Goal: Task Accomplishment & Management: Use online tool/utility

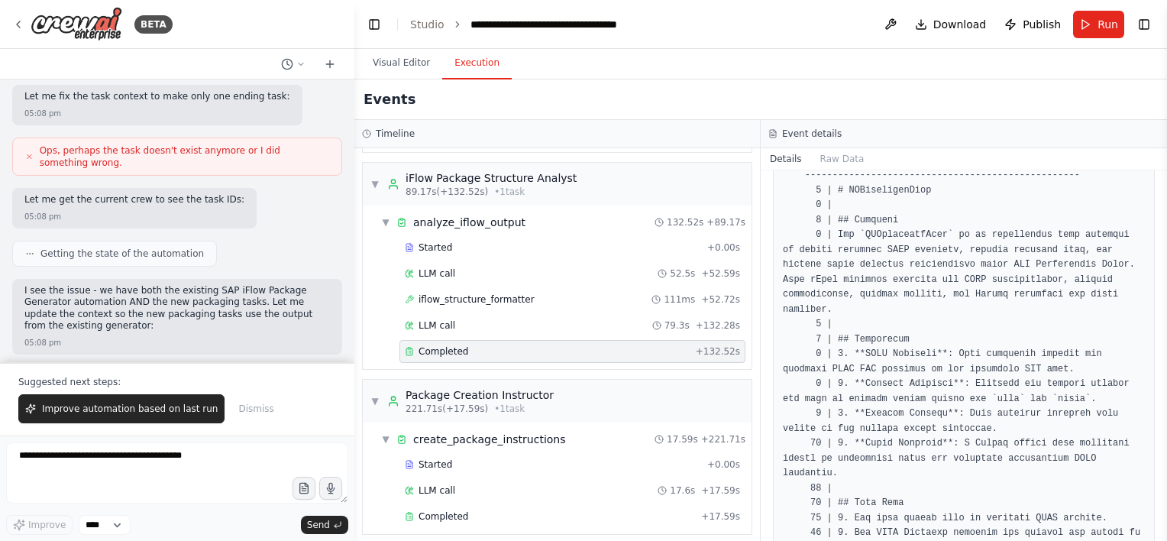
scroll to position [11857, 0]
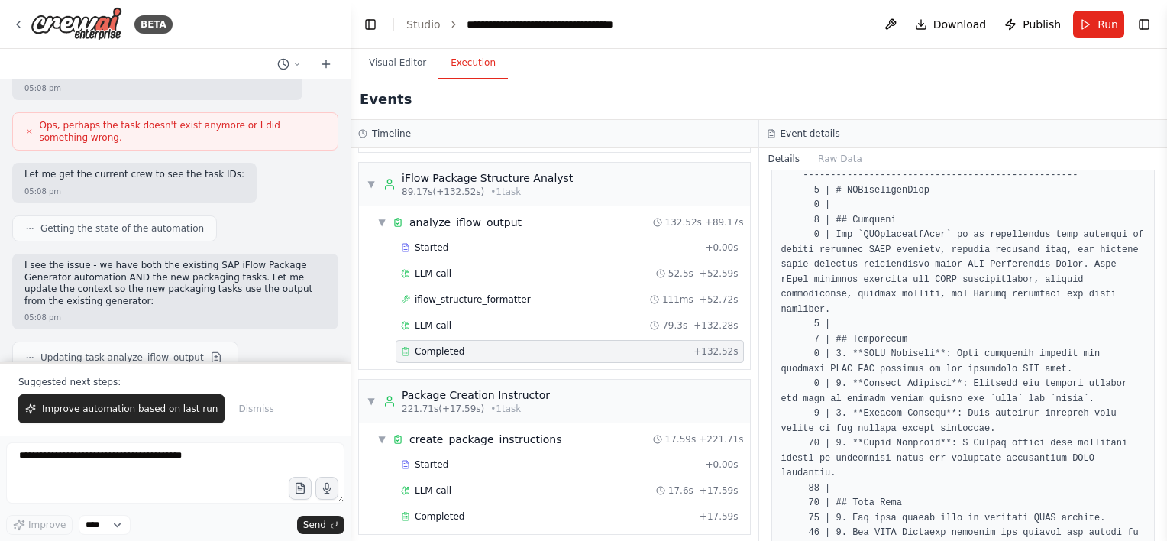
drag, startPoint x: 223, startPoint y: 95, endPoint x: 350, endPoint y: 98, distance: 127.5
click at [350, 98] on div "BETA Part 1: The Tools In the CrewAI cloud platform, you will create two custom…" at bounding box center [583, 270] width 1167 height 541
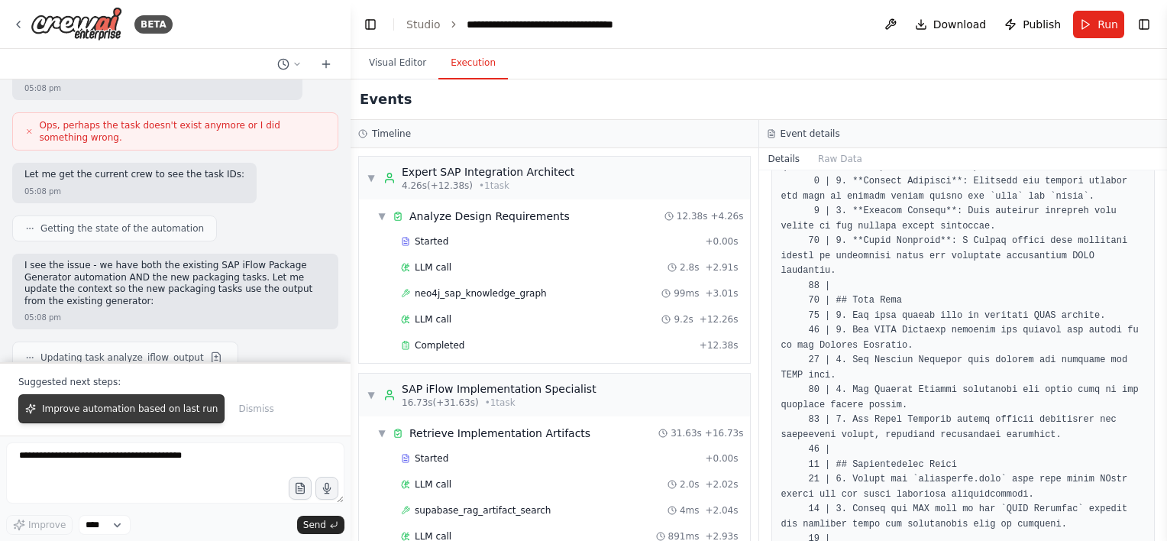
click at [60, 403] on span "Improve automation based on last run" at bounding box center [130, 408] width 176 height 12
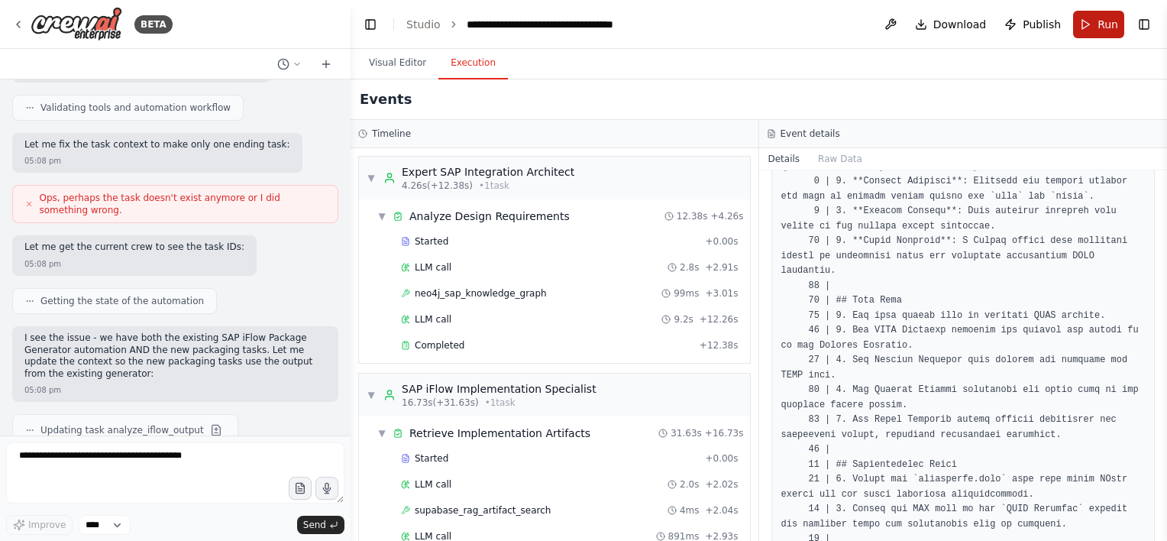
click at [1089, 28] on button "Run" at bounding box center [1098, 24] width 51 height 27
click at [875, 76] on div "Visual Editor Execution" at bounding box center [758, 64] width 816 height 31
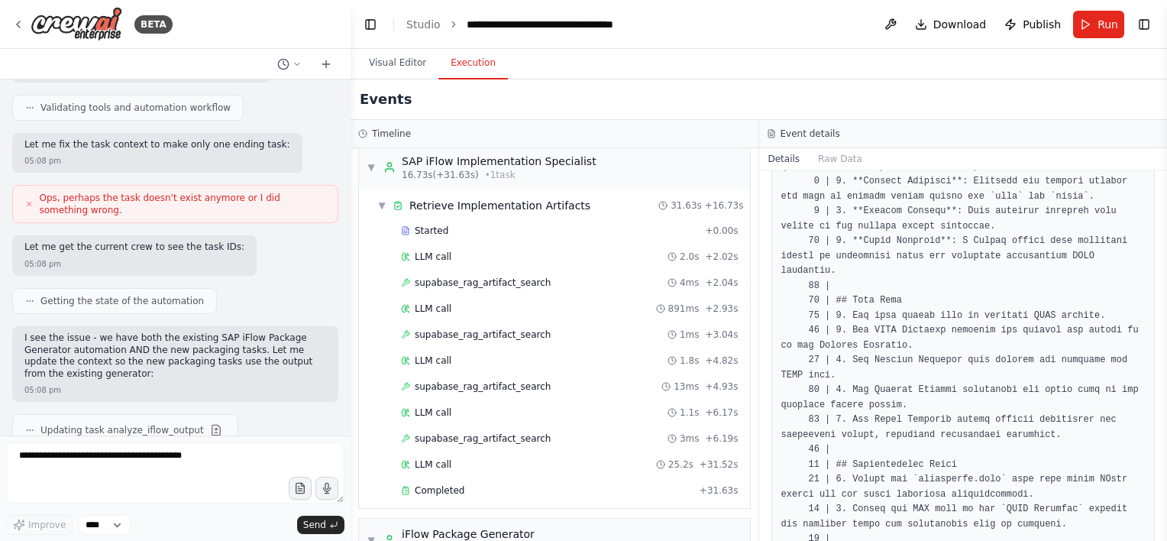
scroll to position [0, 0]
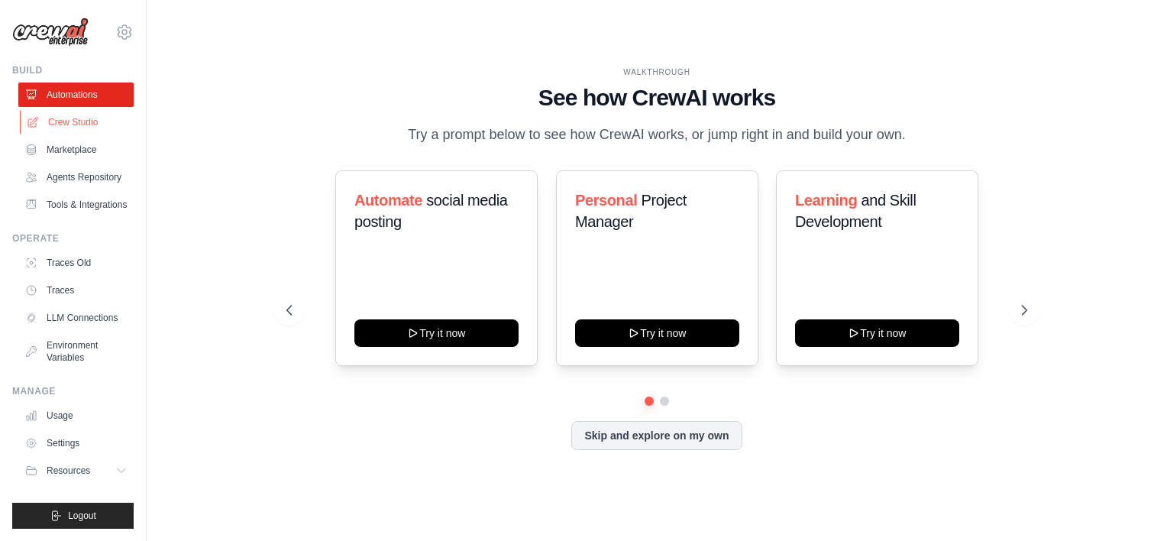
click at [52, 120] on link "Crew Studio" at bounding box center [77, 122] width 115 height 24
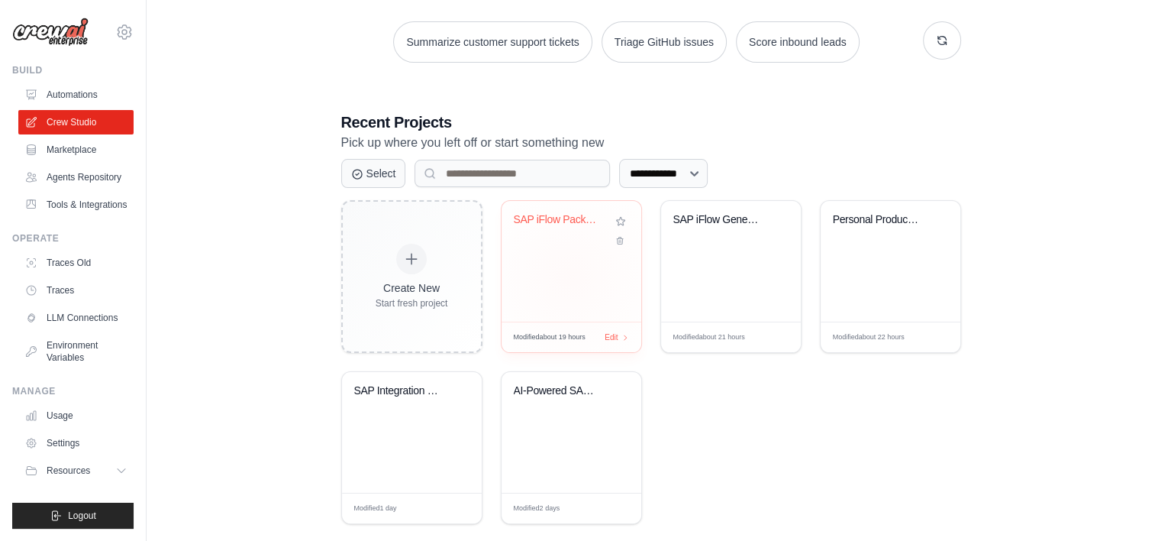
scroll to position [244, 0]
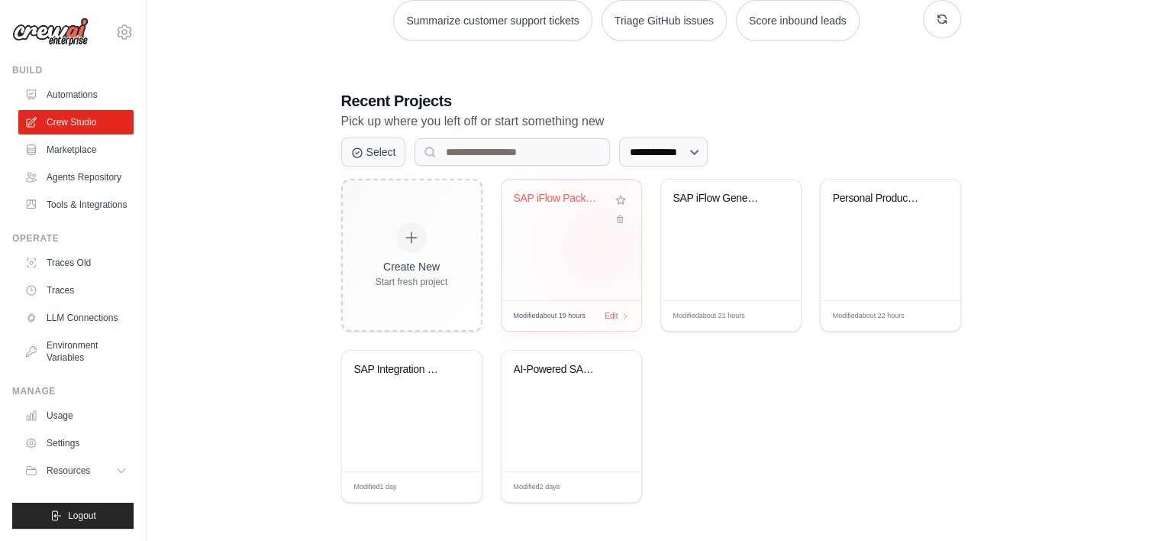
click at [599, 245] on div "SAP iFlow Package Generator & Packa..." at bounding box center [572, 239] width 140 height 121
click at [70, 154] on link "Marketplace" at bounding box center [77, 149] width 115 height 24
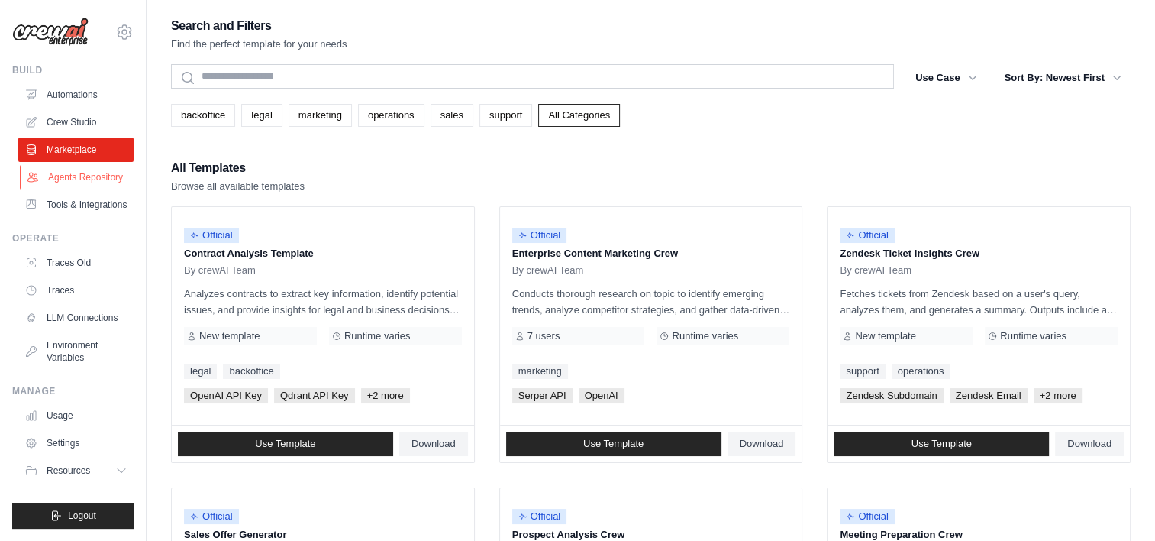
click at [79, 178] on link "Agents Repository" at bounding box center [77, 177] width 115 height 24
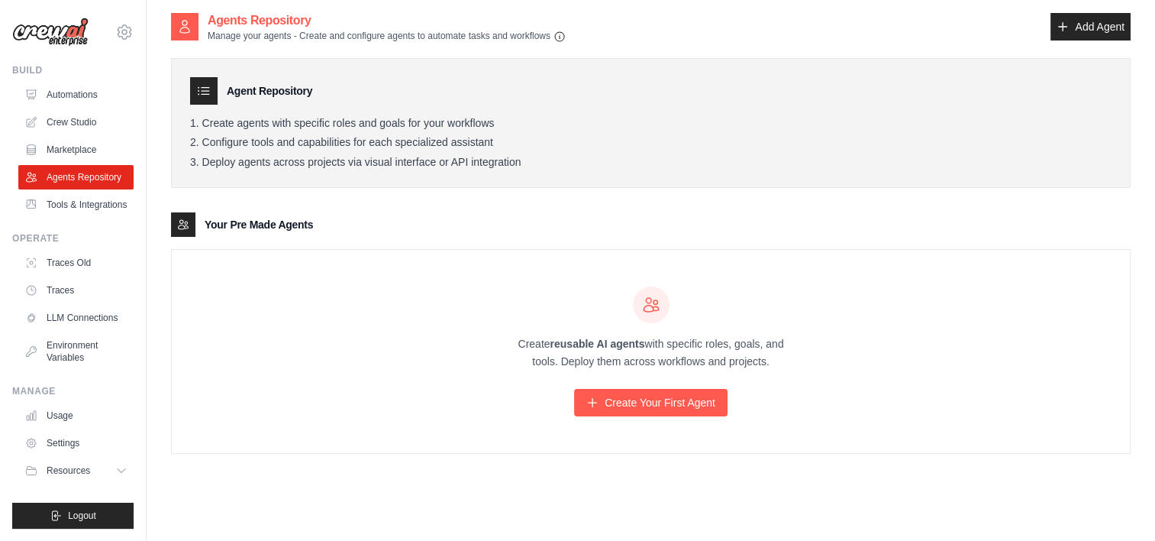
scroll to position [6, 0]
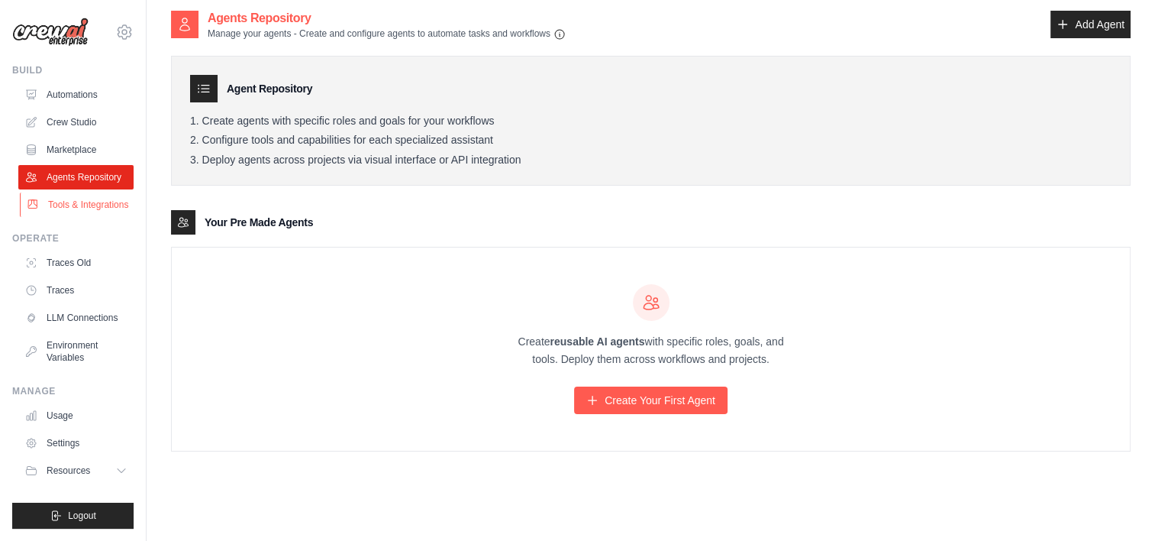
click at [82, 211] on link "Tools & Integrations" at bounding box center [77, 204] width 115 height 24
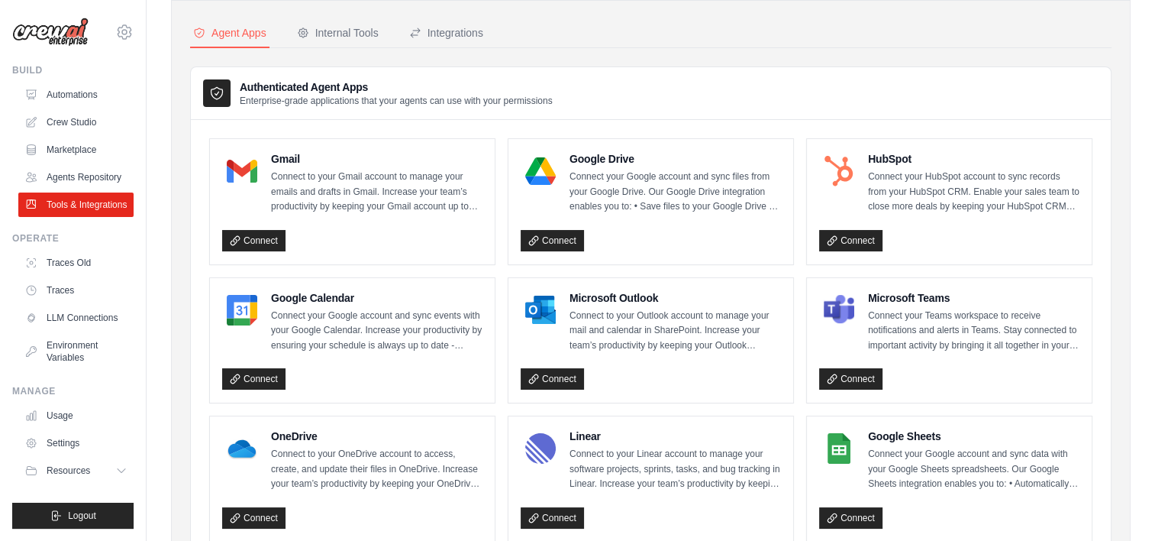
scroll to position [63, 0]
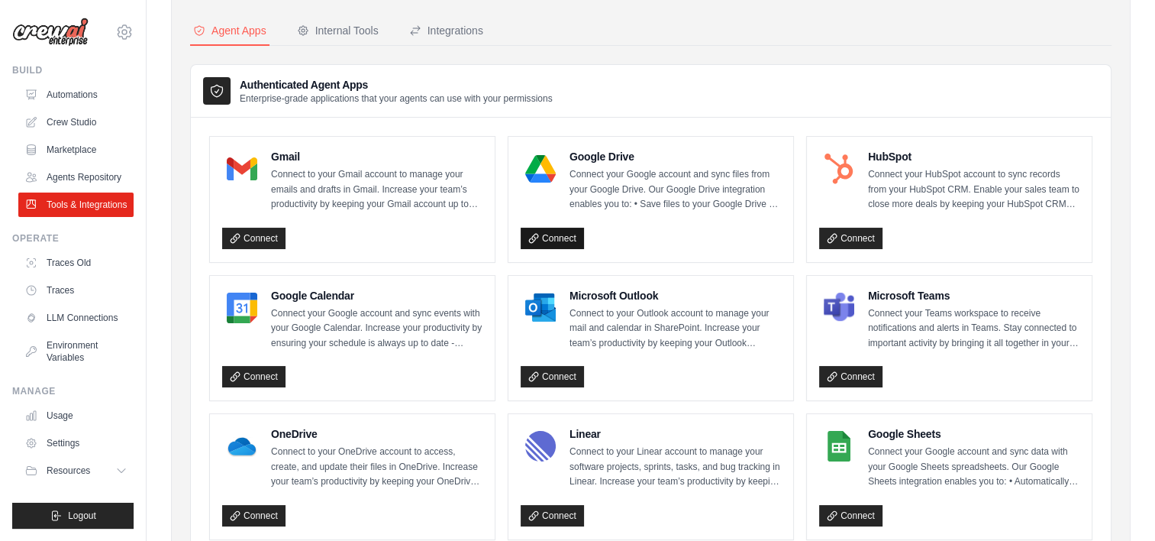
click at [565, 241] on link "Connect" at bounding box center [552, 237] width 63 height 21
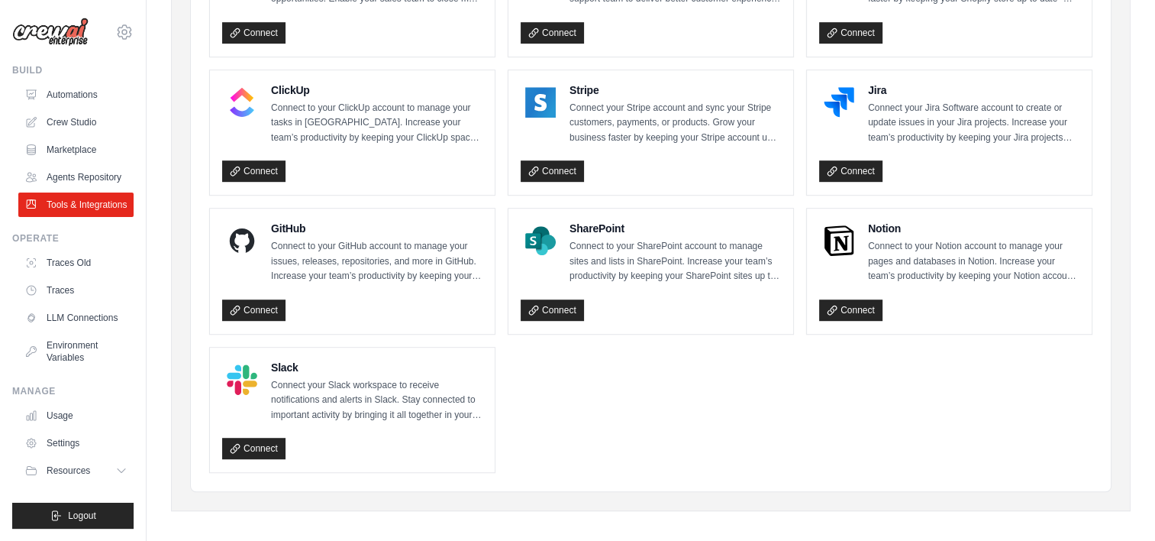
scroll to position [828, 0]
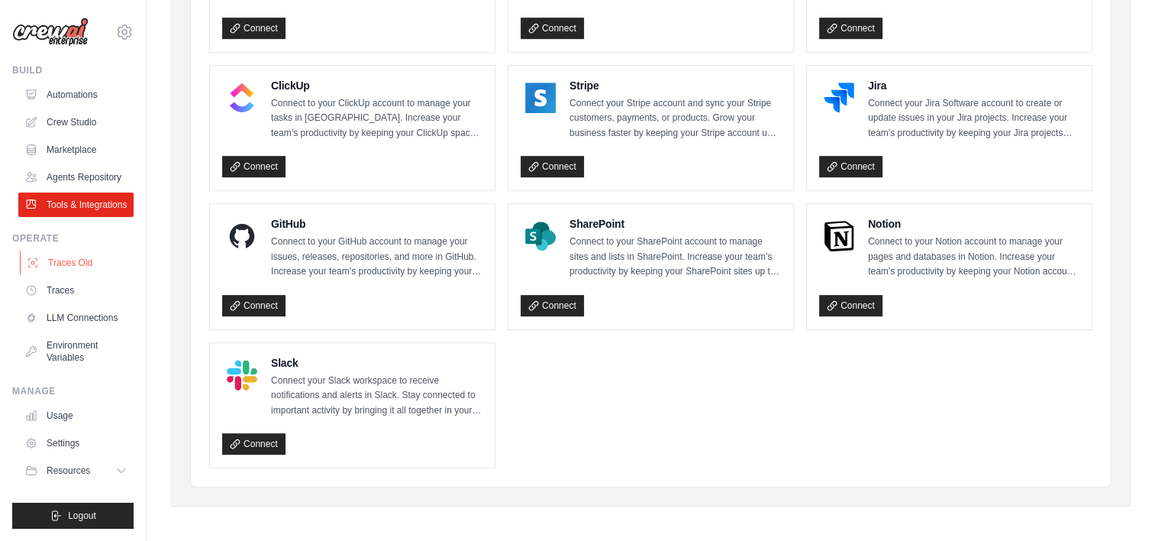
click at [108, 263] on link "Traces Old" at bounding box center [77, 262] width 115 height 24
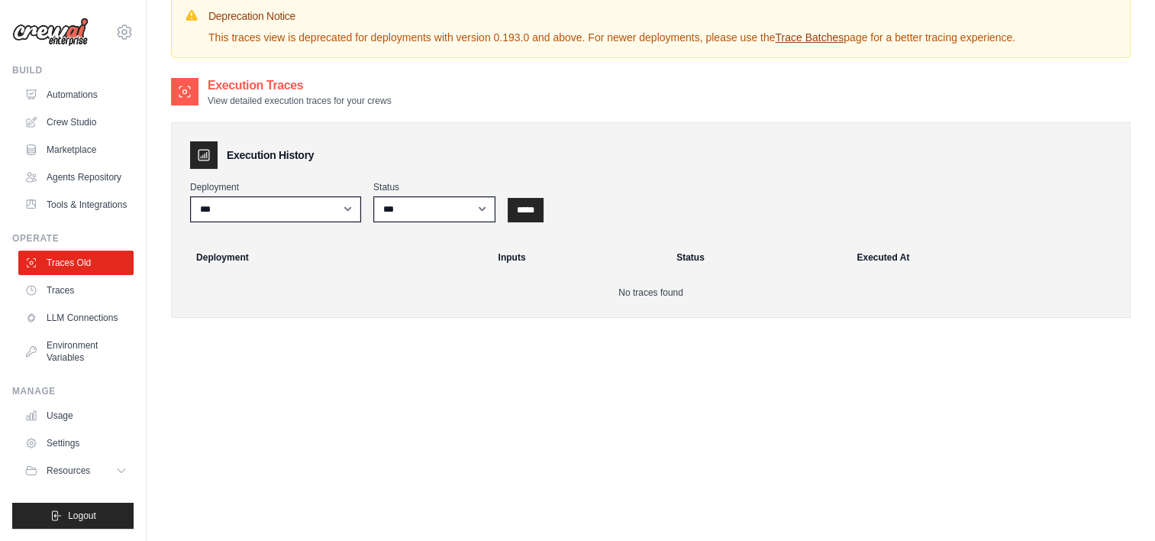
scroll to position [79, 0]
click at [528, 201] on input "*****" at bounding box center [526, 209] width 36 height 24
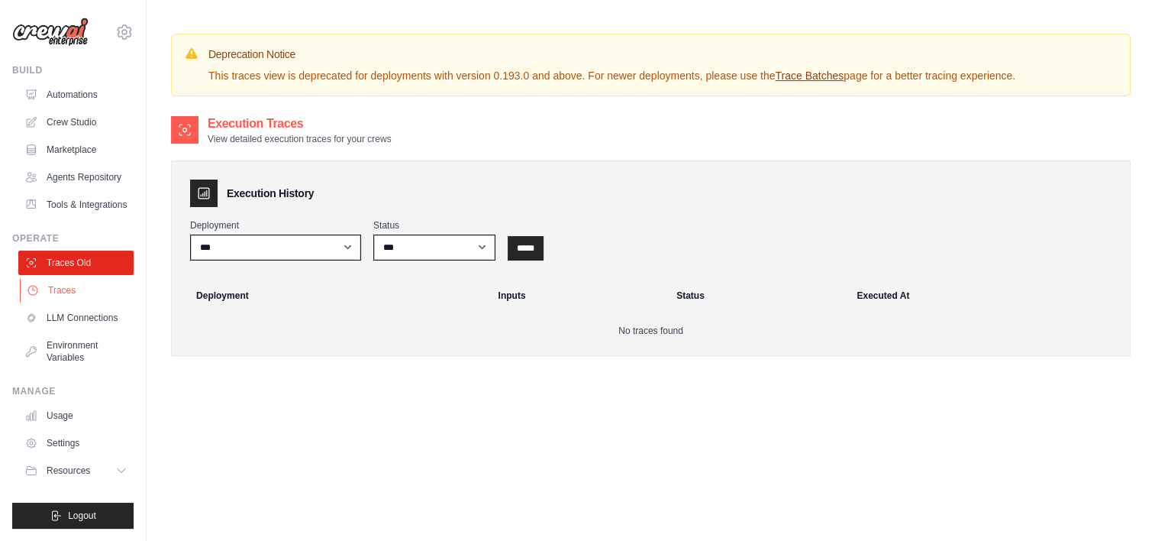
click at [112, 296] on link "Traces" at bounding box center [77, 290] width 115 height 24
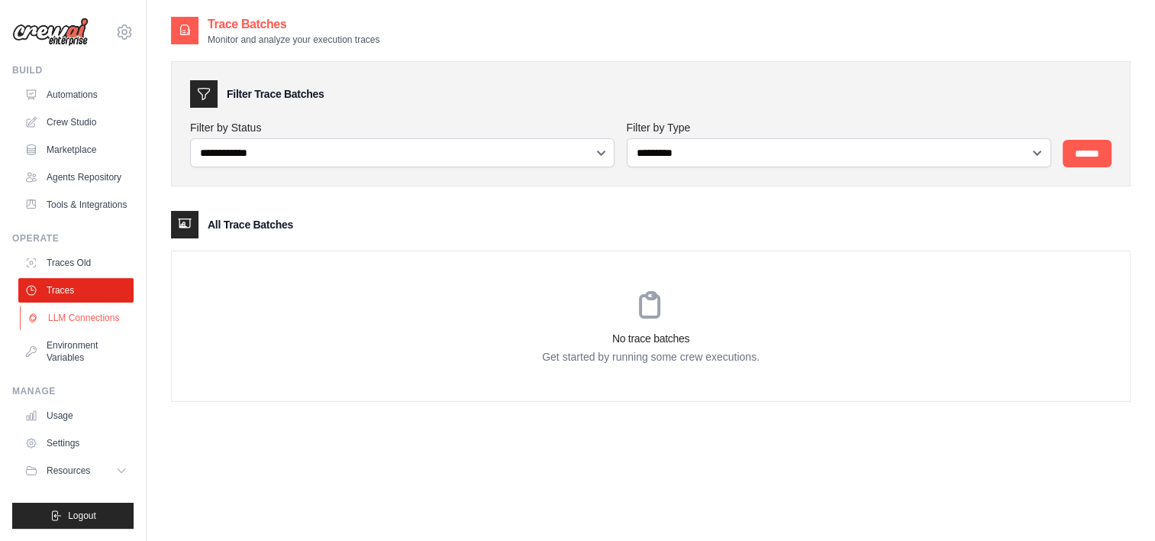
click at [104, 311] on link "LLM Connections" at bounding box center [77, 317] width 115 height 24
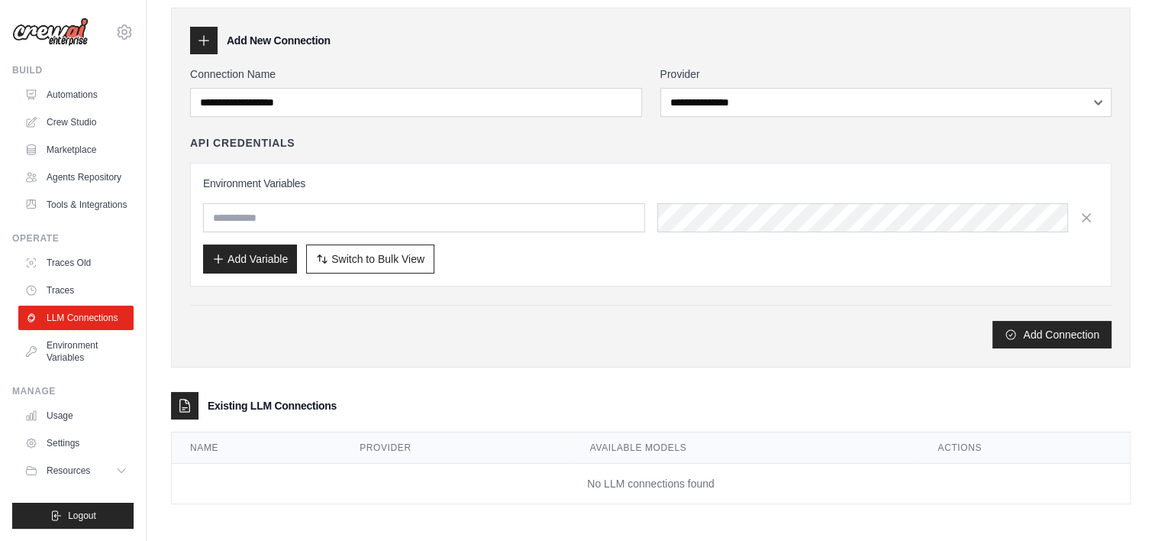
scroll to position [54, 0]
click at [58, 351] on link "Environment Variables" at bounding box center [77, 351] width 115 height 37
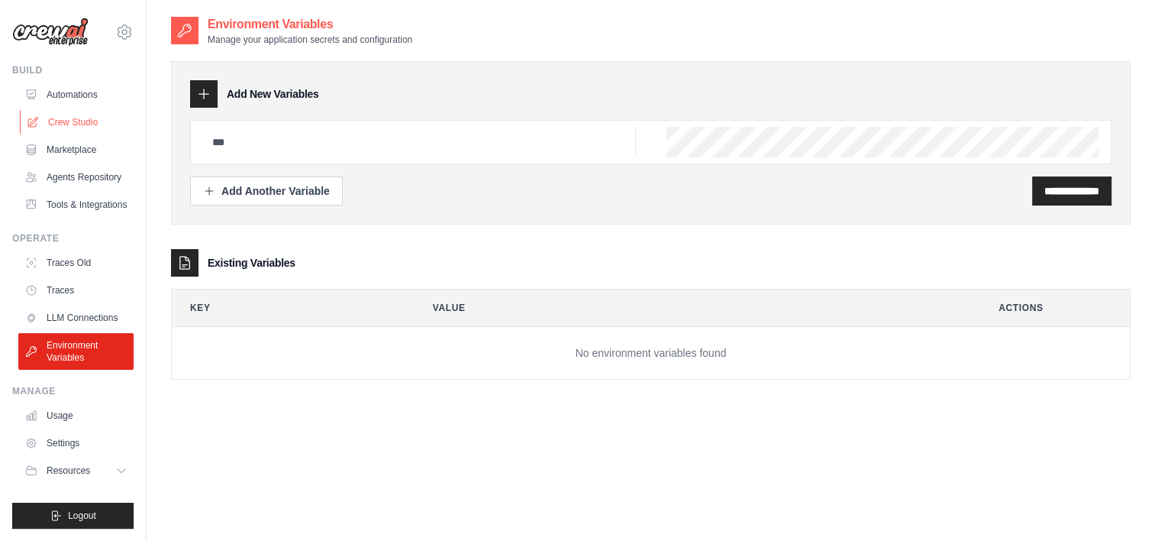
click at [82, 122] on link "Crew Studio" at bounding box center [77, 122] width 115 height 24
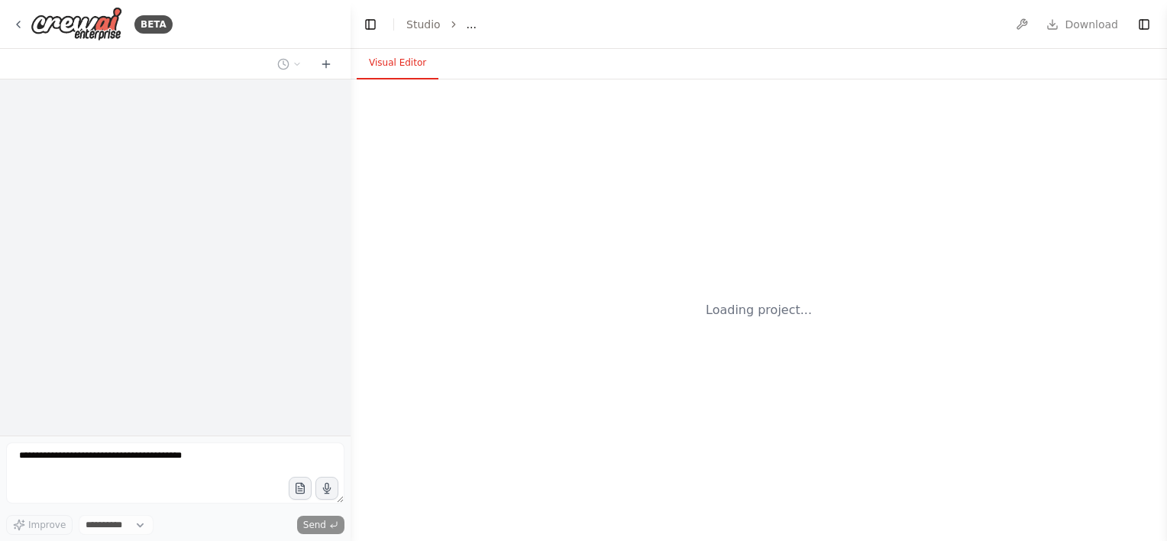
select select "****"
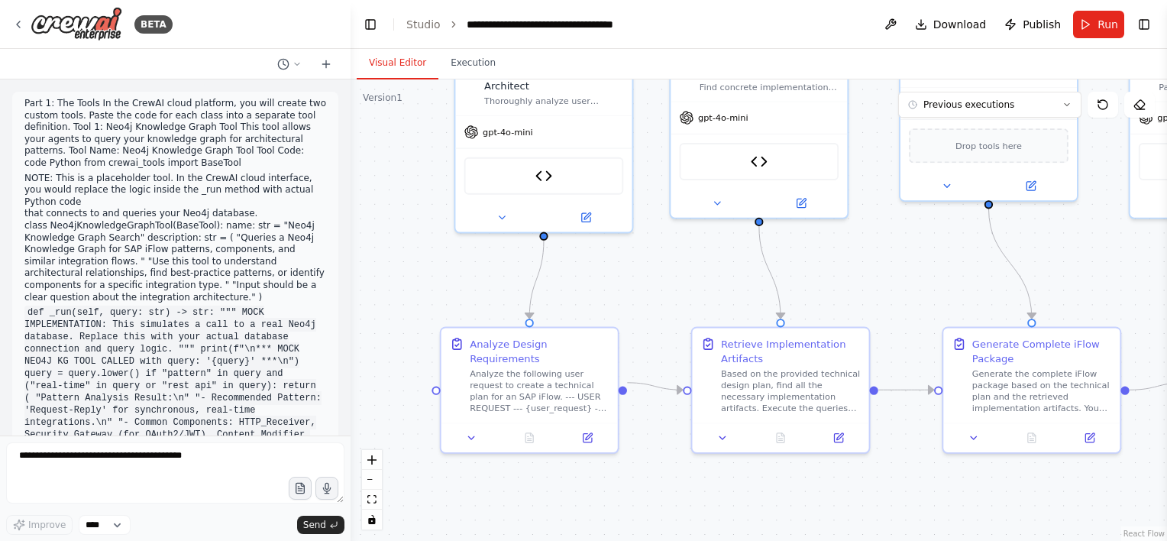
scroll to position [11238, 0]
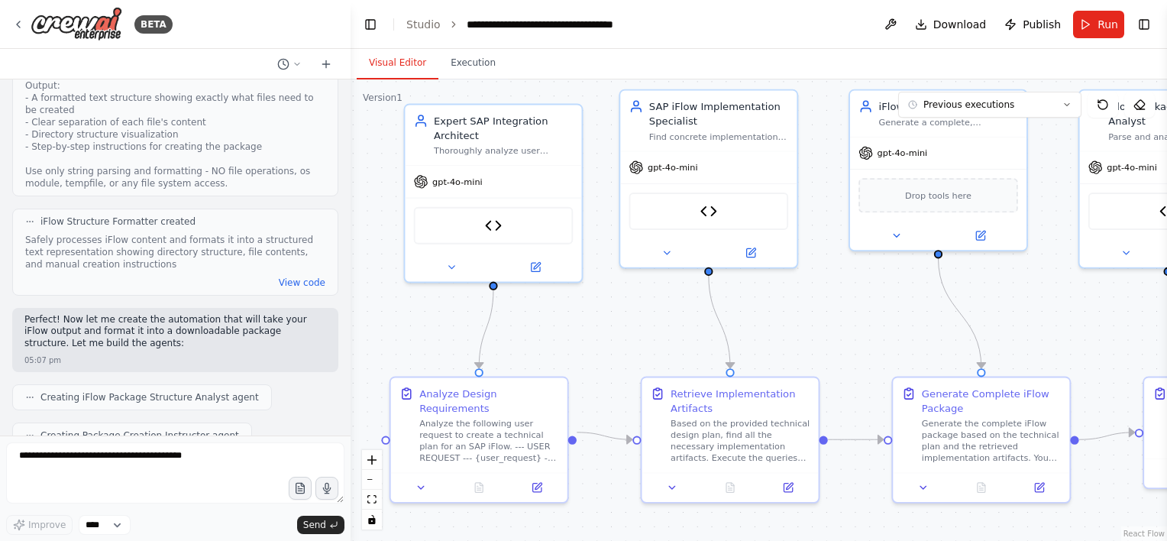
drag, startPoint x: 663, startPoint y: 418, endPoint x: 611, endPoint y: 335, distance: 97.4
click at [611, 335] on div ".deletable-edge-delete-btn { width: 20px; height: 20px; border: 0px solid #ffff…" at bounding box center [758, 309] width 816 height 461
click at [23, 24] on icon at bounding box center [18, 24] width 12 height 12
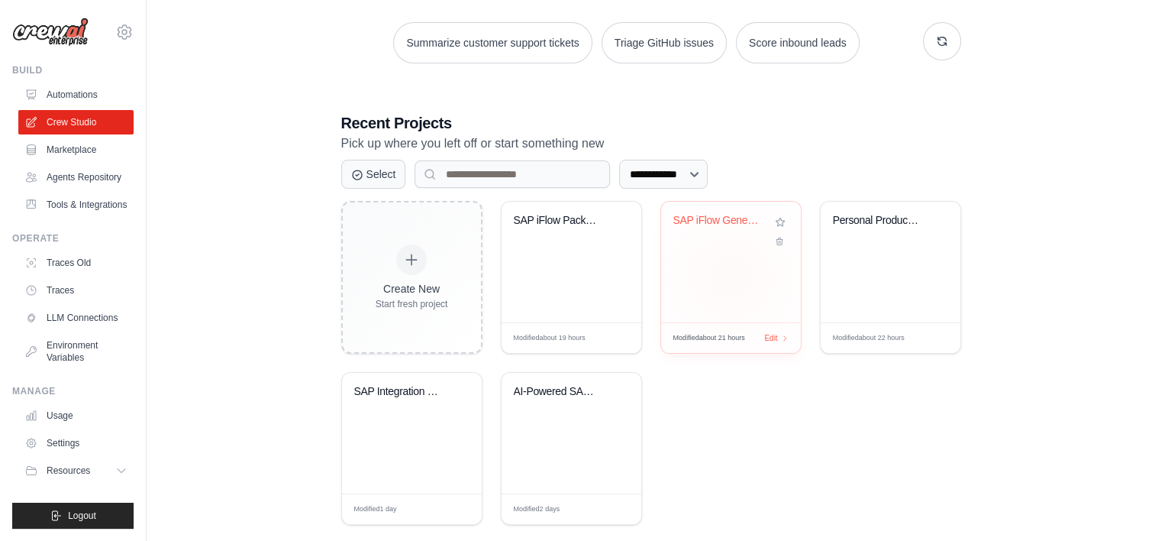
scroll to position [244, 0]
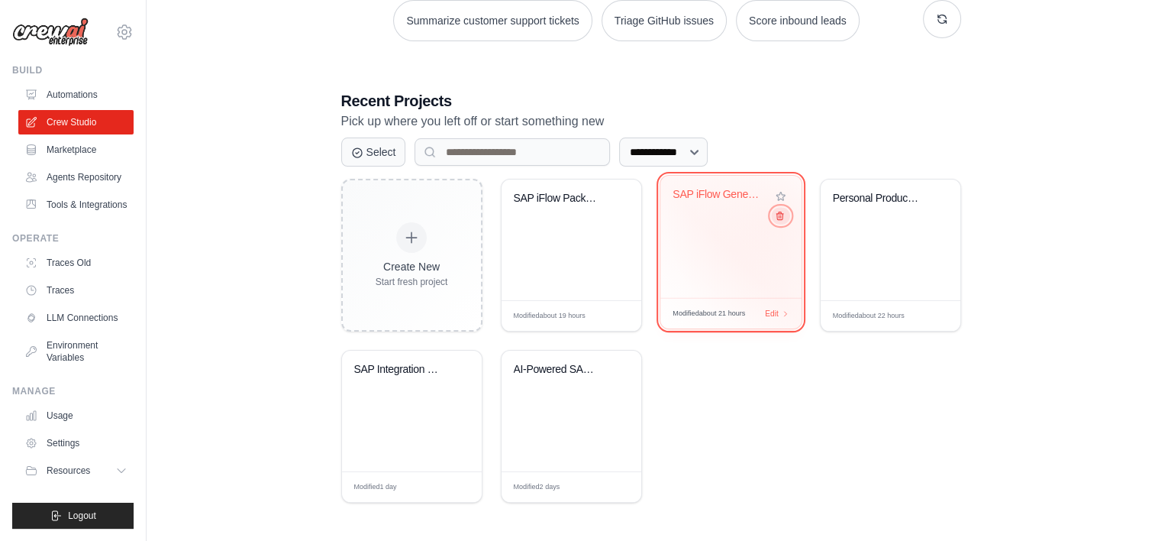
click at [779, 220] on icon at bounding box center [779, 216] width 10 height 10
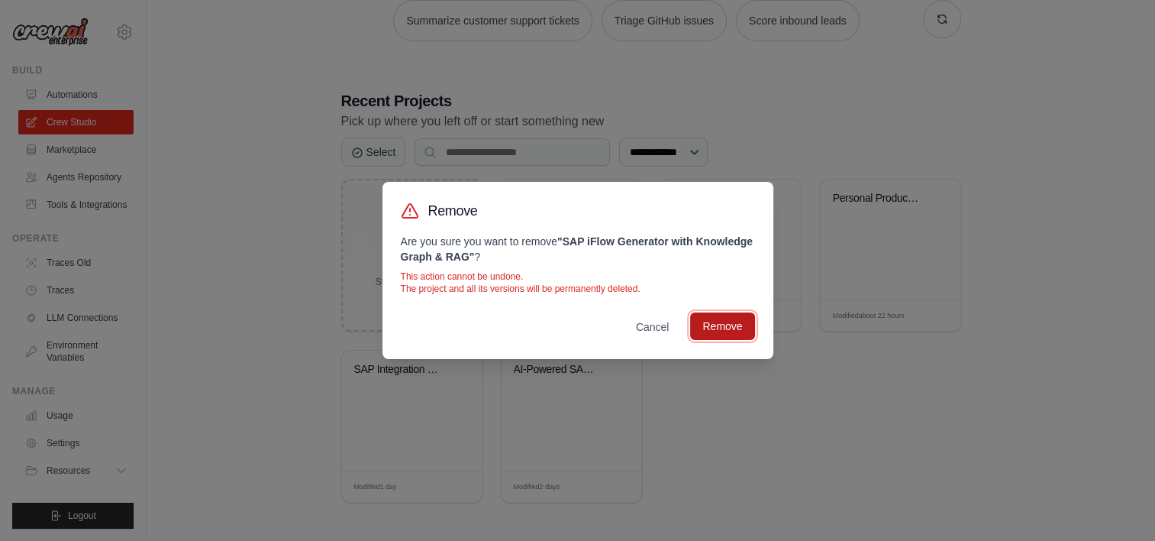
click at [713, 336] on button "Remove" at bounding box center [722, 325] width 64 height 27
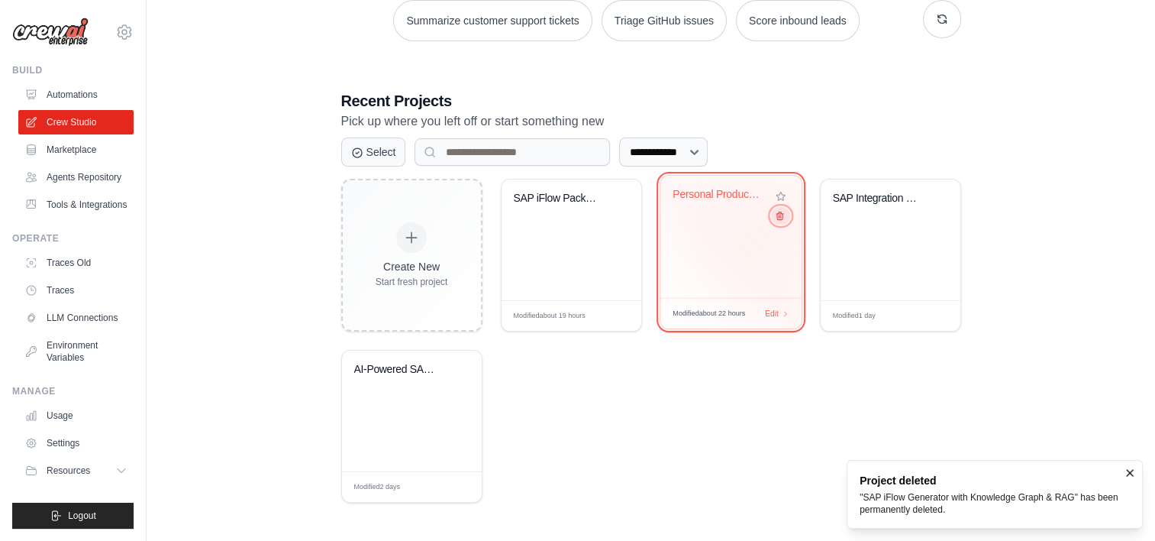
click at [779, 217] on icon at bounding box center [779, 216] width 10 height 10
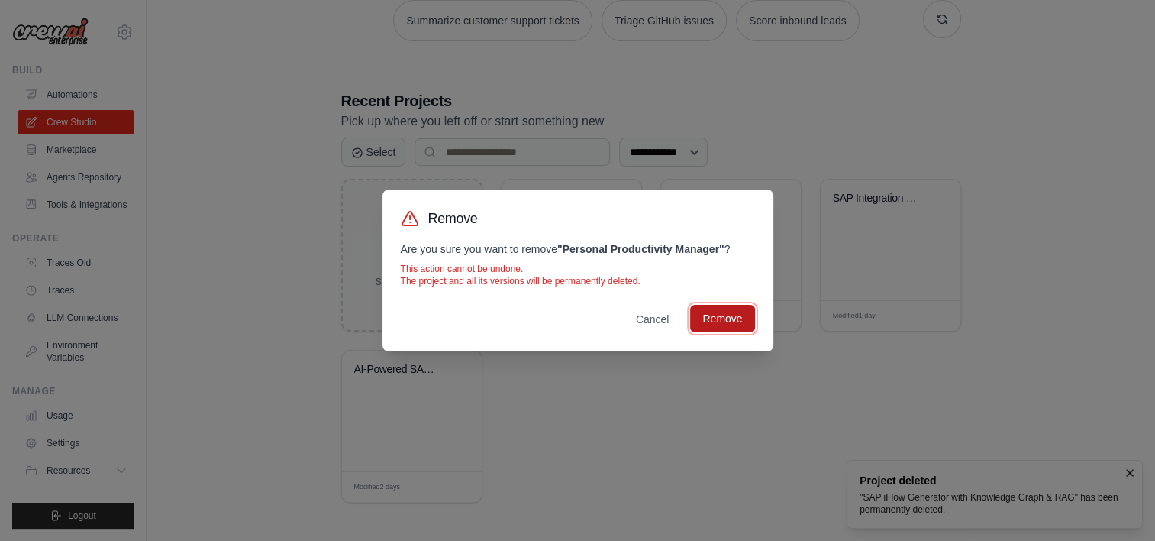
click at [723, 322] on button "Remove" at bounding box center [722, 318] width 64 height 27
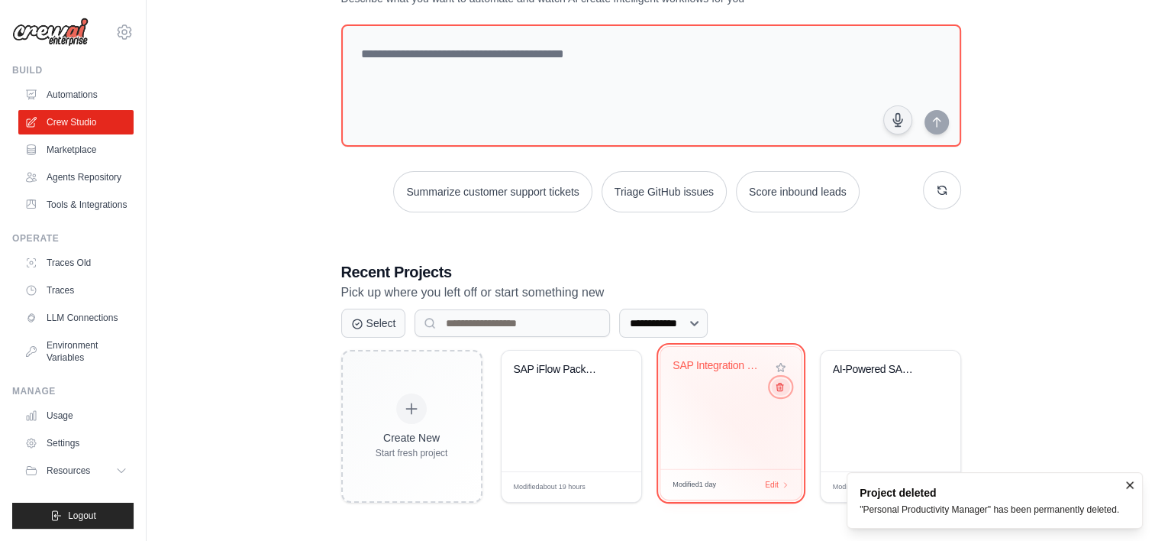
click at [779, 393] on button at bounding box center [780, 386] width 18 height 17
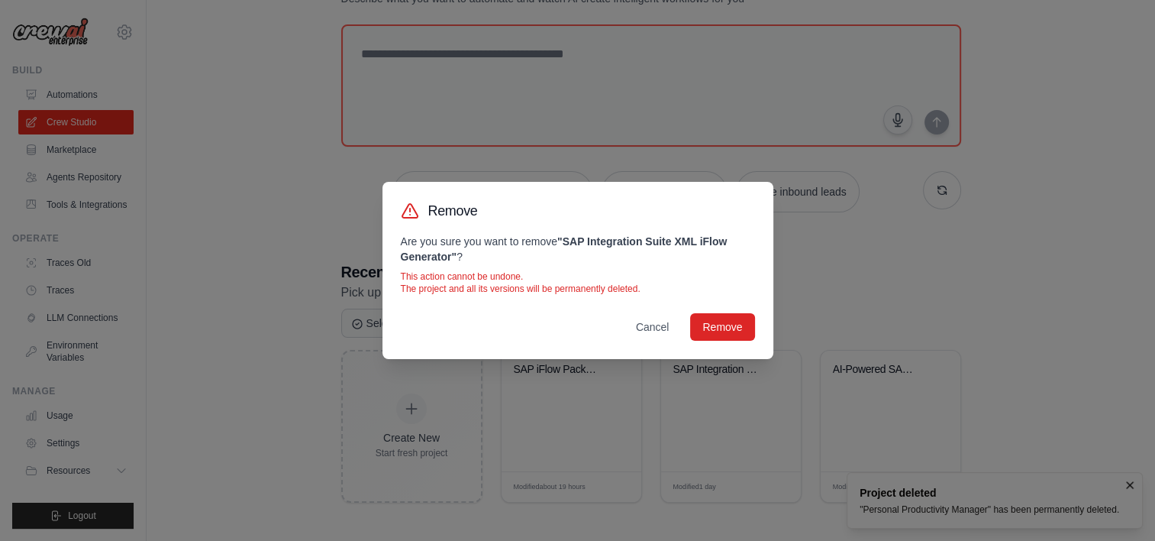
click at [748, 345] on div "Remove Are you sure you want to remove " SAP Integration Suite XML iFlow Genera…" at bounding box center [577, 270] width 391 height 177
click at [739, 330] on button "Remove" at bounding box center [722, 325] width 64 height 27
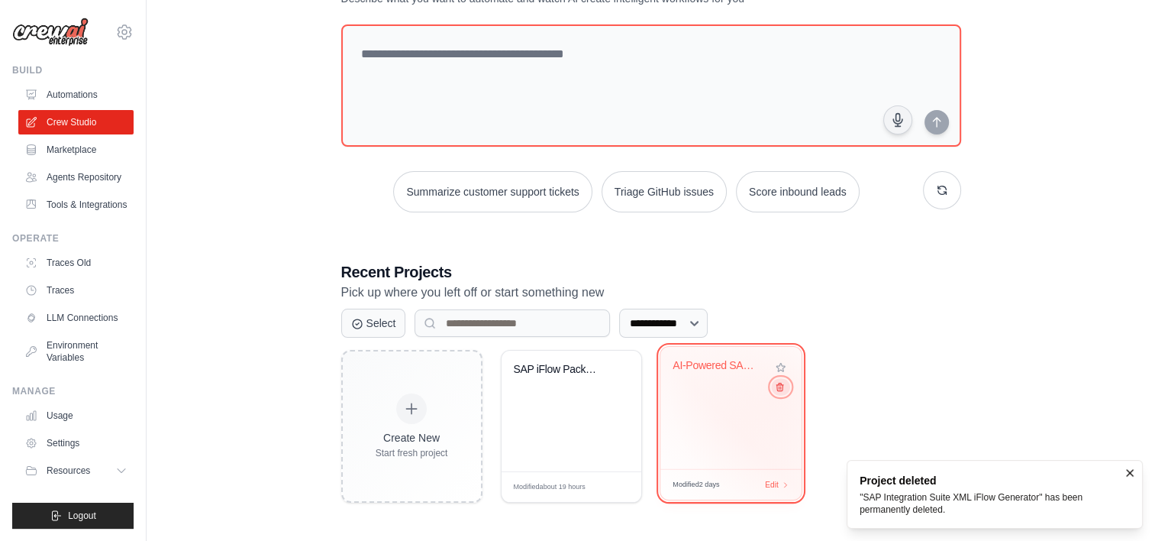
click at [782, 392] on button at bounding box center [780, 386] width 18 height 17
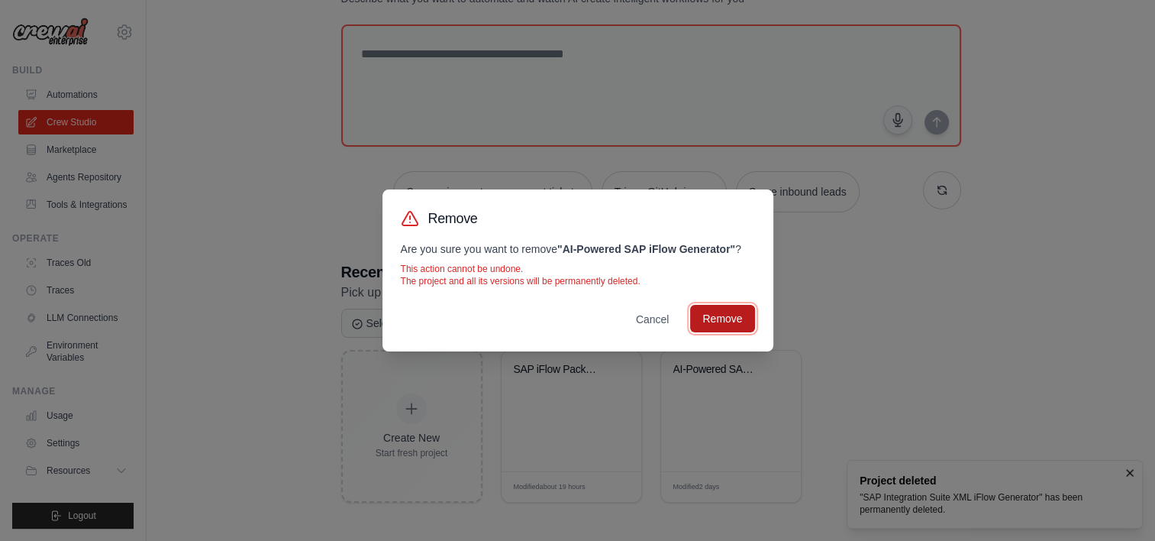
click at [740, 319] on button "Remove" at bounding box center [722, 318] width 64 height 27
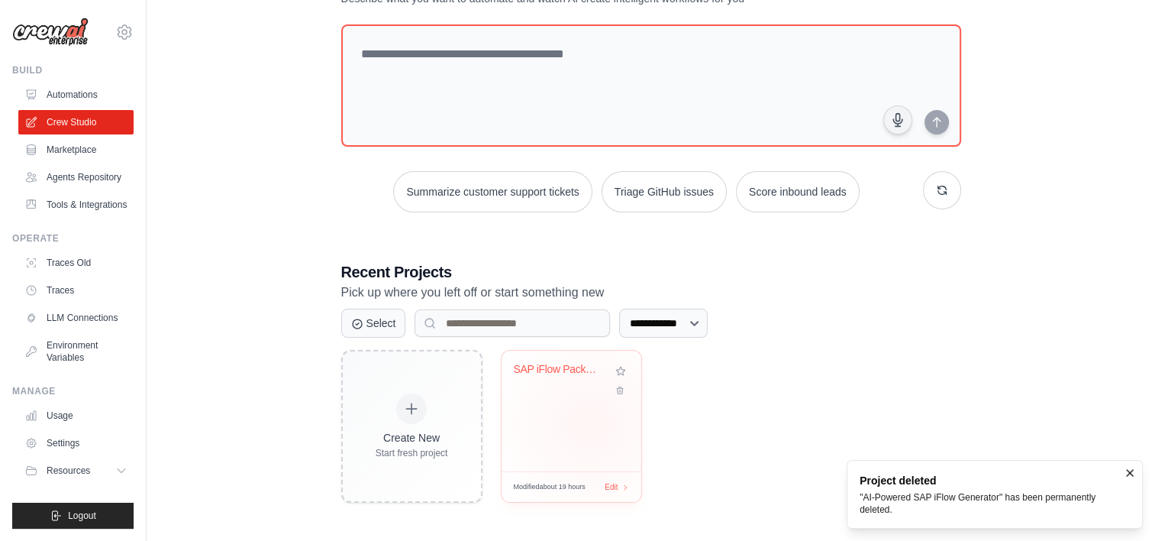
click at [589, 423] on div "SAP iFlow Package Generator & Packa..." at bounding box center [572, 410] width 140 height 121
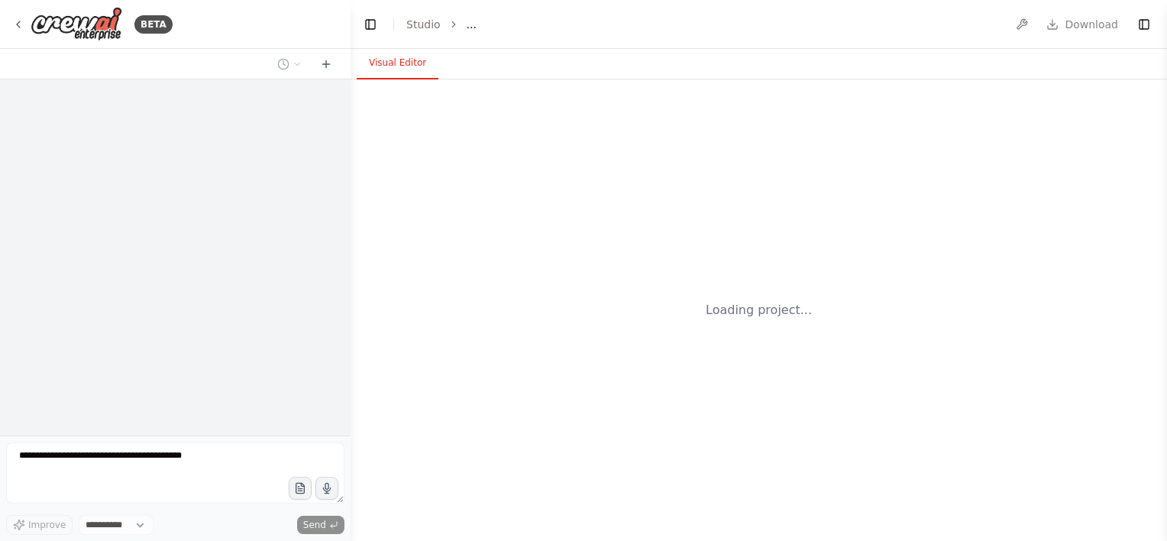
select select "****"
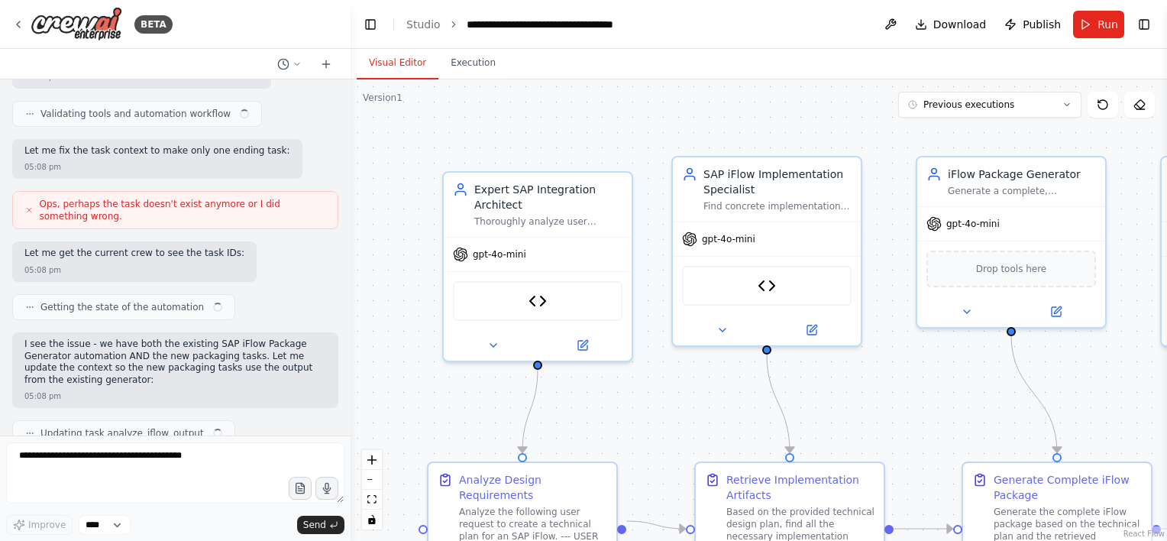
scroll to position [11784, 0]
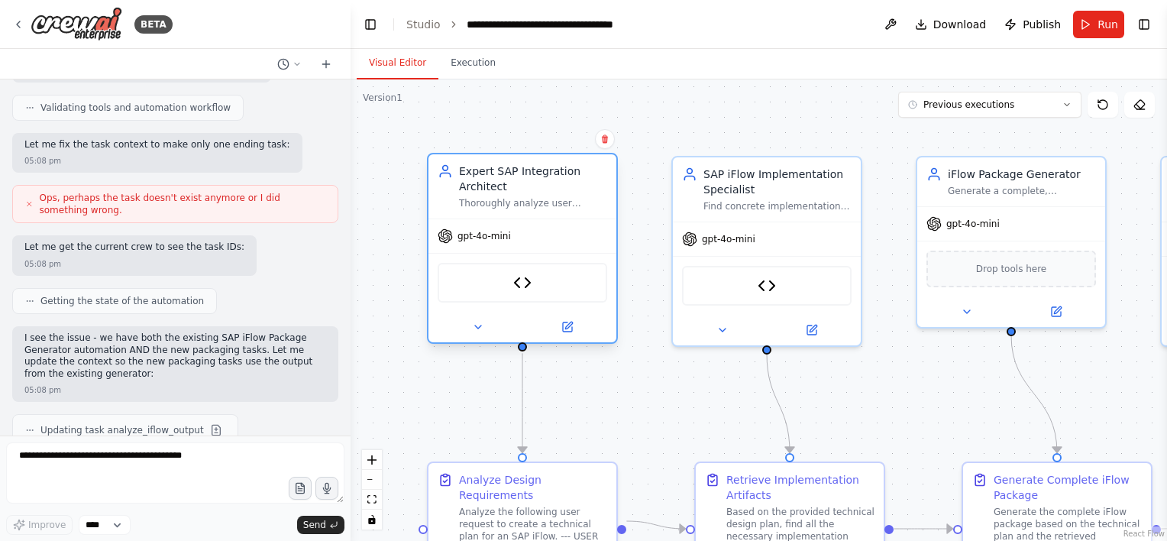
drag, startPoint x: 566, startPoint y: 266, endPoint x: 555, endPoint y: 251, distance: 19.1
click at [555, 251] on div "gpt-4o-mini" at bounding box center [522, 236] width 188 height 34
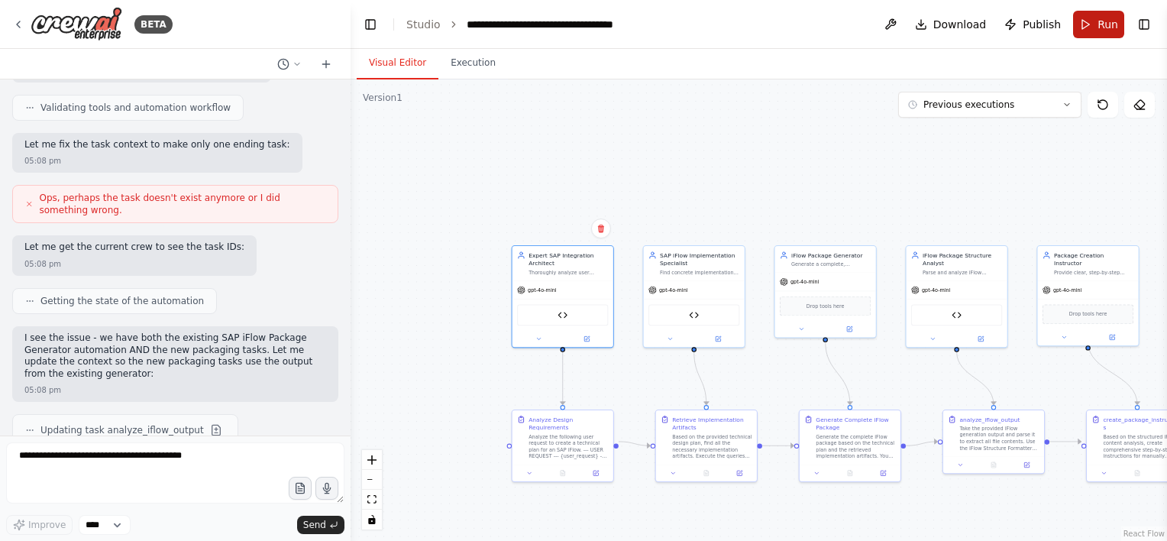
click at [1098, 31] on span "Run" at bounding box center [1107, 24] width 21 height 15
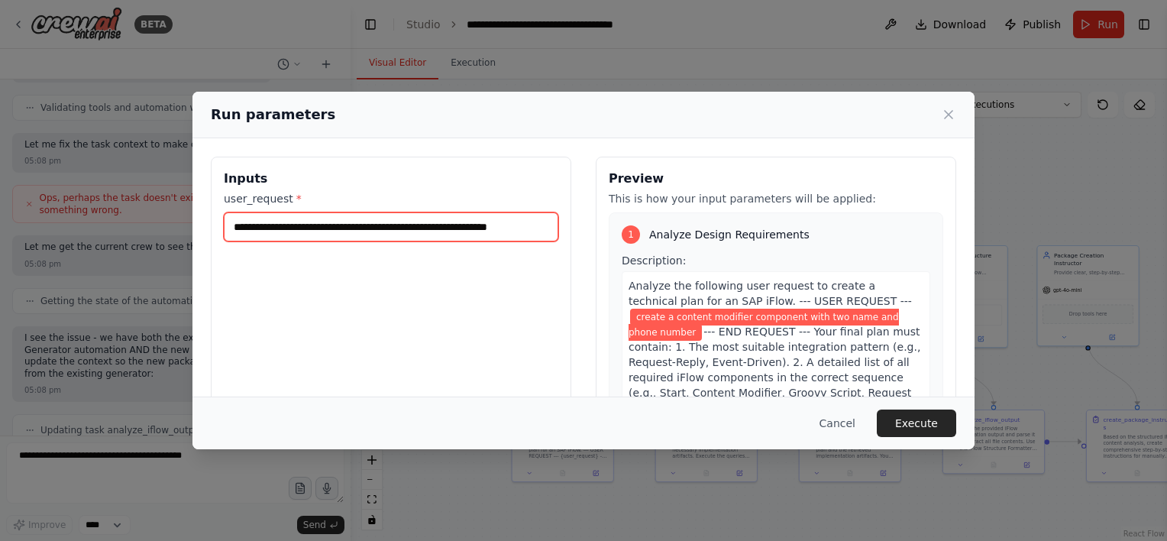
click at [470, 219] on input "**********" at bounding box center [391, 226] width 334 height 29
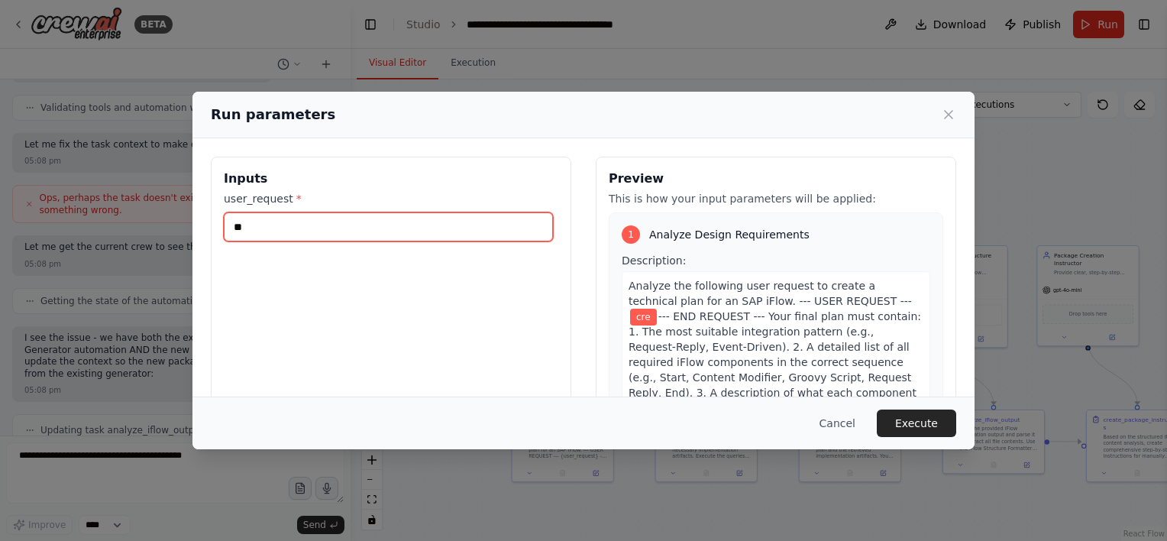
type input "*"
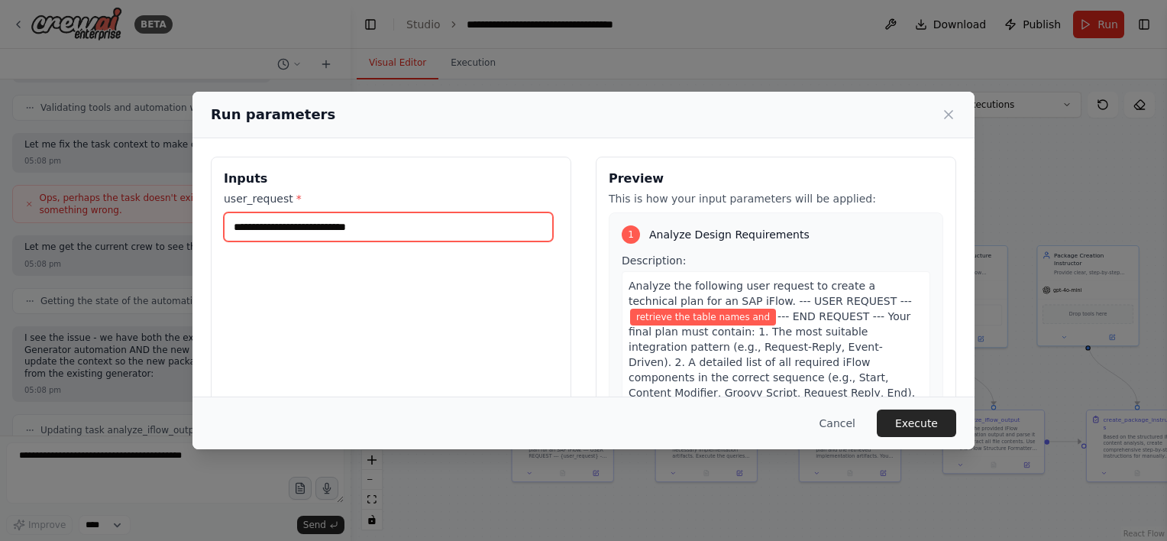
click at [379, 227] on input "**********" at bounding box center [388, 226] width 329 height 29
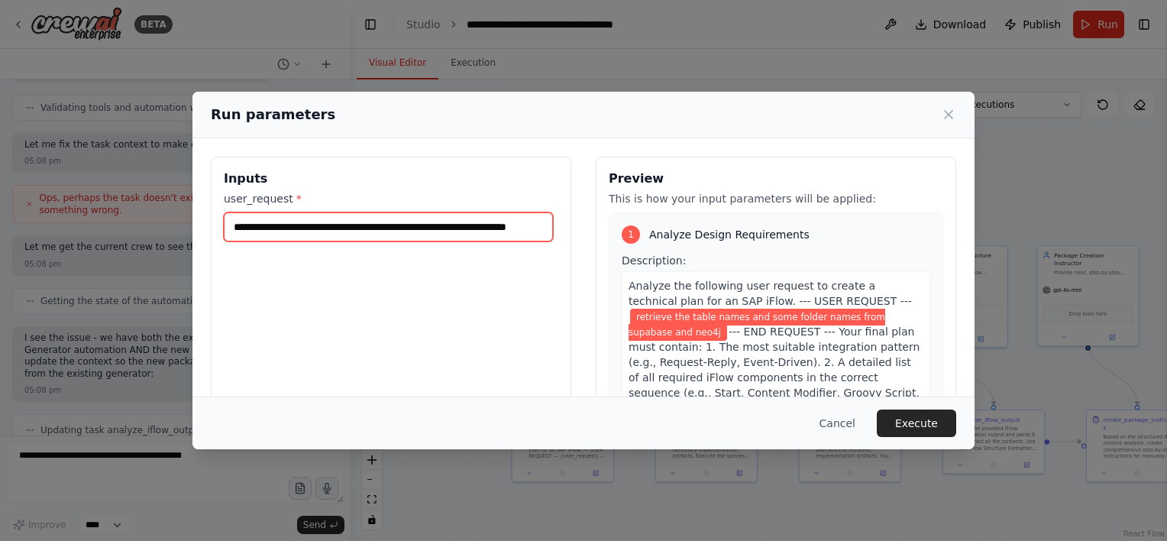
scroll to position [0, 45]
type input "**********"
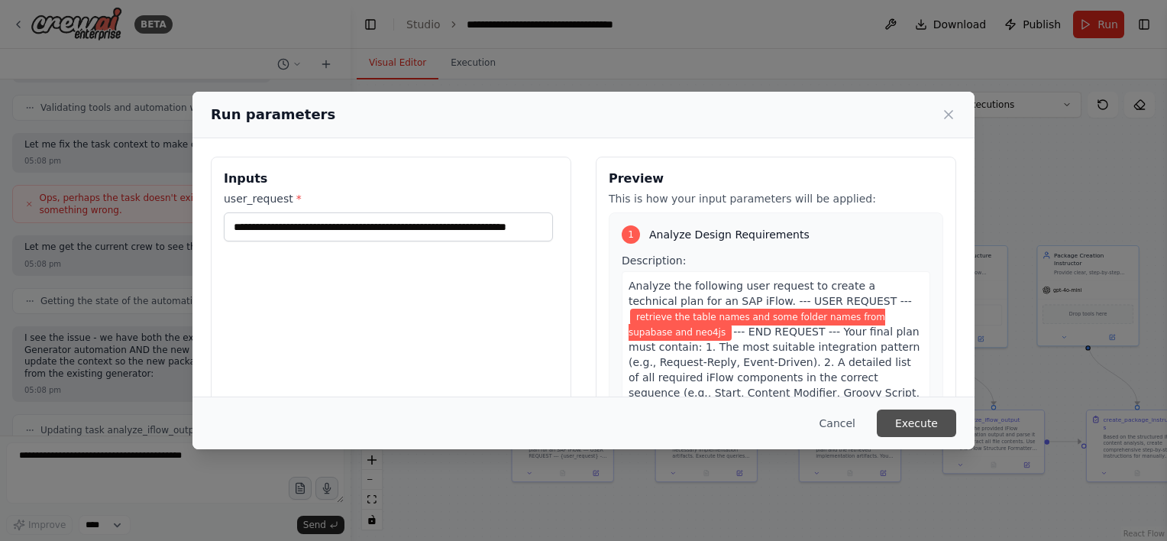
scroll to position [0, 0]
click at [910, 424] on button "Execute" at bounding box center [915, 422] width 79 height 27
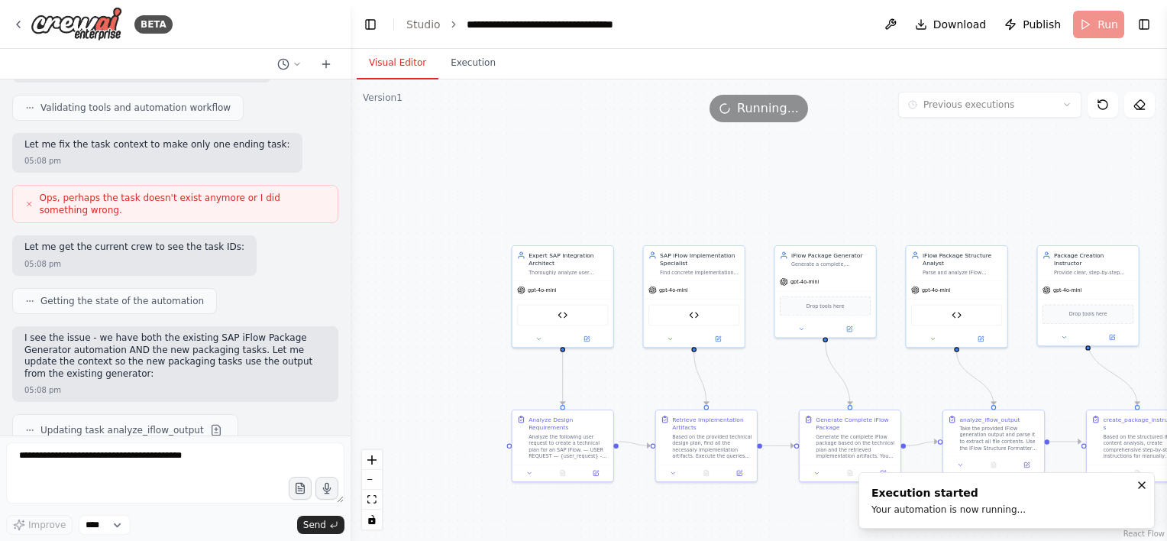
click at [397, 70] on button "Visual Editor" at bounding box center [398, 63] width 82 height 32
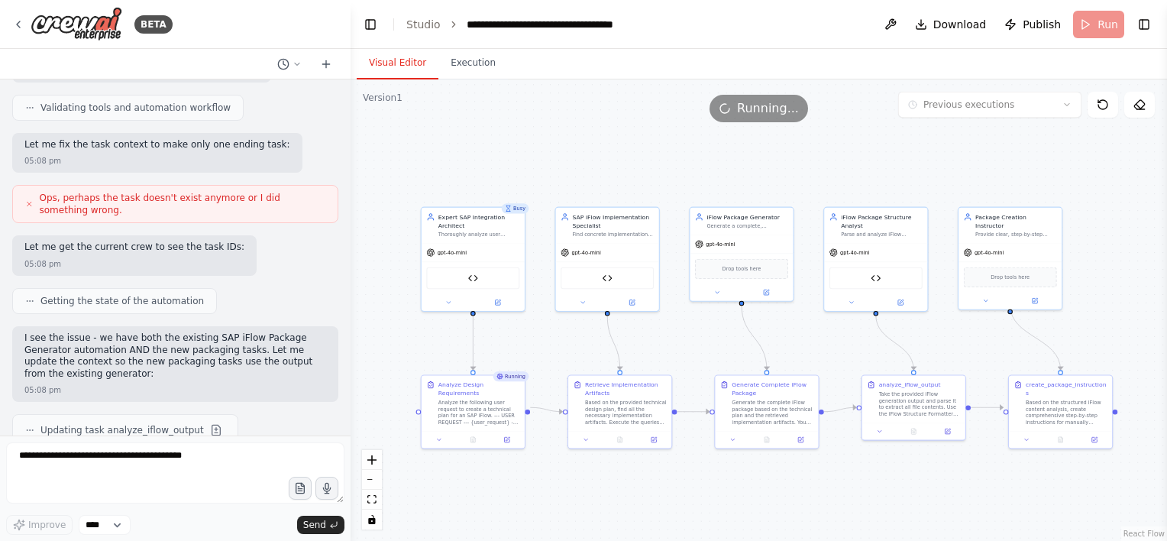
drag, startPoint x: 541, startPoint y: 157, endPoint x: 451, endPoint y: 117, distance: 98.8
click at [451, 117] on div "Version 1 Previous executions Show Tools Hide Agents .deletable-edge-delete-btn…" at bounding box center [758, 309] width 816 height 461
click at [489, 412] on div "Analyze the following user request to create a technical plan for an SAP iFlow.…" at bounding box center [479, 410] width 82 height 27
click at [440, 434] on button at bounding box center [438, 438] width 29 height 10
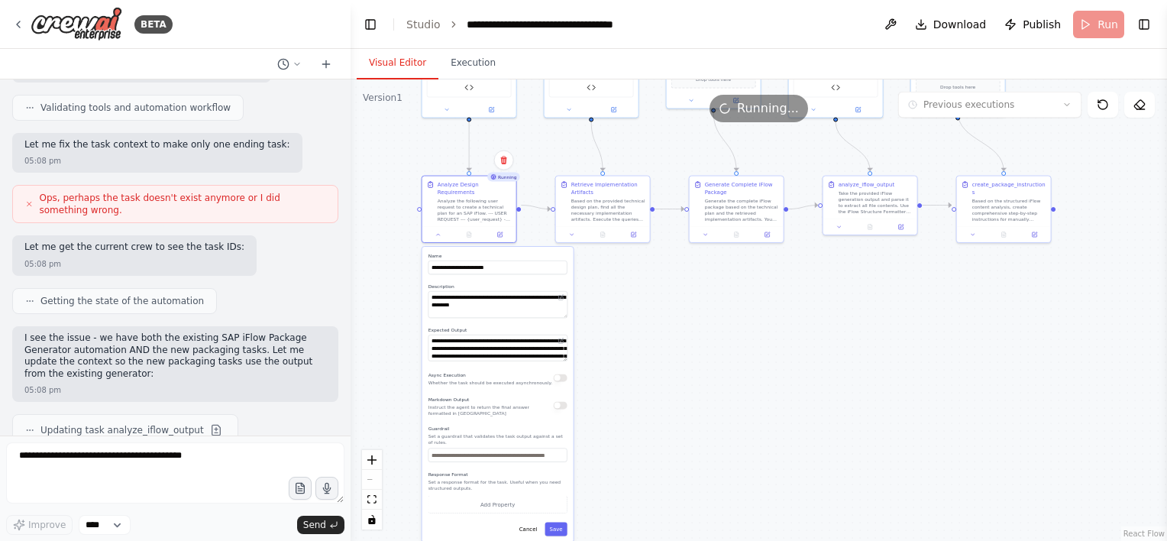
drag, startPoint x: 389, startPoint y: 360, endPoint x: 385, endPoint y: 168, distance: 192.4
click at [385, 168] on div ".deletable-edge-delete-btn { width: 20px; height: 20px; border: 0px solid #ffff…" at bounding box center [758, 309] width 816 height 461
click at [523, 350] on textarea "**********" at bounding box center [497, 347] width 139 height 27
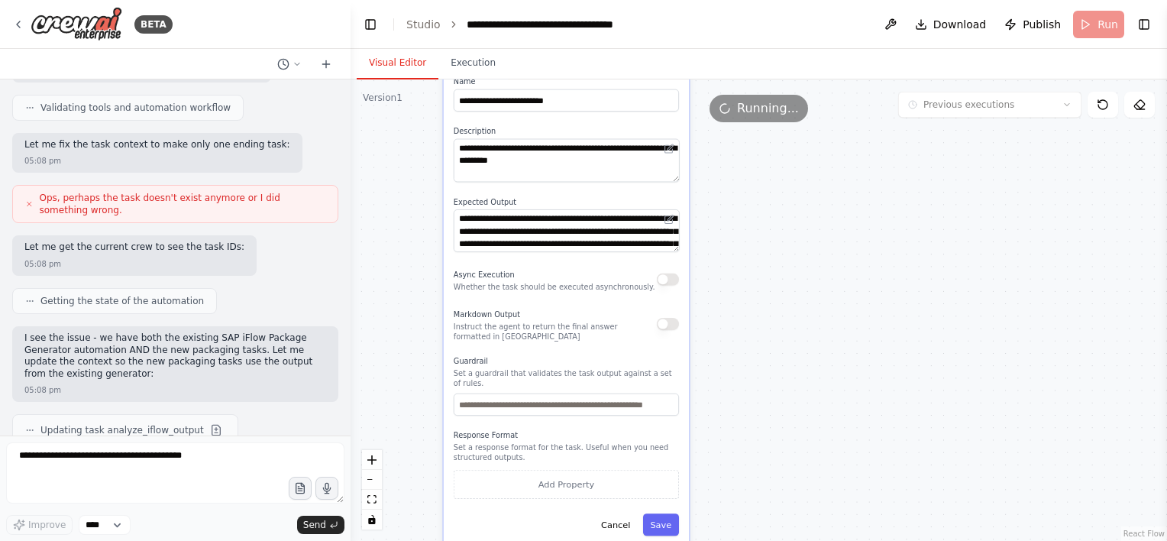
drag, startPoint x: 694, startPoint y: 328, endPoint x: 750, endPoint y: 215, distance: 126.0
click at [750, 215] on div ".deletable-edge-delete-btn { width: 20px; height: 20px; border: 0px solid #ffff…" at bounding box center [758, 309] width 816 height 461
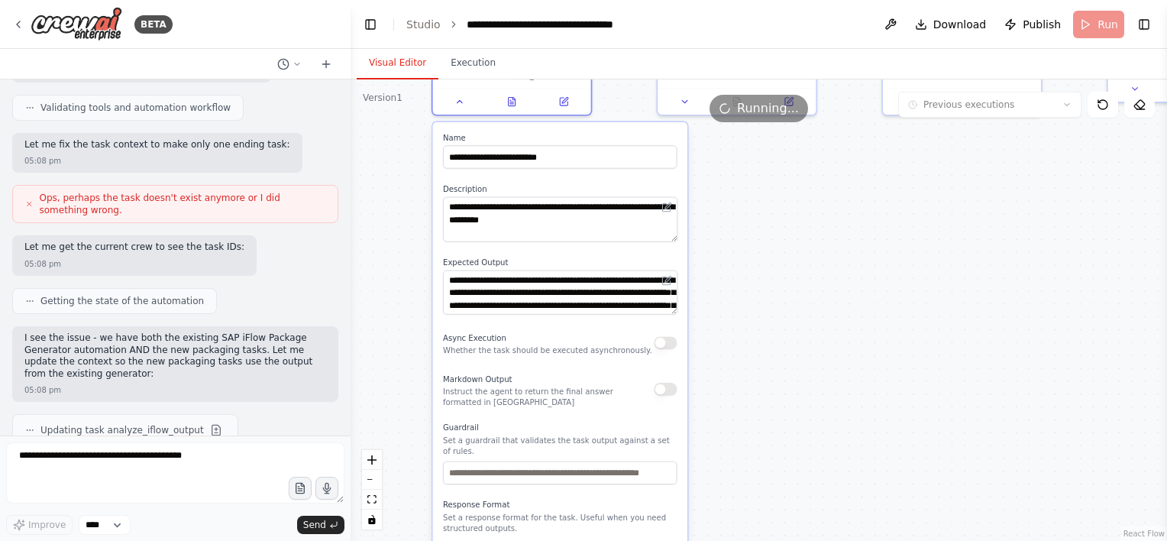
drag, startPoint x: 807, startPoint y: 340, endPoint x: 806, endPoint y: 403, distance: 62.6
click at [806, 403] on div ".deletable-edge-delete-btn { width: 20px; height: 20px; border: 0px solid #ffff…" at bounding box center [758, 309] width 816 height 461
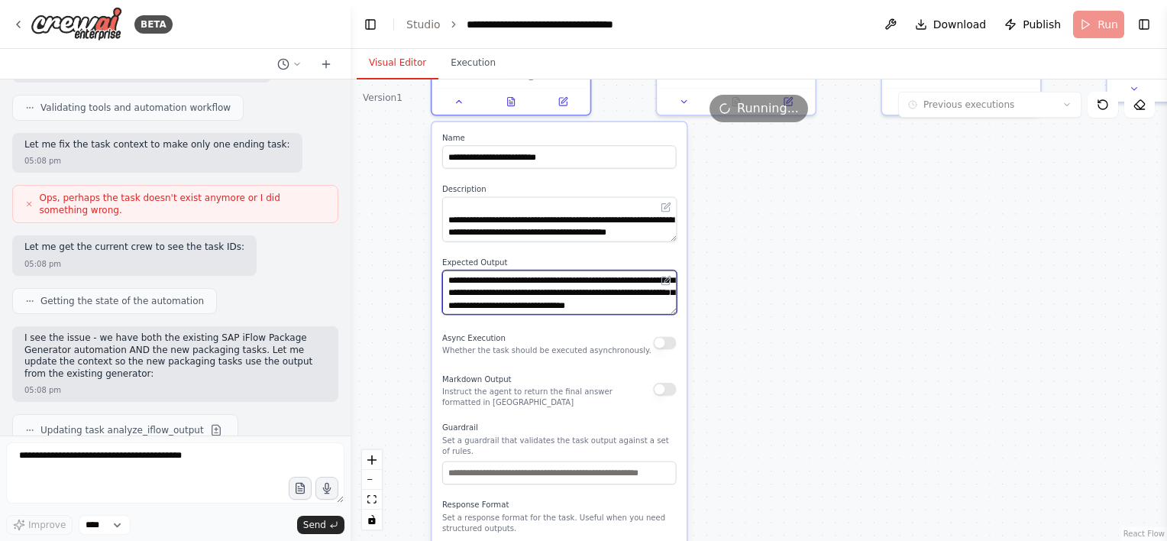
scroll to position [31, 0]
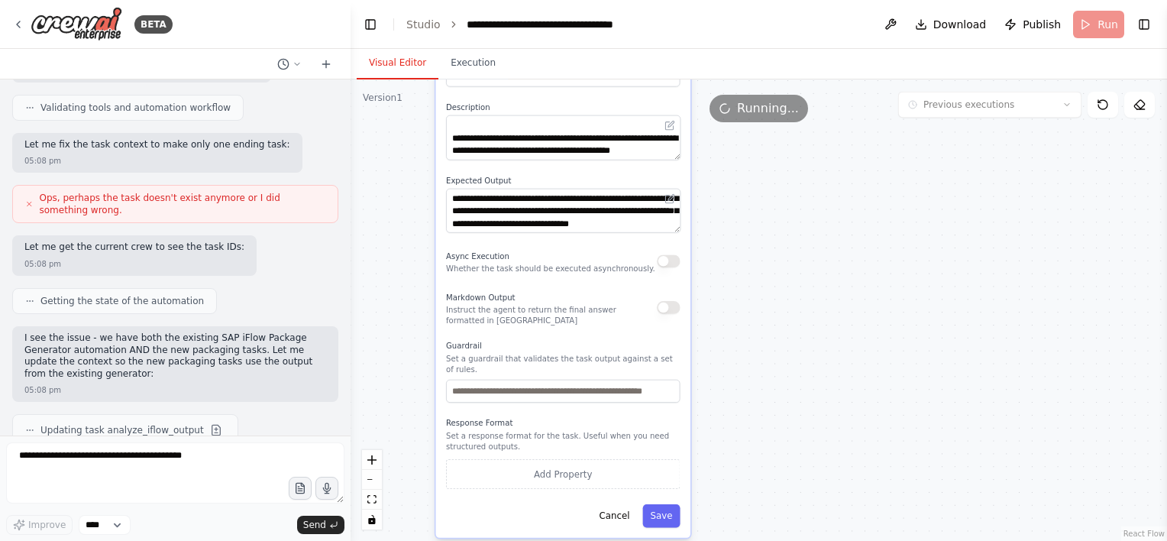
drag, startPoint x: 773, startPoint y: 392, endPoint x: 776, endPoint y: 311, distance: 81.8
click at [776, 311] on div ".deletable-edge-delete-btn { width: 20px; height: 20px; border: 0px solid #ffff…" at bounding box center [758, 309] width 816 height 461
click at [635, 379] on input "text" at bounding box center [563, 390] width 234 height 23
click at [608, 504] on button "Cancel" at bounding box center [614, 515] width 46 height 23
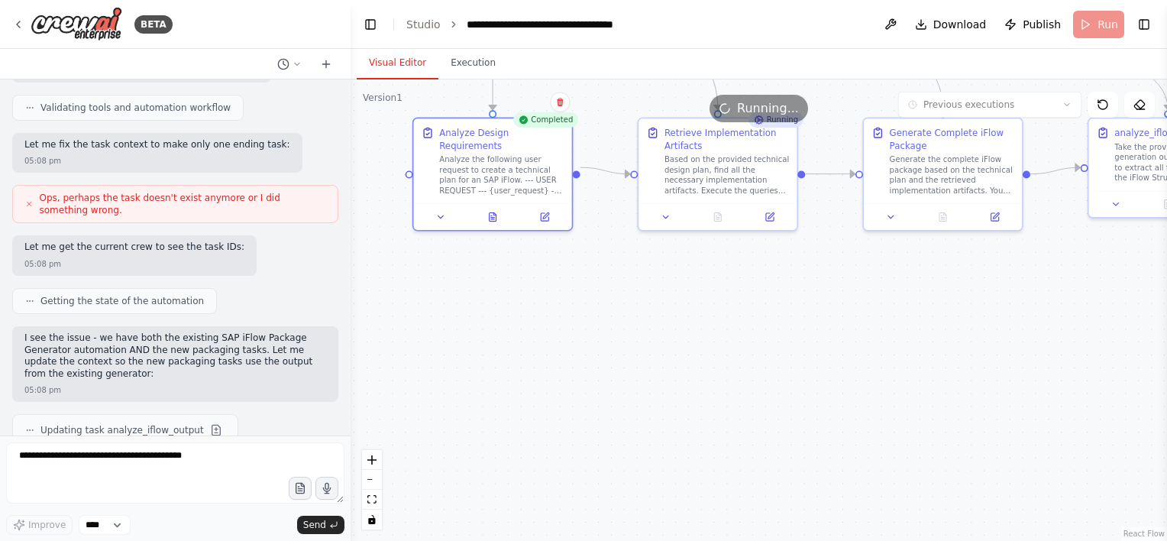
drag, startPoint x: 638, startPoint y: 382, endPoint x: 617, endPoint y: 579, distance: 198.1
click at [617, 540] on html "BETA Part 1: The Tools In the CrewAI cloud platform, you will create two custom…" at bounding box center [583, 270] width 1167 height 541
click at [667, 216] on icon at bounding box center [666, 214] width 10 height 10
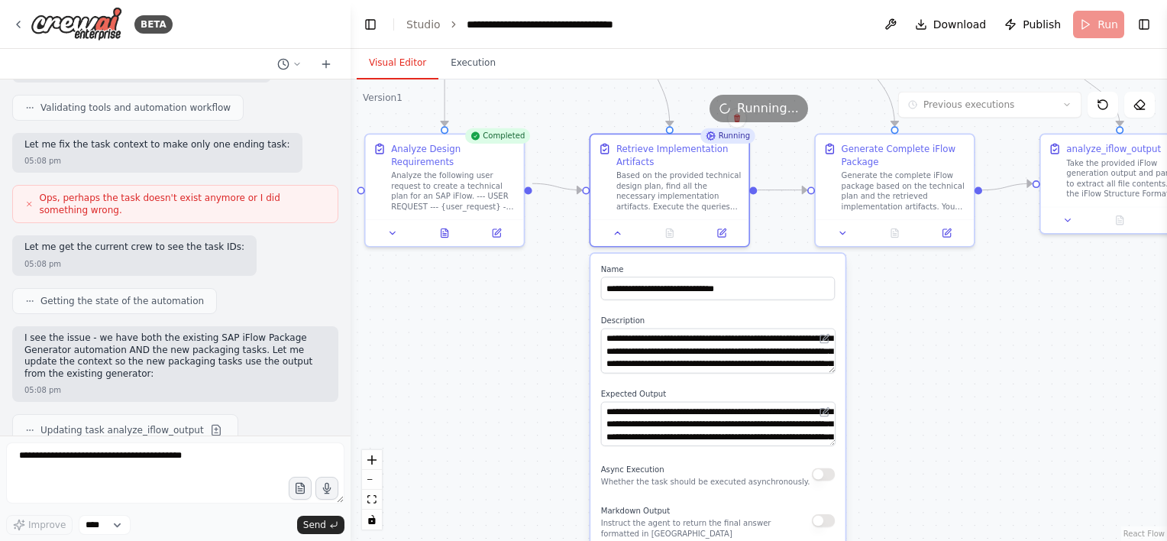
drag, startPoint x: 569, startPoint y: 375, endPoint x: 518, endPoint y: 395, distance: 54.9
click at [518, 395] on div ".deletable-edge-delete-btn { width: 20px; height: 20px; border: 0px solid #ffff…" at bounding box center [758, 309] width 816 height 461
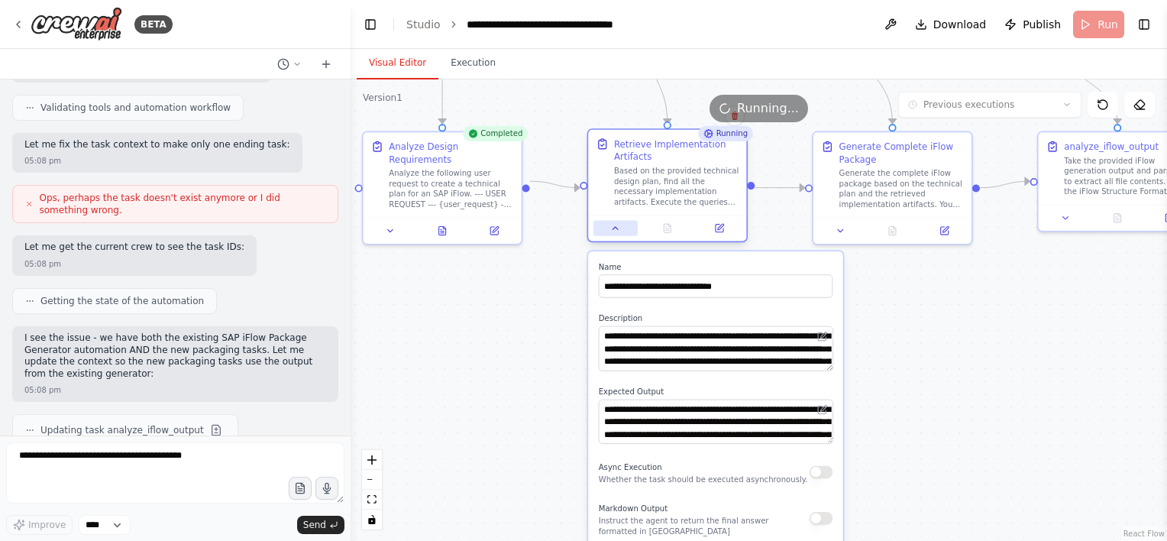
click at [617, 225] on icon at bounding box center [615, 228] width 10 height 10
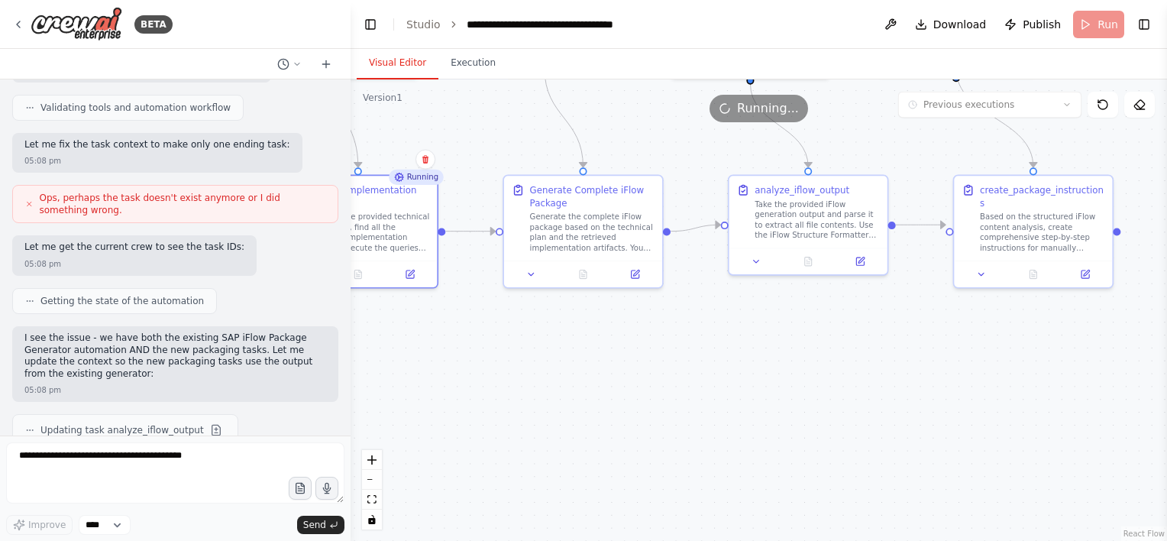
drag, startPoint x: 862, startPoint y: 272, endPoint x: 553, endPoint y: 315, distance: 312.2
click at [553, 315] on div ".deletable-edge-delete-btn { width: 20px; height: 20px; border: 0px solid #ffff…" at bounding box center [758, 309] width 816 height 461
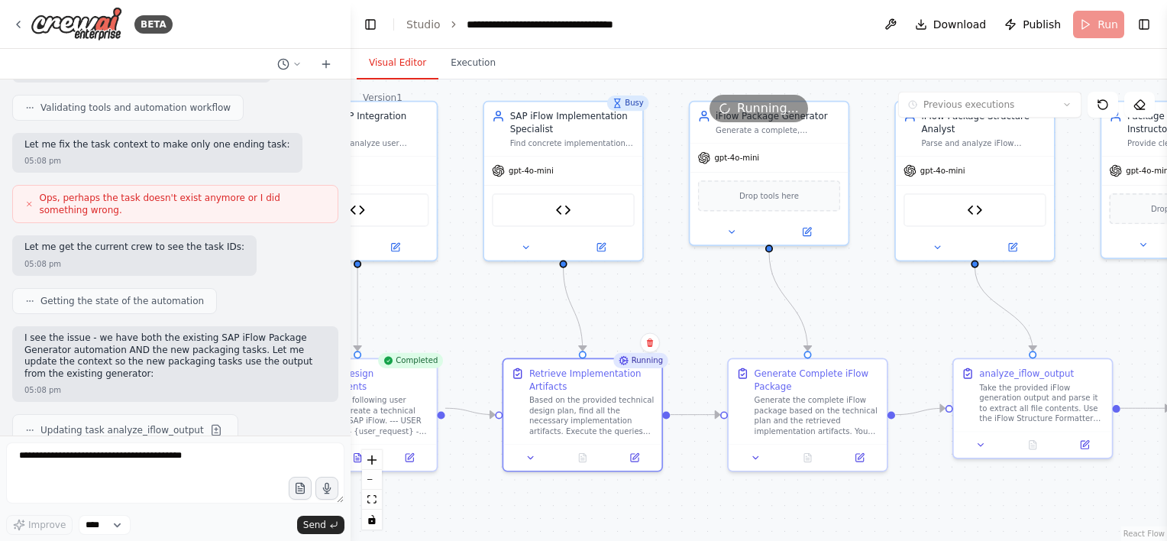
drag, startPoint x: 695, startPoint y: 330, endPoint x: 919, endPoint y: 513, distance: 289.7
click at [919, 513] on div ".deletable-edge-delete-btn { width: 20px; height: 20px; border: 0px solid #ffff…" at bounding box center [758, 309] width 816 height 461
click at [732, 232] on icon at bounding box center [731, 229] width 10 height 10
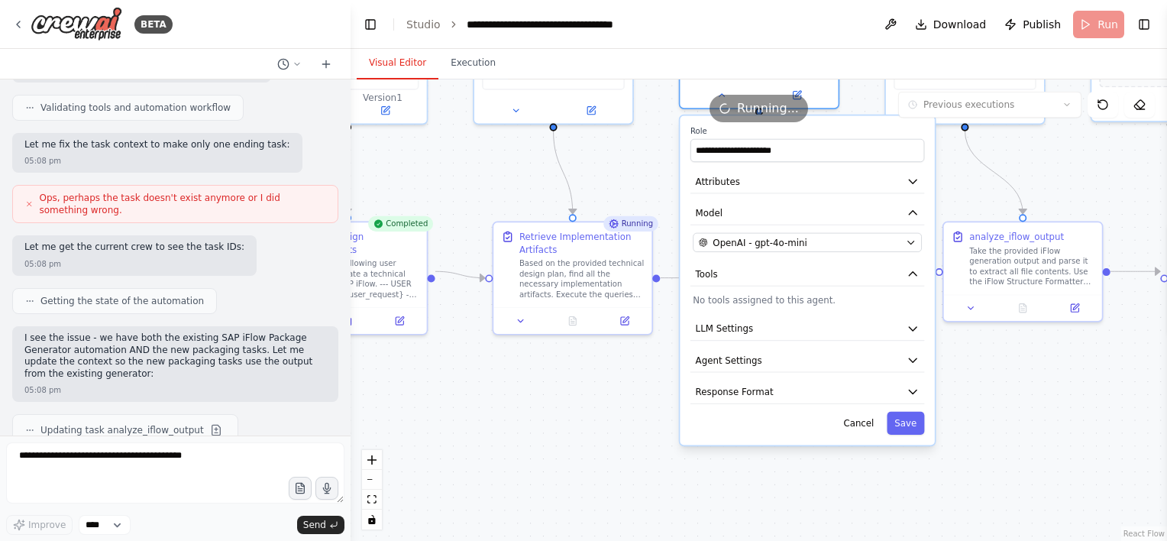
drag, startPoint x: 663, startPoint y: 336, endPoint x: 653, endPoint y: 205, distance: 131.7
click at [653, 205] on div ".deletable-edge-delete-btn { width: 20px; height: 20px; border: 0px solid #ffff…" at bounding box center [758, 309] width 816 height 461
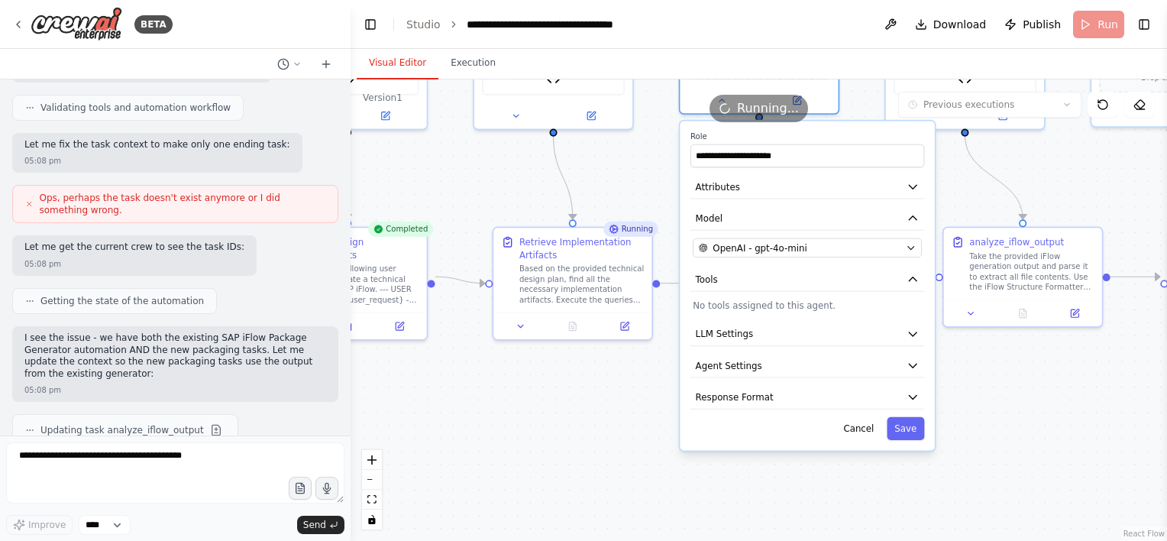
click at [903, 303] on p "No tools assigned to this agent." at bounding box center [806, 305] width 229 height 13
click at [860, 310] on div "**********" at bounding box center [806, 285] width 254 height 329
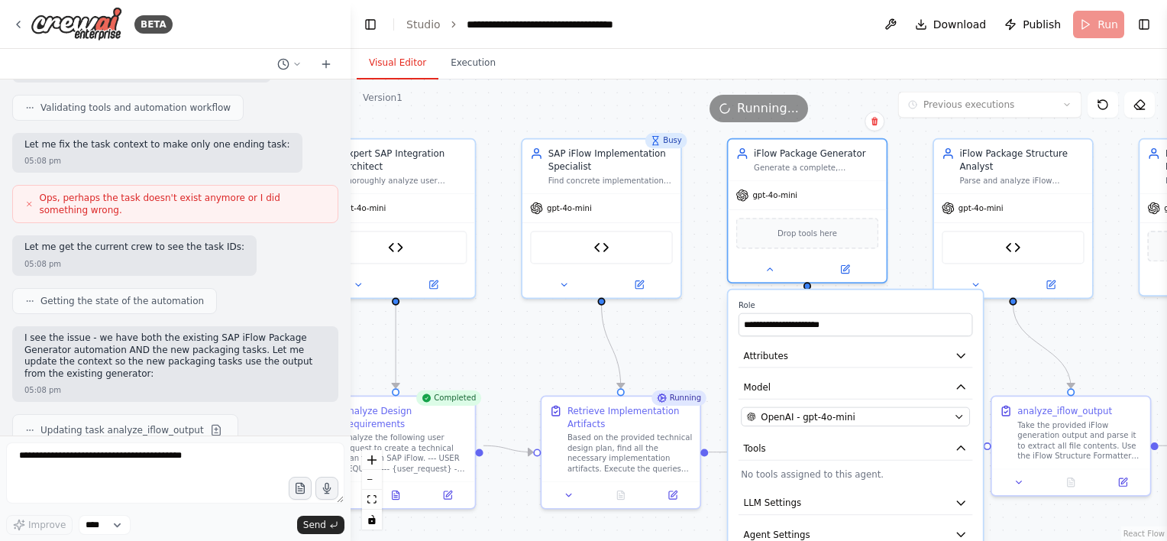
drag, startPoint x: 631, startPoint y: 169, endPoint x: 679, endPoint y: 338, distance: 175.4
click at [679, 338] on div ".deletable-edge-delete-btn { width: 20px; height: 20px; border: 0px solid #ffff…" at bounding box center [758, 309] width 816 height 461
click at [473, 68] on button "Execution" at bounding box center [472, 63] width 69 height 32
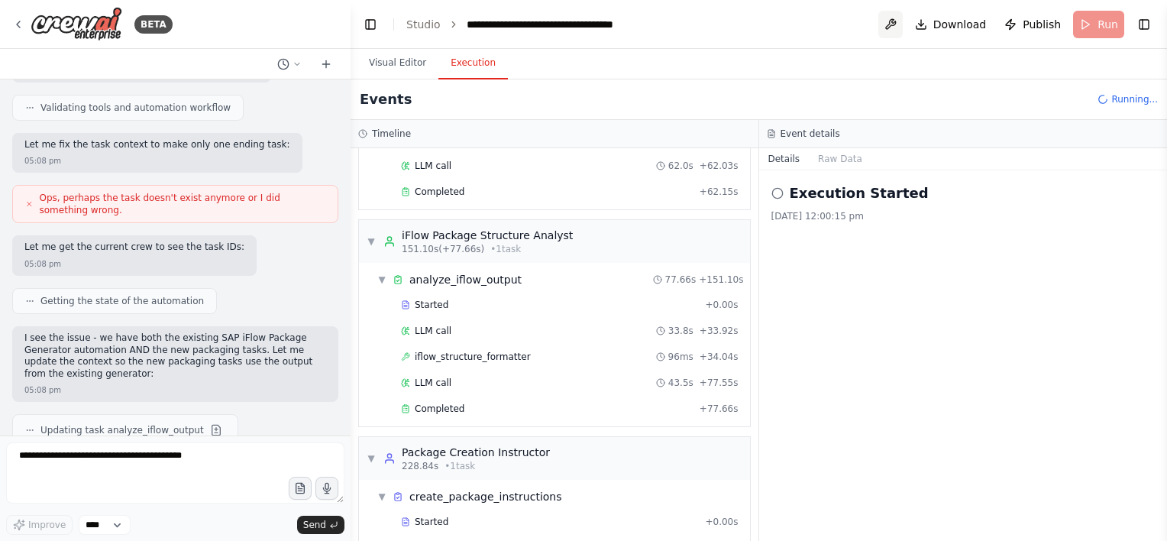
scroll to position [1236, 0]
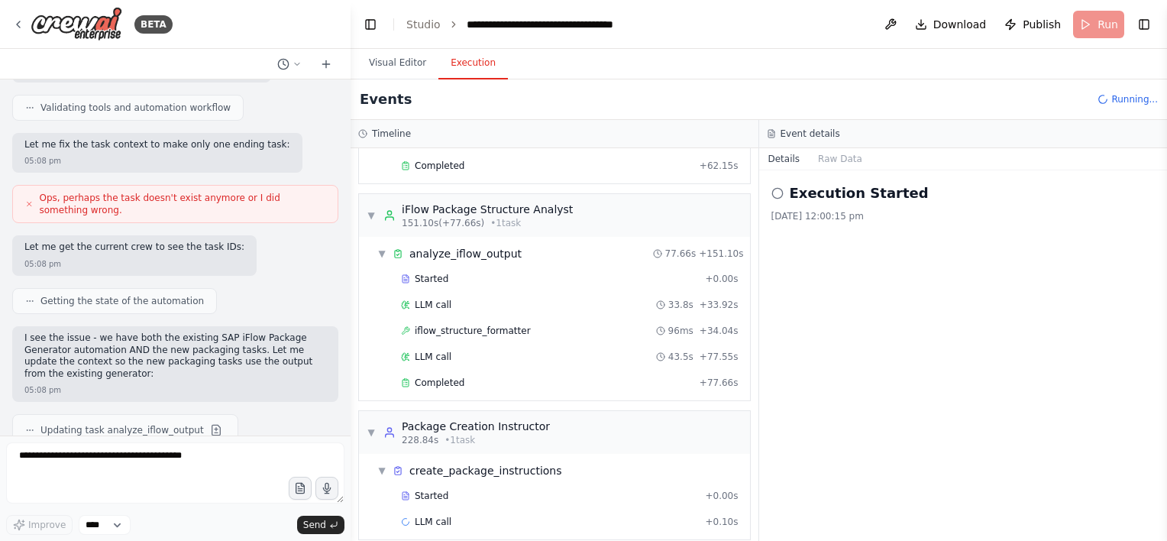
click at [787, 278] on div "Execution Started [DATE] 12:00:15 pm" at bounding box center [963, 355] width 408 height 370
click at [377, 247] on span "▼" at bounding box center [381, 253] width 9 height 12
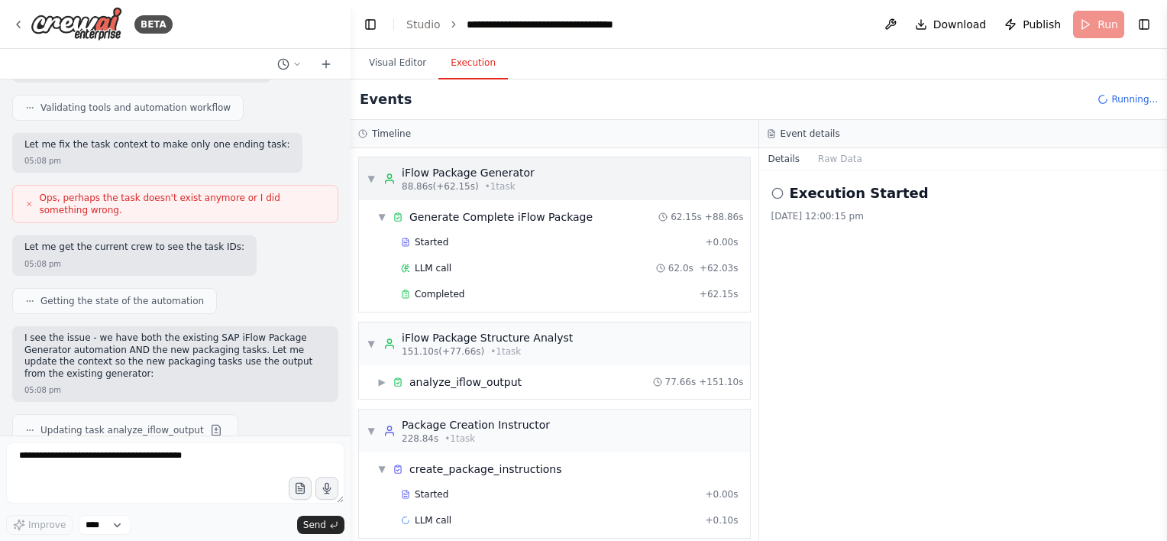
click at [366, 173] on span "▼" at bounding box center [370, 179] width 9 height 12
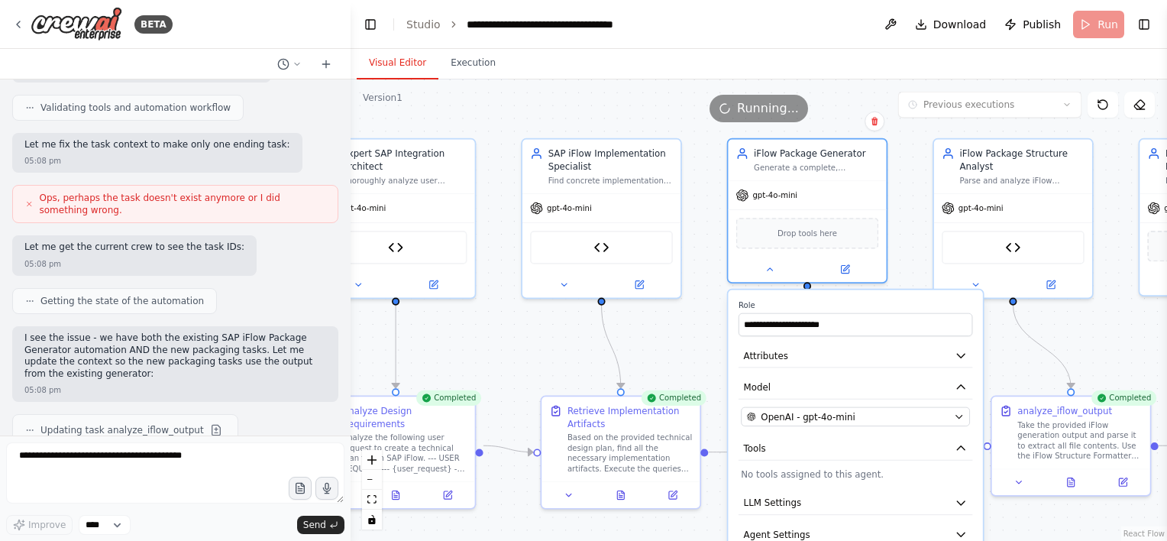
click at [391, 66] on button "Visual Editor" at bounding box center [398, 63] width 82 height 32
click at [766, 272] on button at bounding box center [769, 266] width 73 height 15
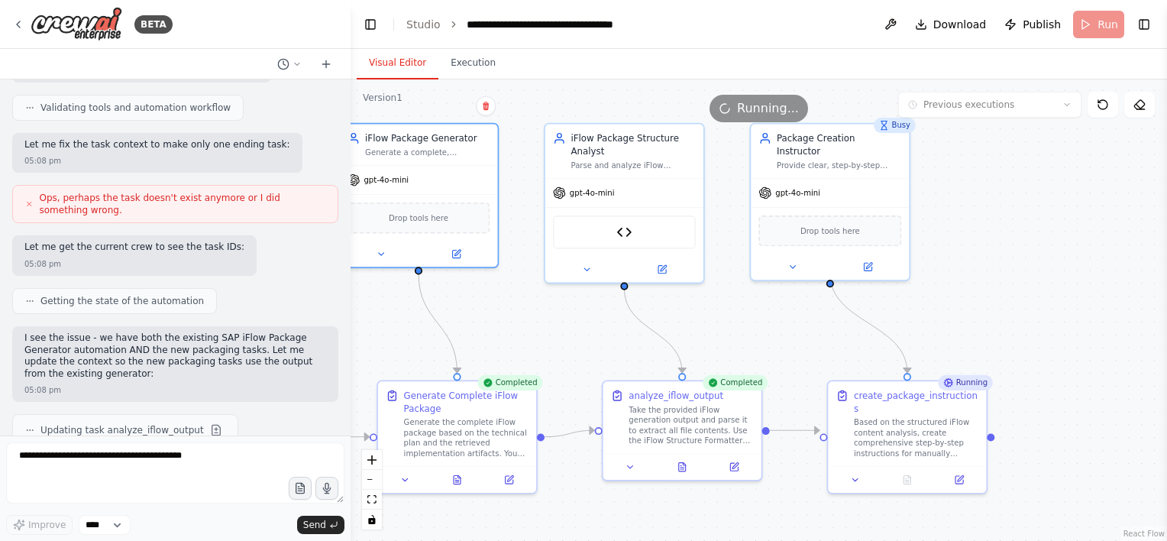
drag, startPoint x: 918, startPoint y: 327, endPoint x: 529, endPoint y: 311, distance: 388.9
click at [529, 311] on div ".deletable-edge-delete-btn { width: 20px; height: 20px; border: 0px solid #ffff…" at bounding box center [758, 309] width 816 height 461
click at [896, 431] on div "Based on the structured iFlow content analysis, create comprehensive step-by-st…" at bounding box center [916, 435] width 124 height 41
click at [960, 473] on icon at bounding box center [959, 477] width 8 height 8
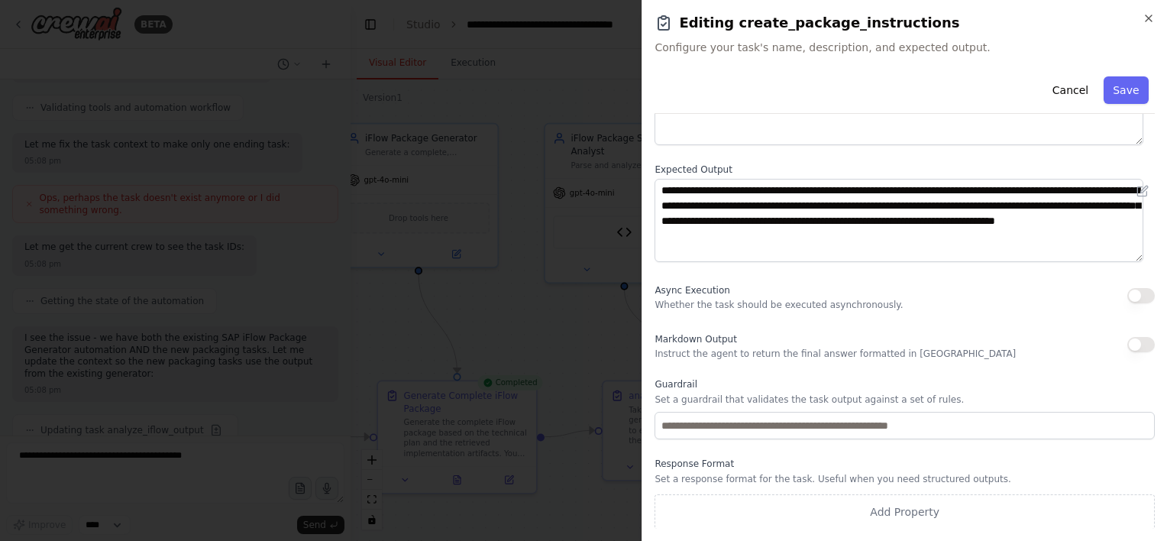
scroll to position [0, 0]
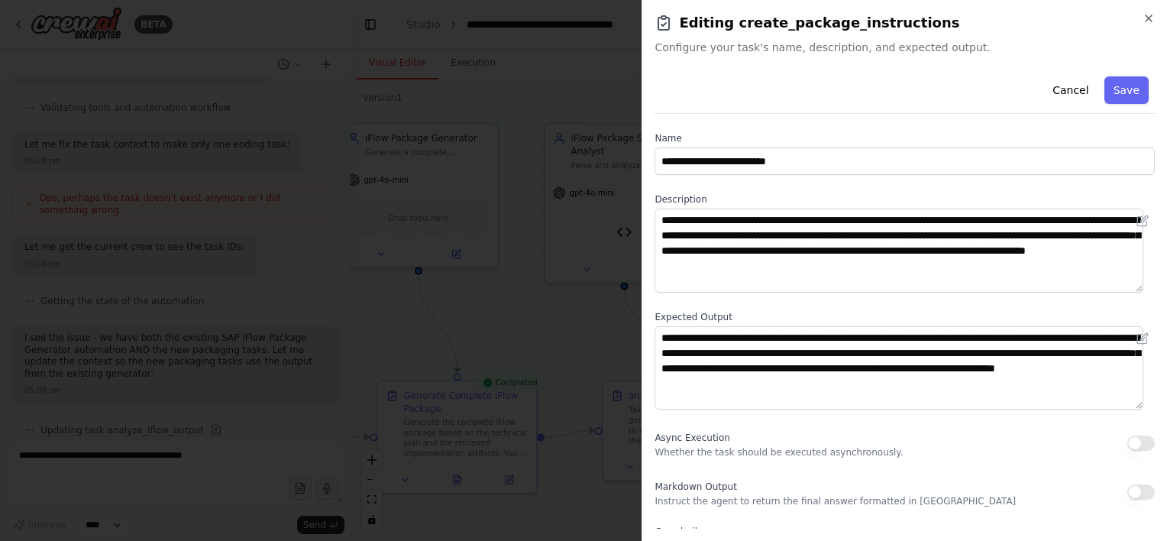
click at [1149, 25] on h2 "Editing create_package_instructions" at bounding box center [904, 22] width 500 height 21
click at [1146, 12] on icon "button" at bounding box center [1148, 18] width 12 height 12
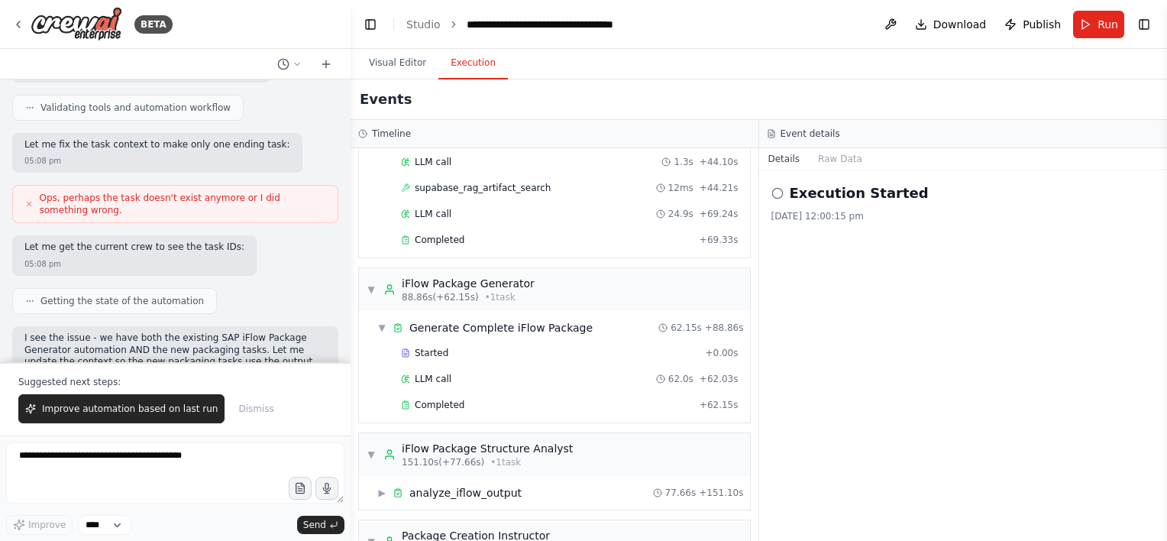
click at [487, 65] on button "Execution" at bounding box center [472, 63] width 69 height 32
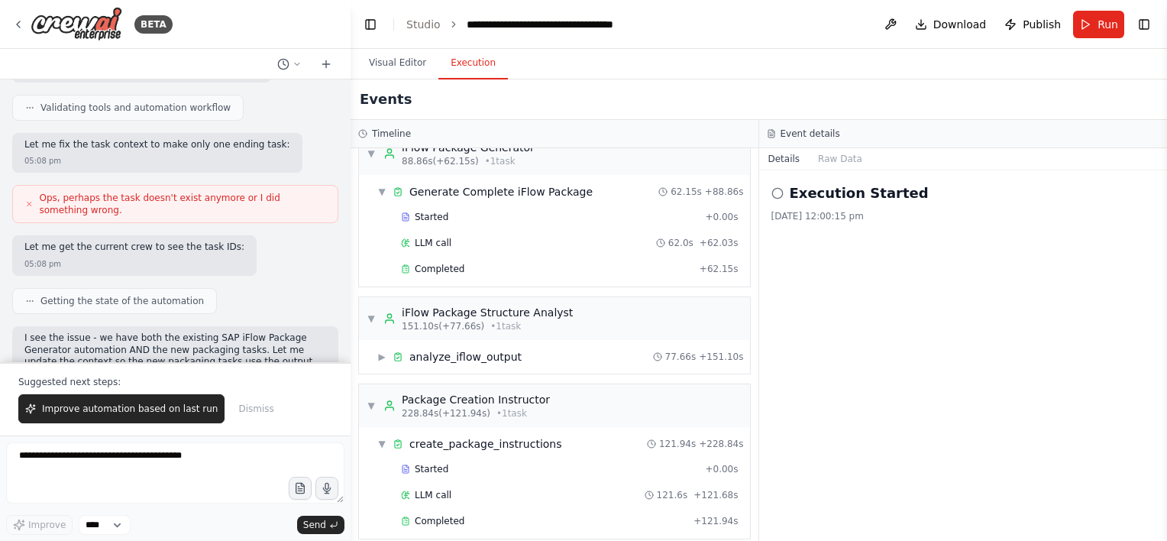
scroll to position [11857, 0]
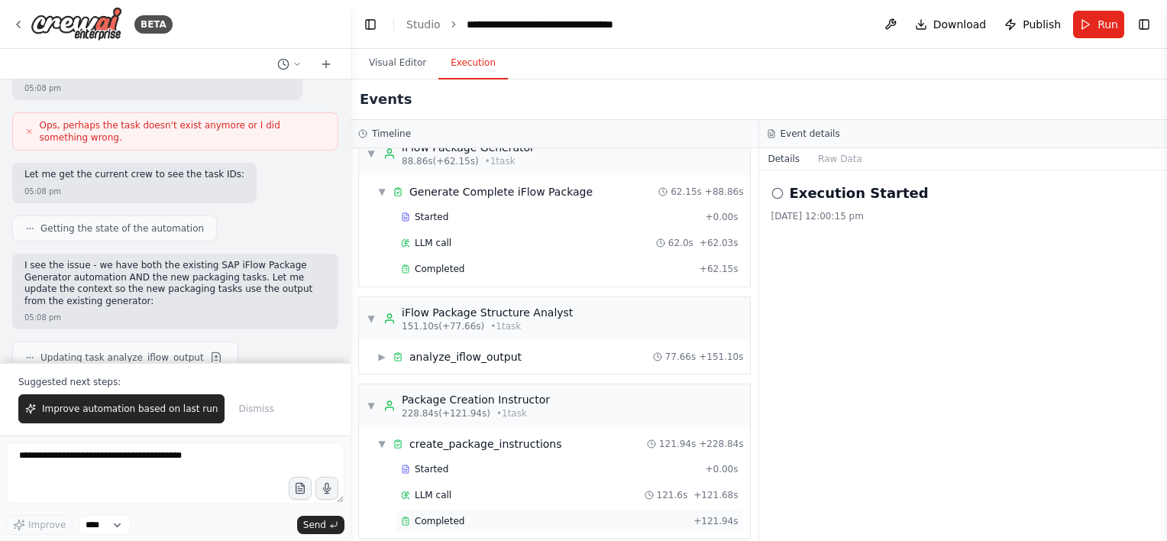
click at [482, 515] on div "Completed" at bounding box center [544, 521] width 286 height 12
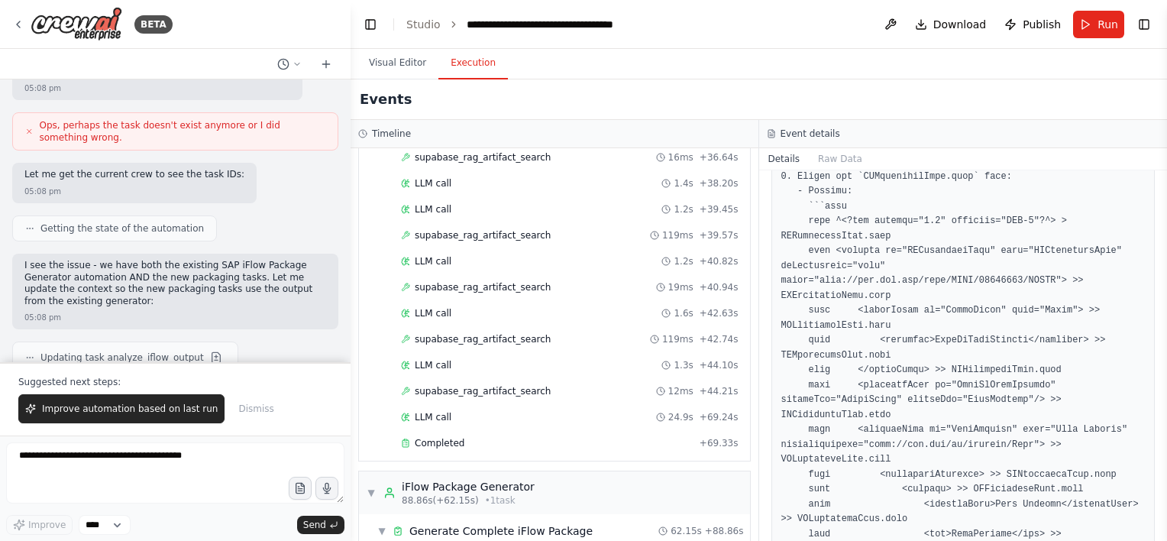
scroll to position [794, 0]
click at [586, 439] on div "Completed + 69.33s" at bounding box center [569, 442] width 348 height 23
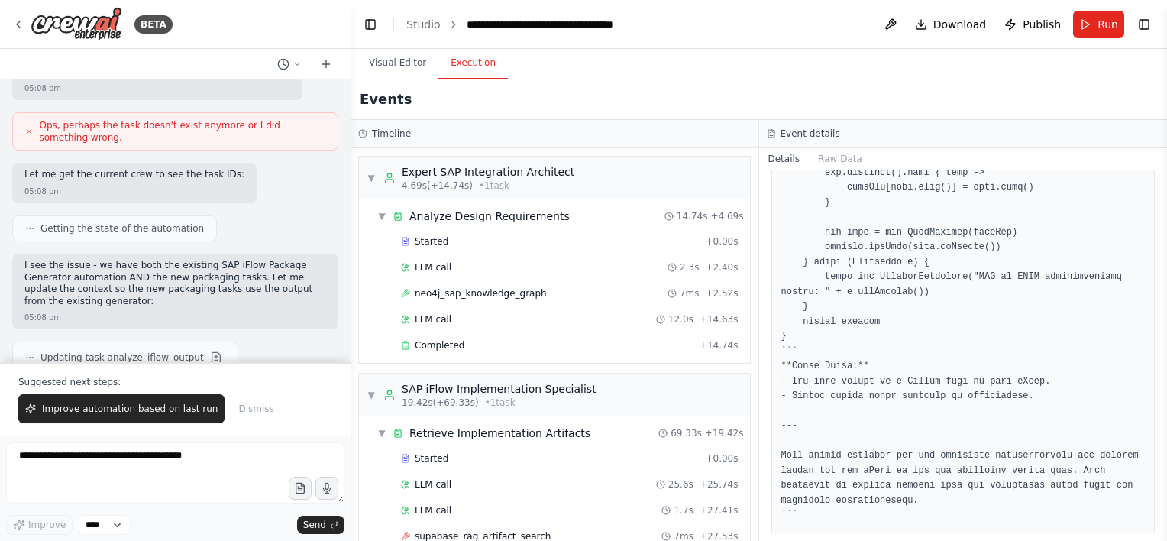
scroll to position [0, 0]
click at [450, 350] on div "Completed + 14.74s" at bounding box center [569, 345] width 348 height 23
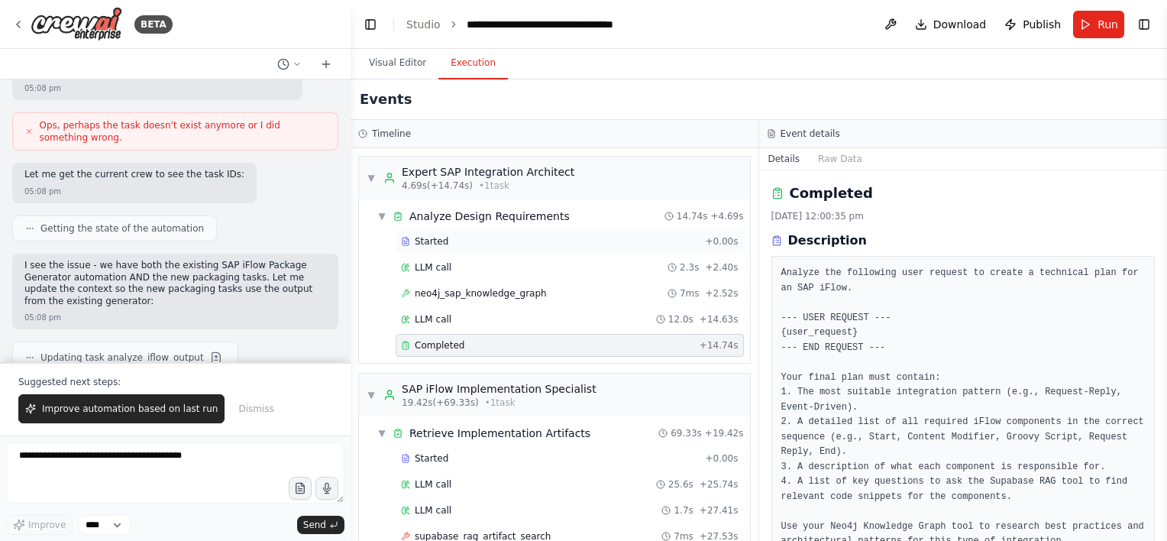
click at [508, 240] on div "Started" at bounding box center [550, 241] width 298 height 12
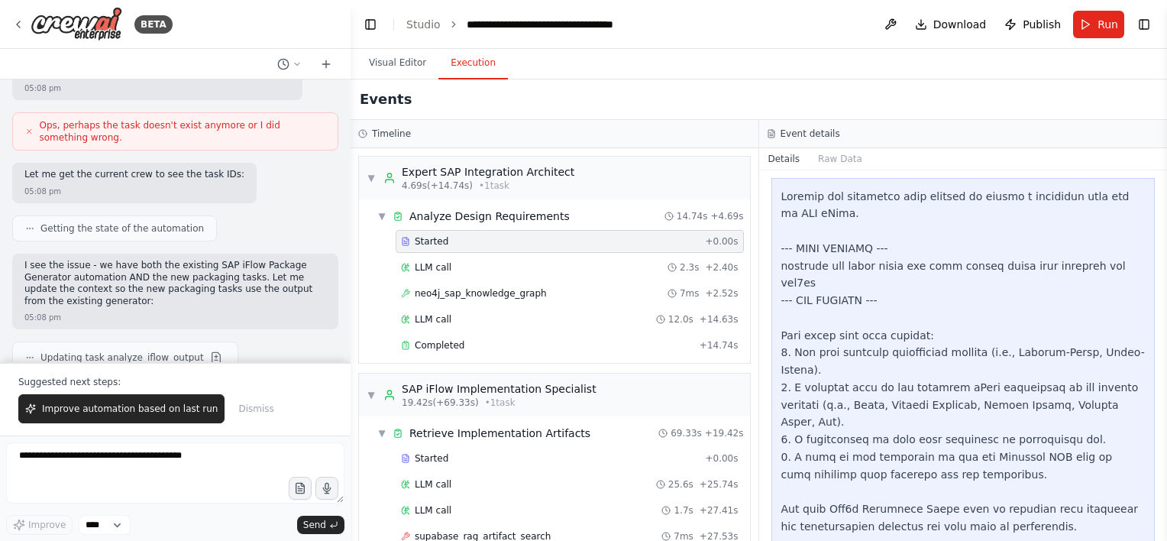
scroll to position [417, 0]
click at [453, 269] on div "LLM call 2.3s + 2.40s" at bounding box center [569, 267] width 337 height 12
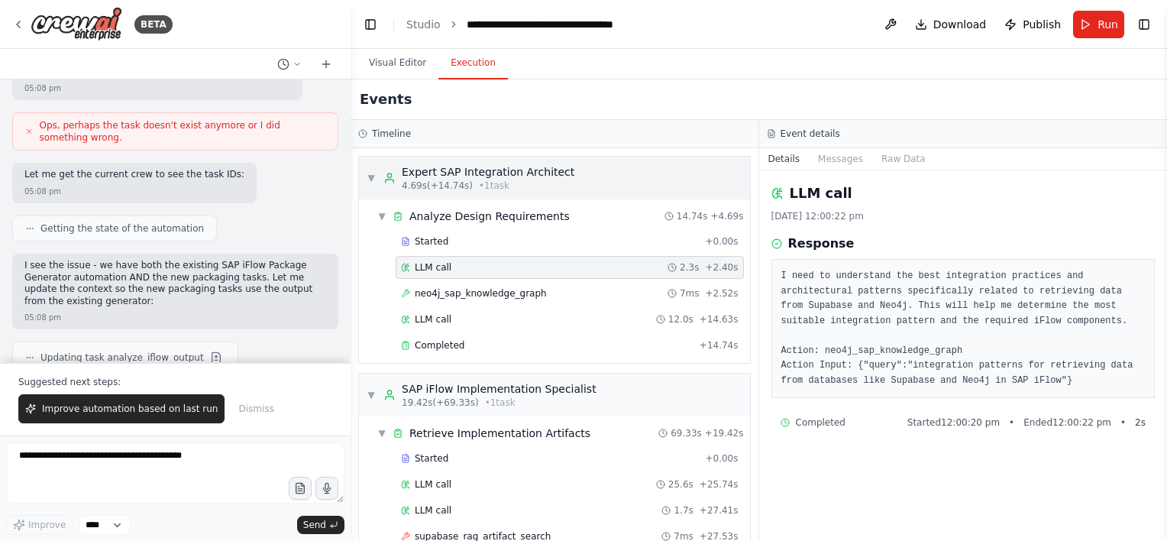
click at [562, 165] on div "▼ Expert SAP Integration Architect 4.69s (+14.74s) • 1 task" at bounding box center [554, 178] width 391 height 43
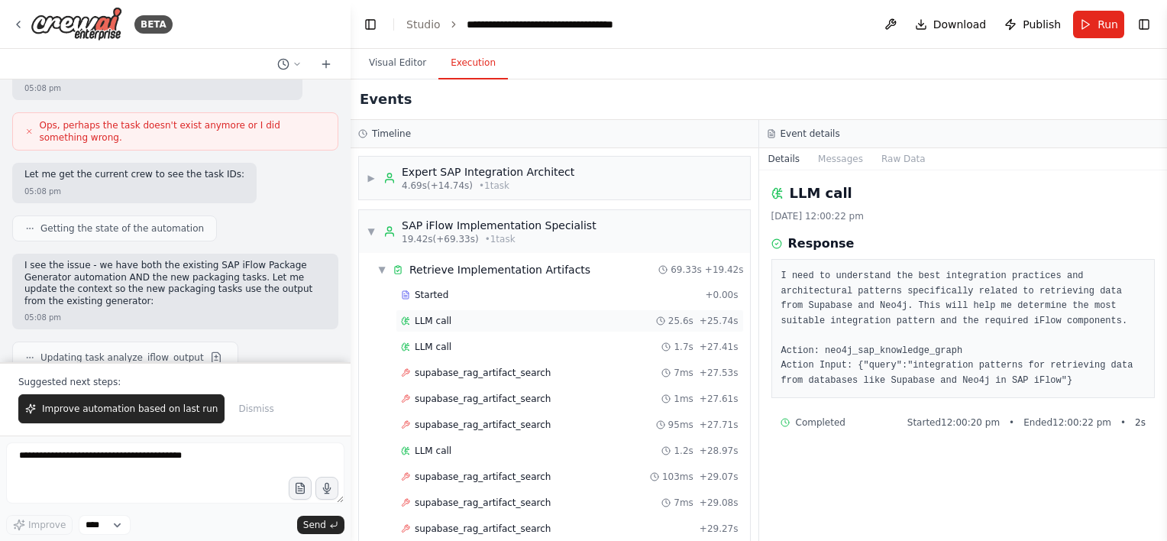
click at [533, 318] on div "LLM call 25.6s + 25.74s" at bounding box center [569, 321] width 337 height 12
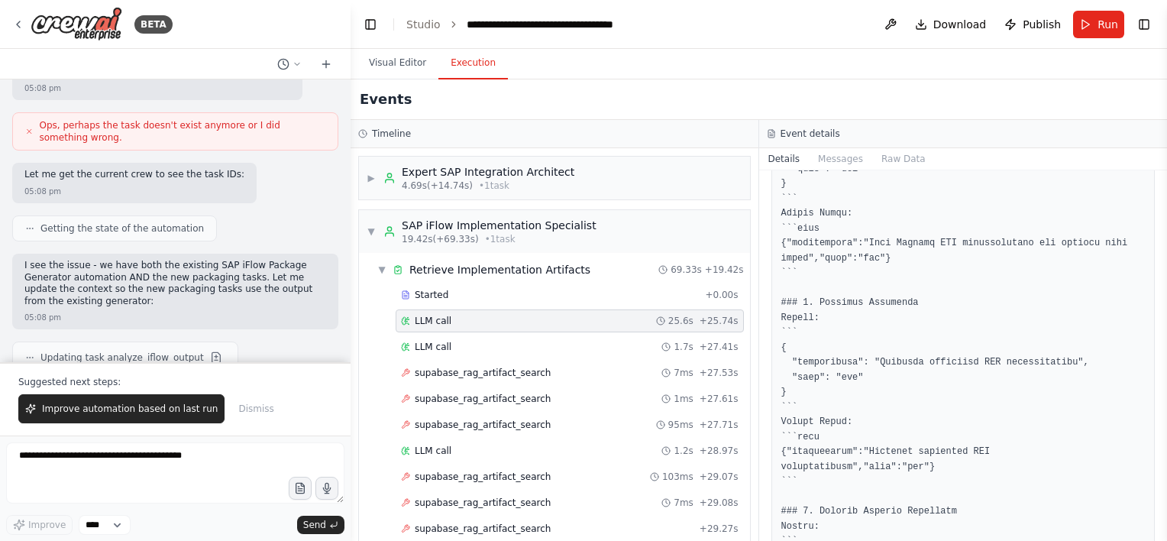
scroll to position [533, 0]
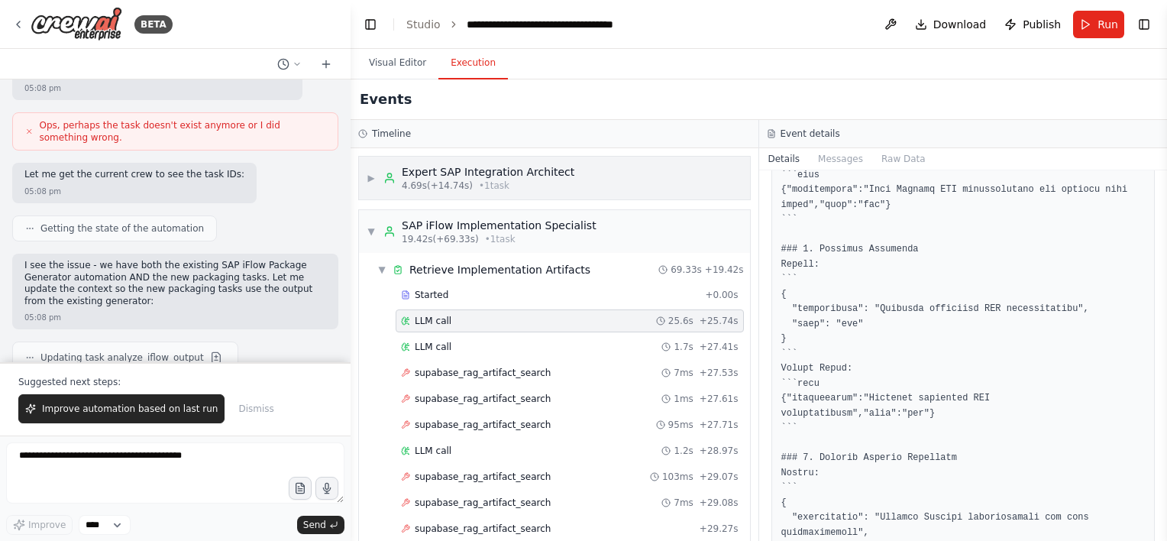
click at [428, 168] on div "Expert SAP Integration Architect" at bounding box center [488, 171] width 173 height 15
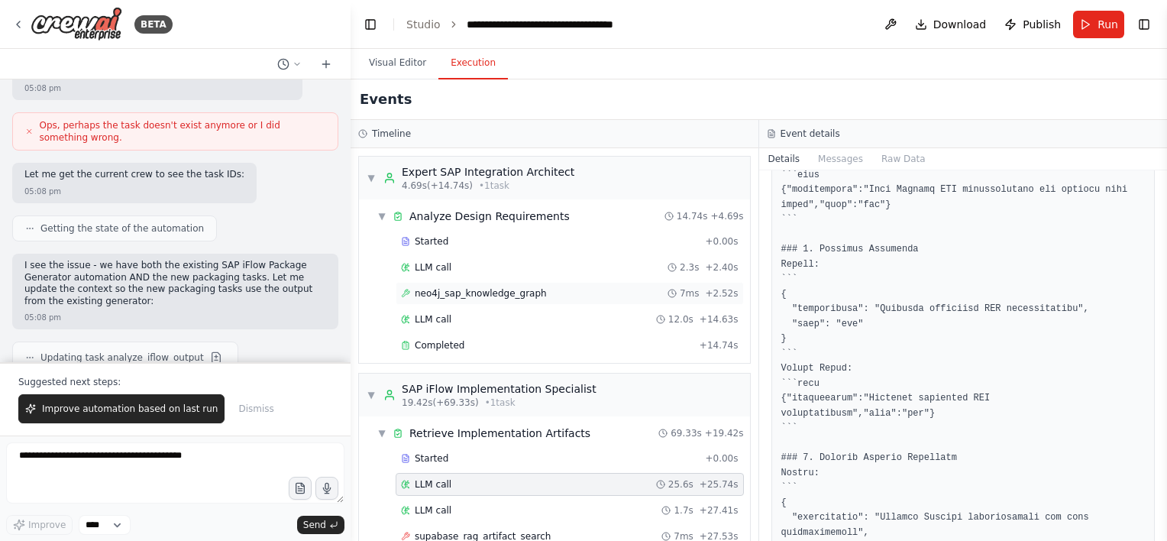
click at [450, 287] on span "neo4j_sap_knowledge_graph" at bounding box center [481, 293] width 132 height 12
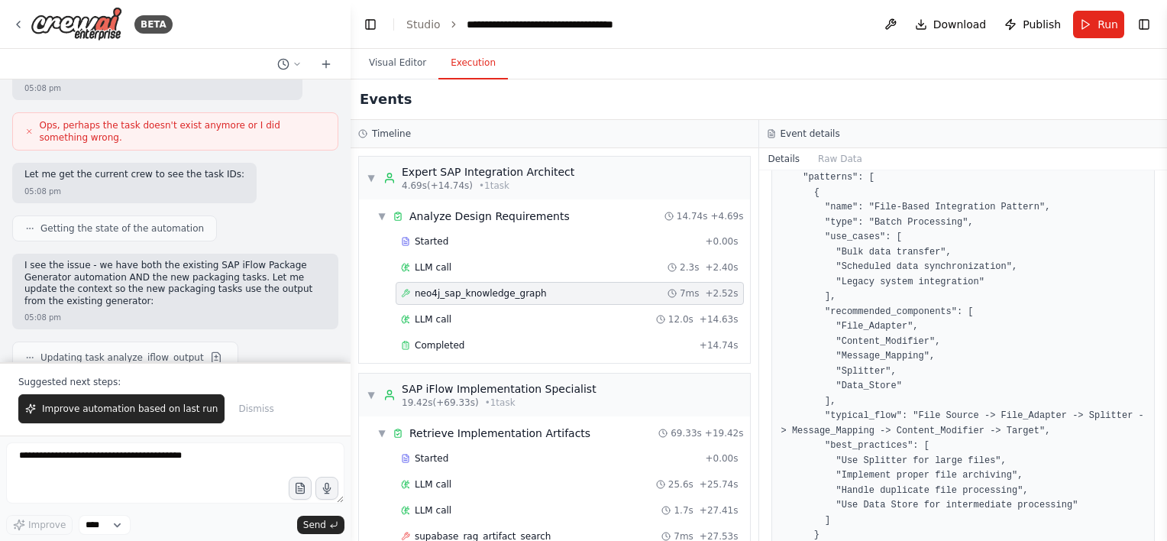
scroll to position [278, 0]
click at [550, 321] on div "LLM call 12.0s + 14.63s" at bounding box center [569, 319] width 337 height 12
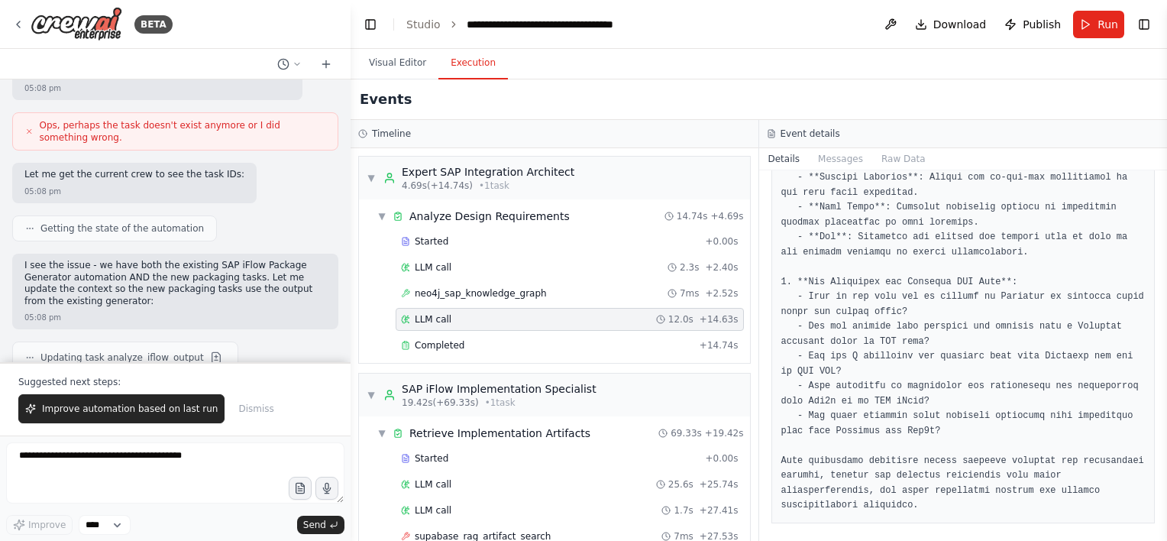
scroll to position [763, 0]
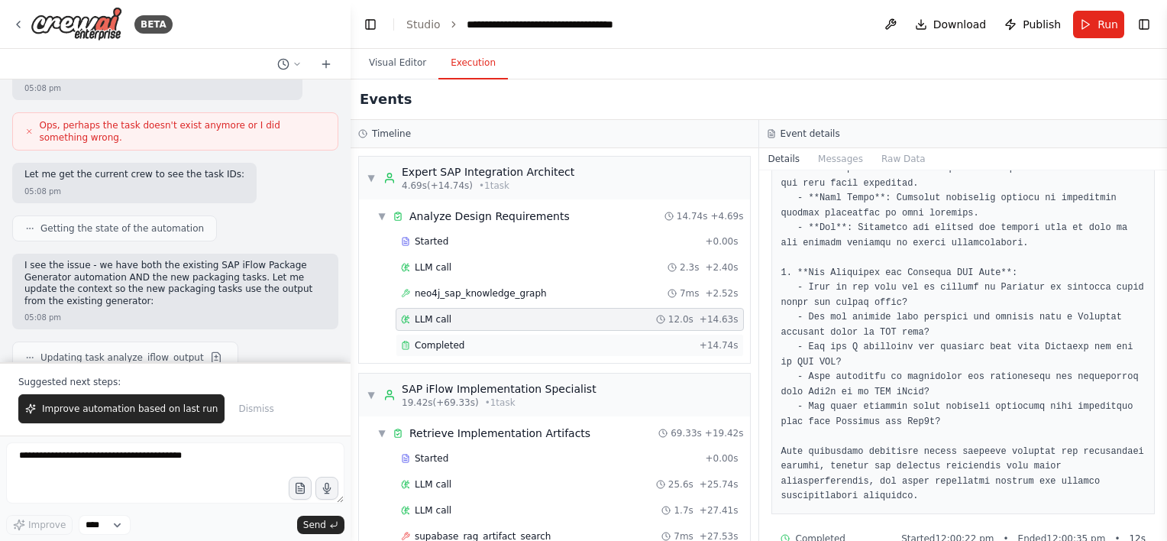
click at [591, 351] on div "Completed + 14.74s" at bounding box center [569, 345] width 348 height 23
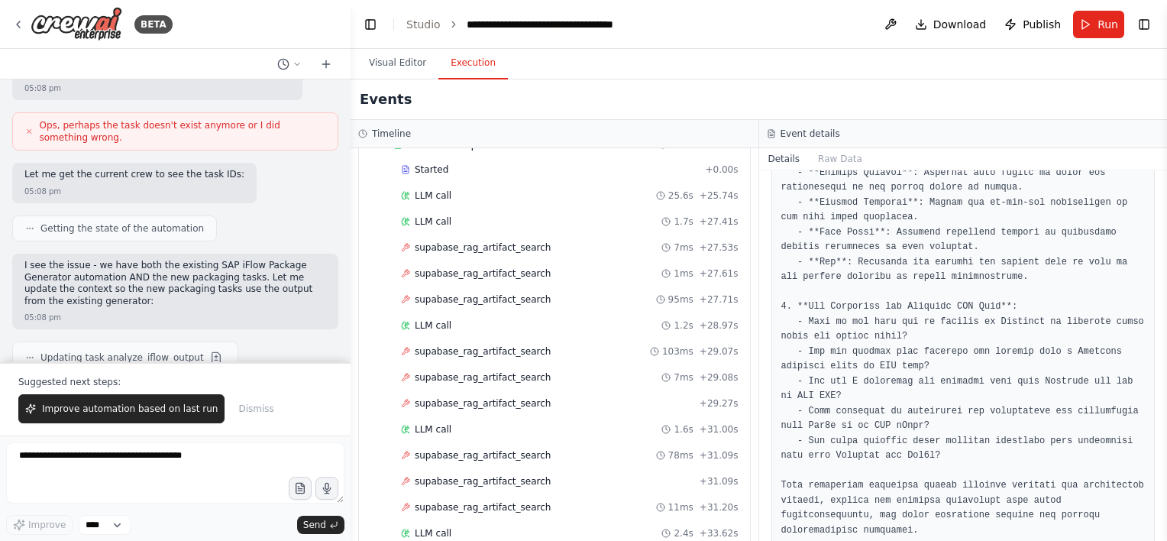
scroll to position [287, 0]
click at [486, 229] on div "LLM call 1.7s + 27.41s" at bounding box center [569, 222] width 348 height 23
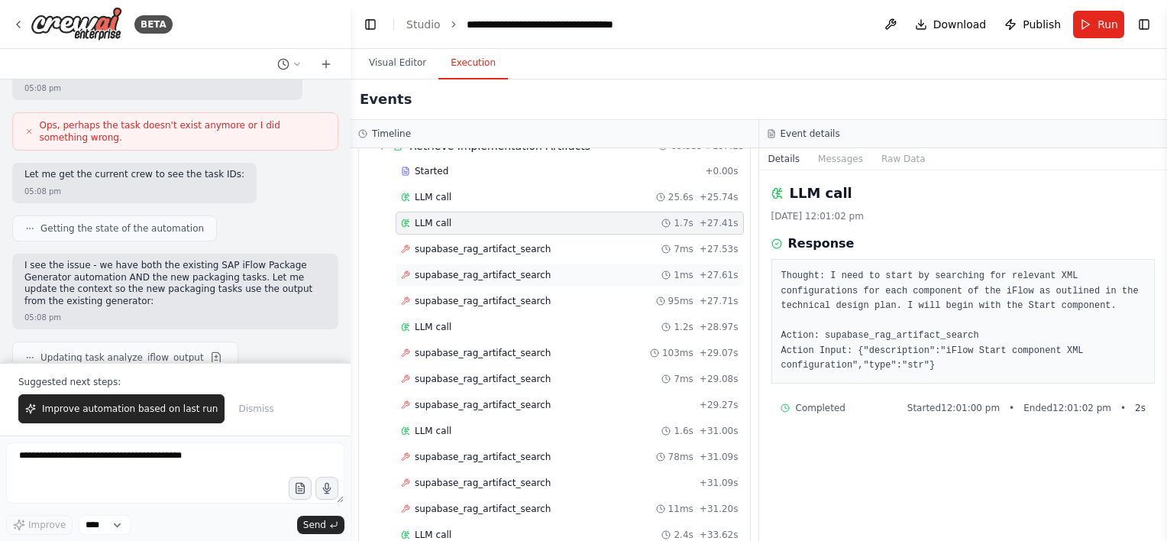
click at [556, 263] on div "supabase_rag_artifact_search 1ms + 27.61s" at bounding box center [569, 274] width 348 height 23
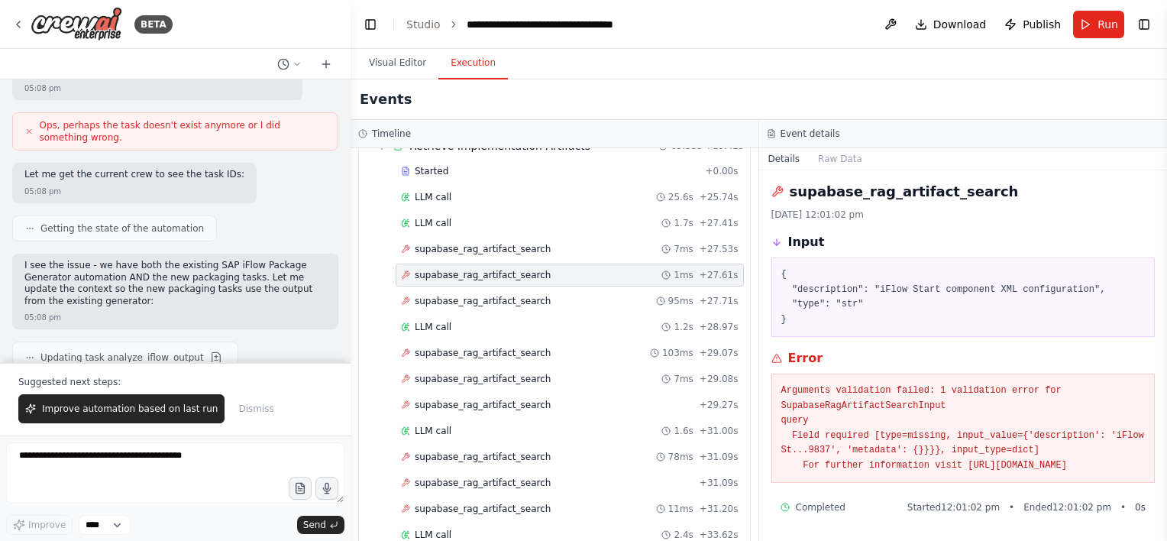
scroll to position [15, 0]
click at [486, 302] on div "supabase_rag_artifact_search 95ms + 27.71s" at bounding box center [569, 300] width 348 height 23
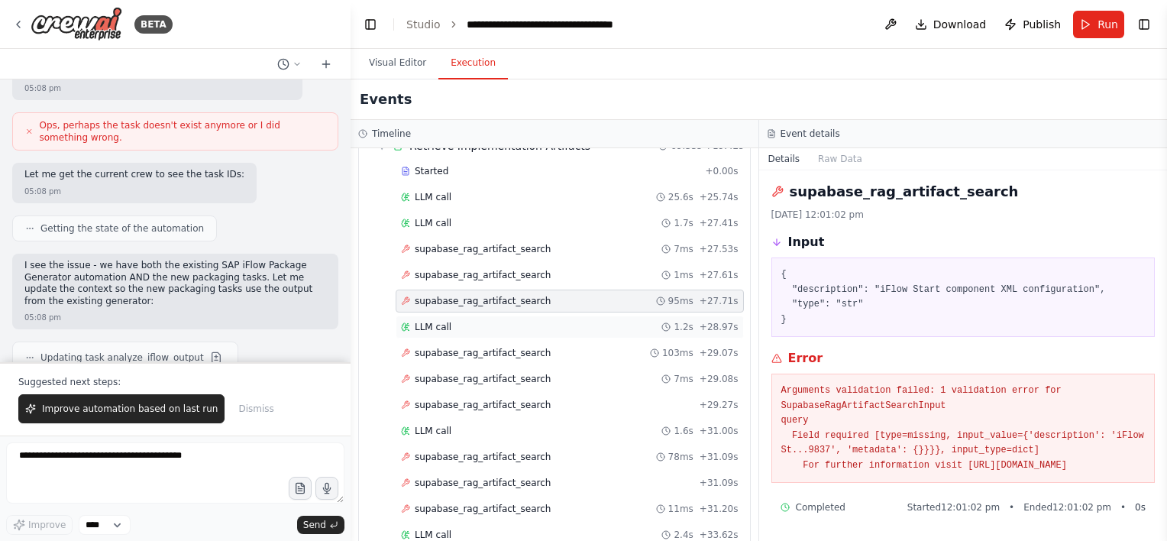
click at [568, 327] on div "LLM call 1.2s + 28.97s" at bounding box center [569, 327] width 337 height 12
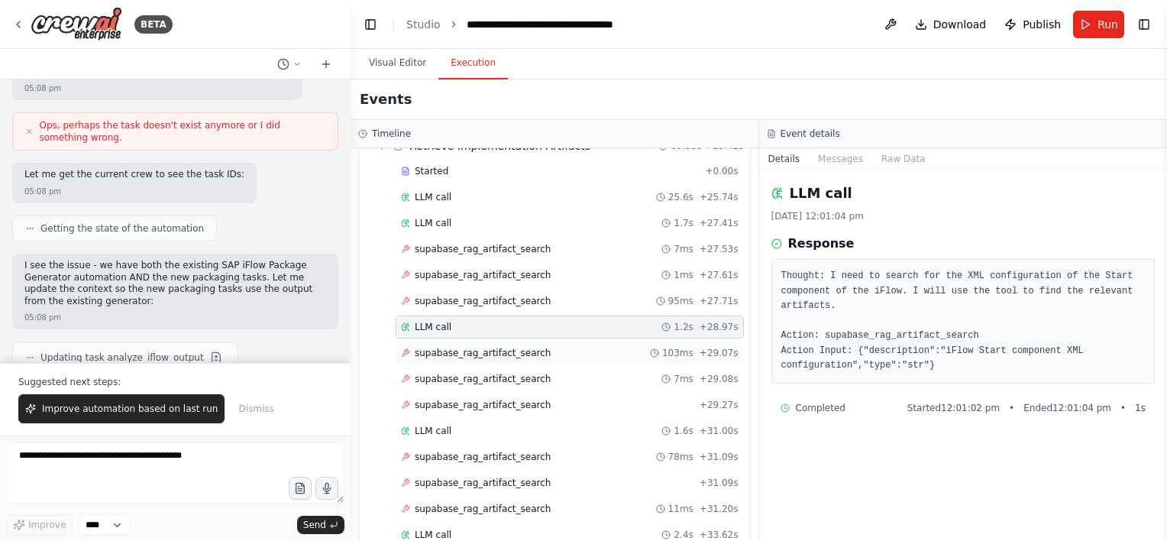
click at [527, 351] on span "supabase_rag_artifact_search" at bounding box center [483, 353] width 136 height 12
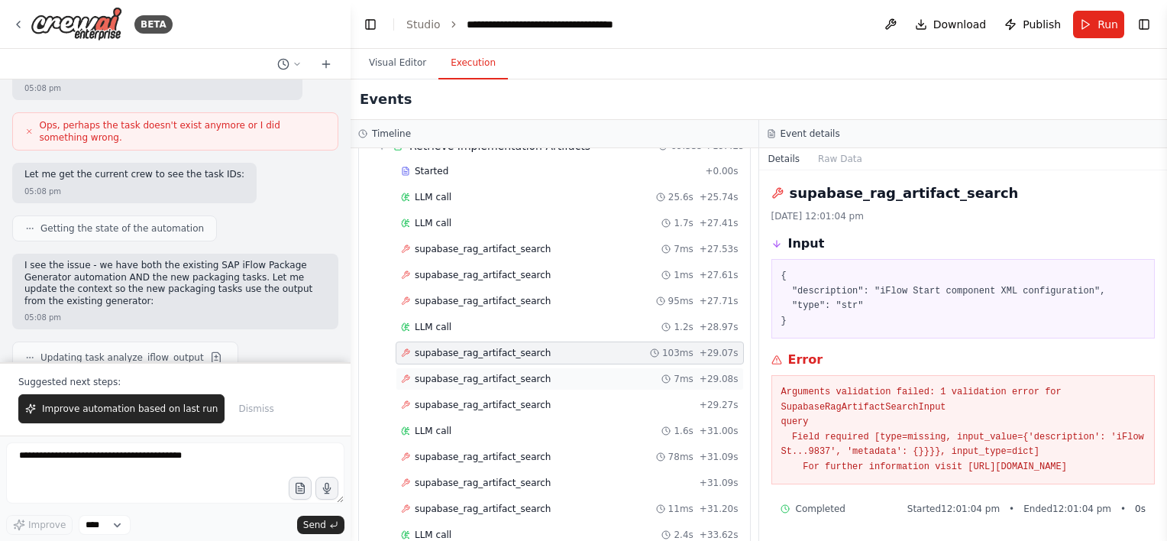
click at [623, 376] on div "supabase_rag_artifact_search 7ms + 29.08s" at bounding box center [569, 379] width 337 height 12
click at [646, 405] on div "supabase_rag_artifact_search + 29.27s" at bounding box center [569, 404] width 348 height 23
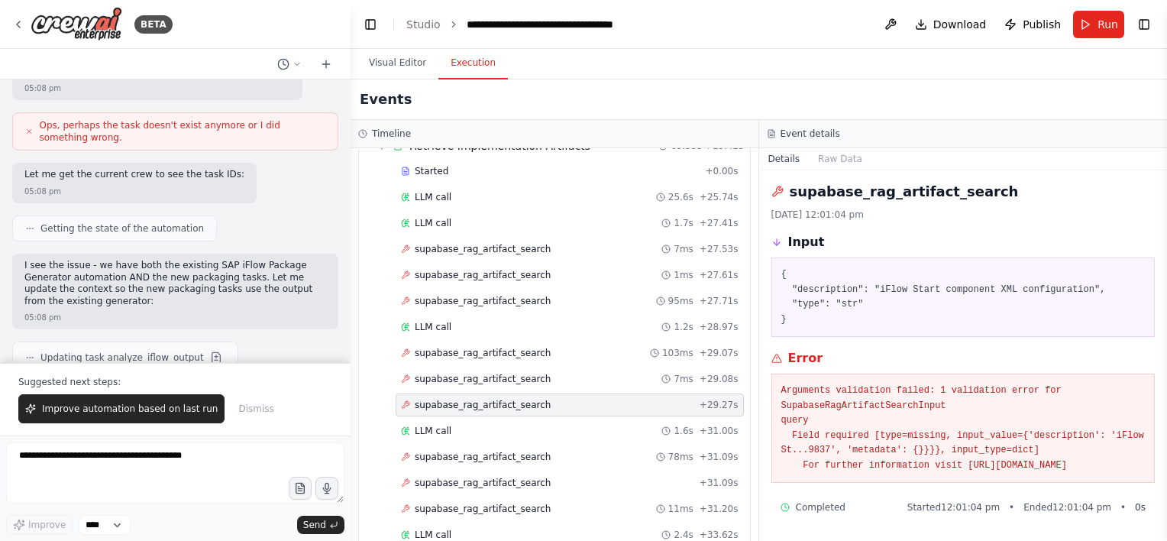
scroll to position [362, 0]
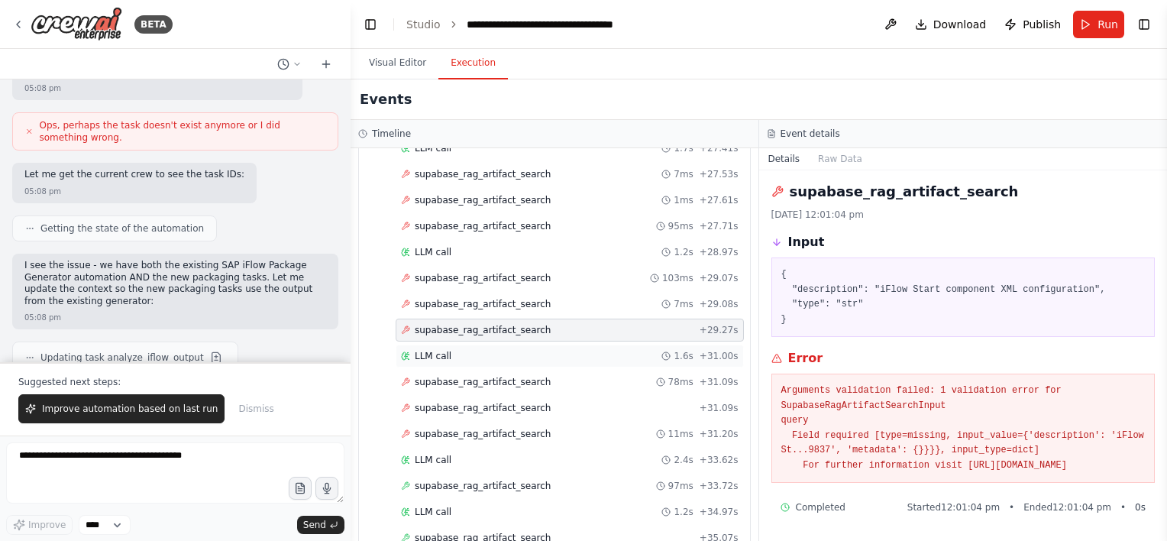
click at [571, 350] on div "LLM call 1.6s + 31.00s" at bounding box center [569, 356] width 337 height 12
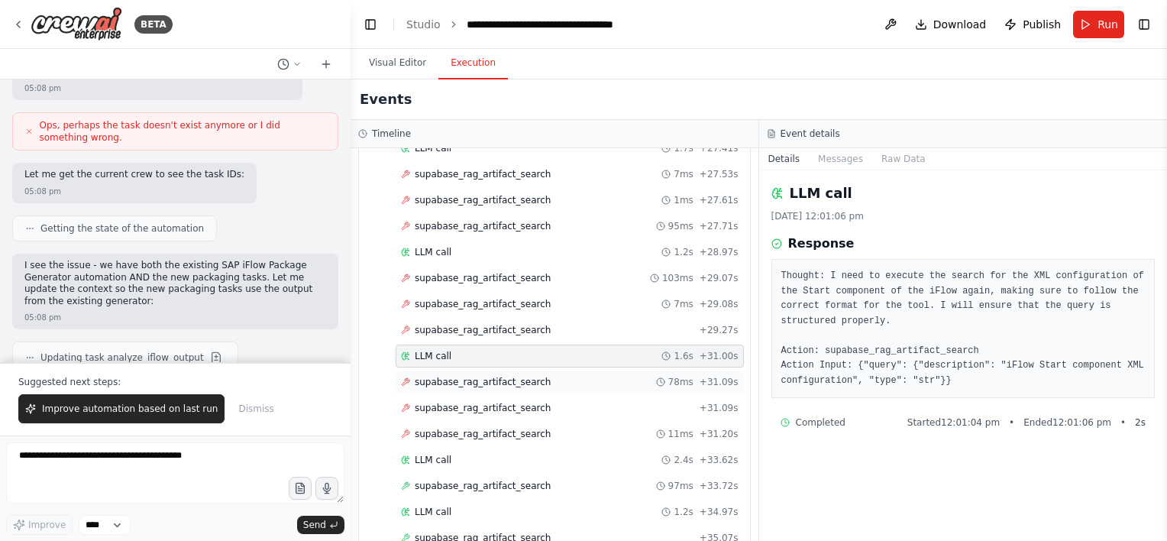
click at [538, 379] on div "supabase_rag_artifact_search 78ms + 31.09s" at bounding box center [569, 382] width 337 height 12
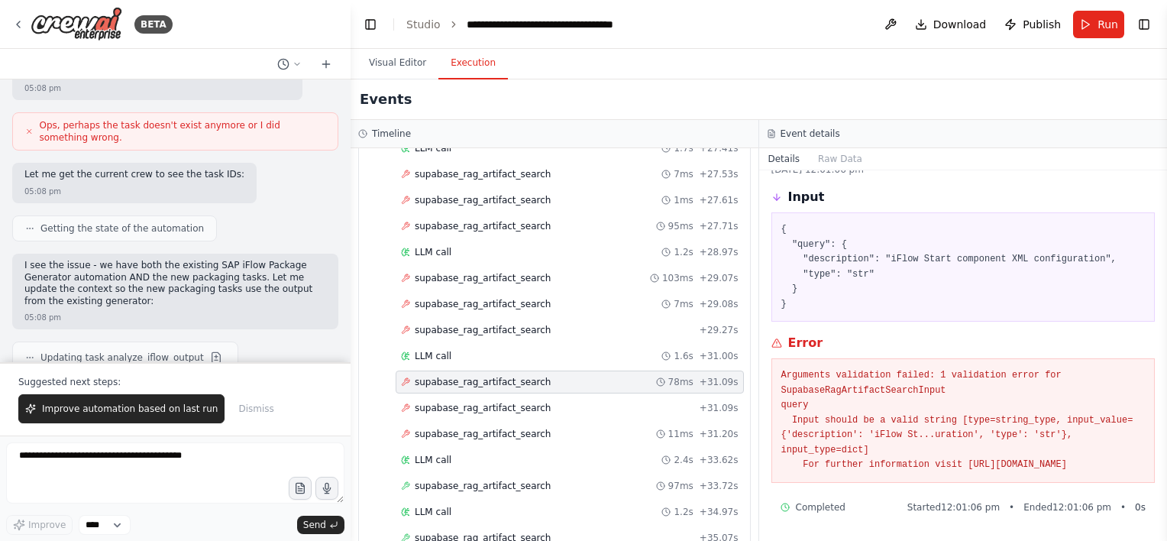
scroll to position [59, 0]
click at [547, 402] on div "supabase_rag_artifact_search + 31.09s" at bounding box center [569, 408] width 337 height 12
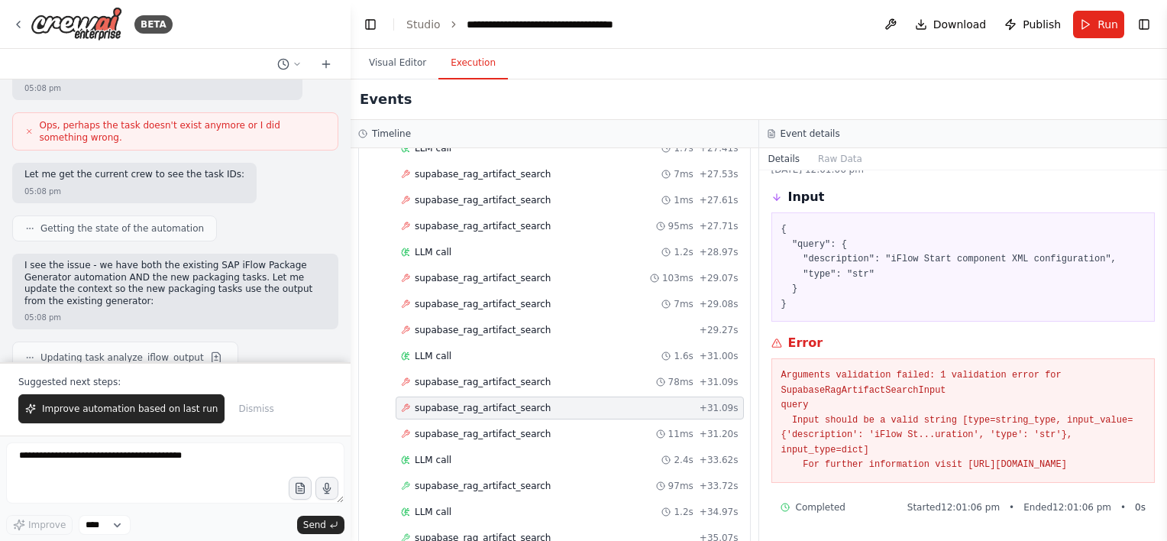
scroll to position [60, 0]
click at [598, 428] on div "supabase_rag_artifact_search 11ms + 31.20s" at bounding box center [569, 434] width 337 height 12
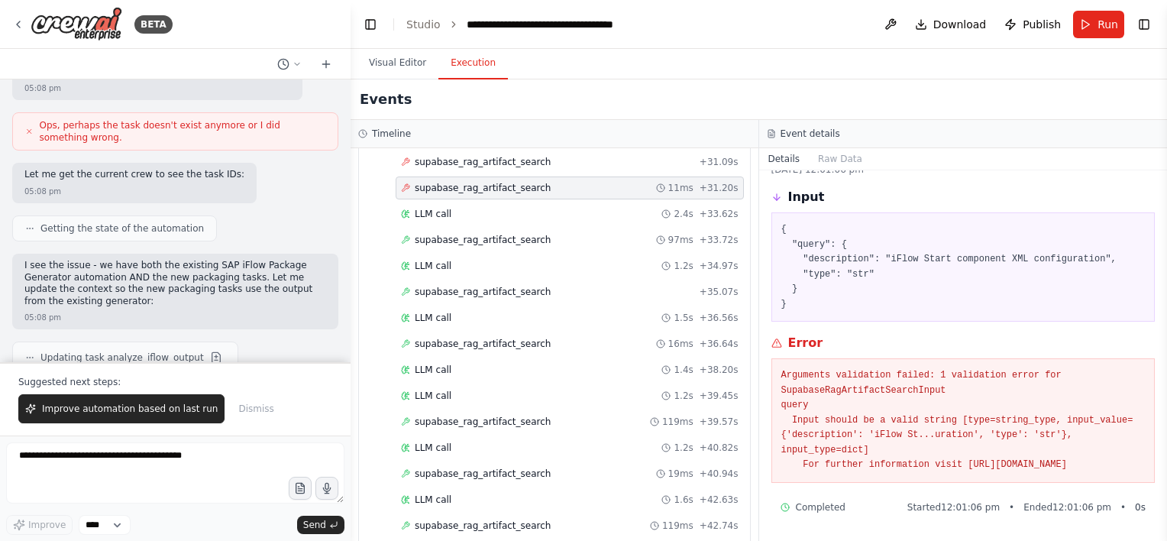
scroll to position [608, 0]
click at [472, 212] on div "LLM call 2.4s + 33.62s" at bounding box center [569, 213] width 348 height 23
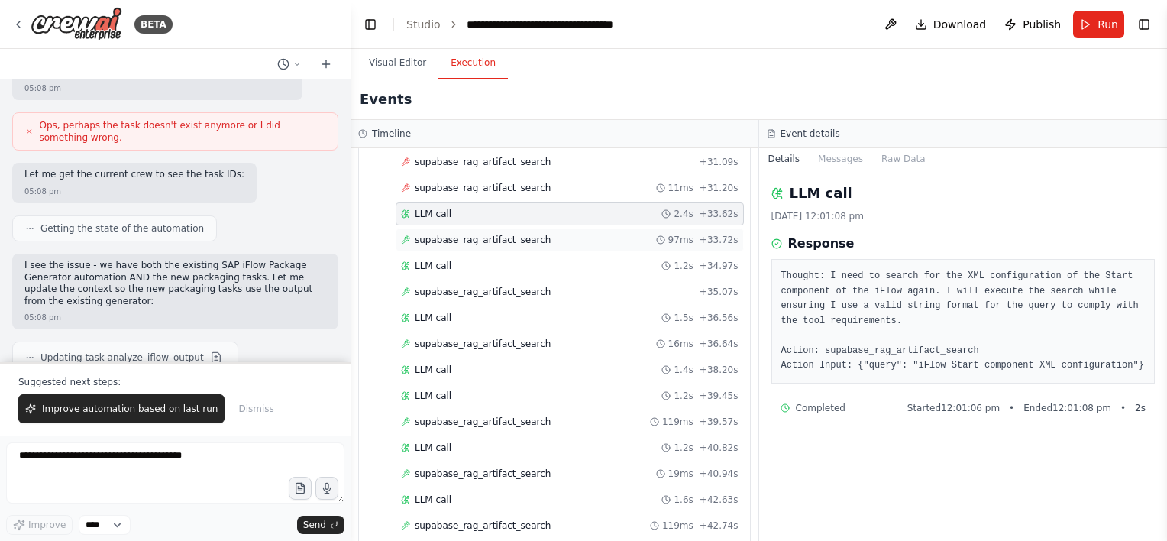
click at [479, 240] on div "supabase_rag_artifact_search 97ms + 33.72s" at bounding box center [569, 239] width 348 height 23
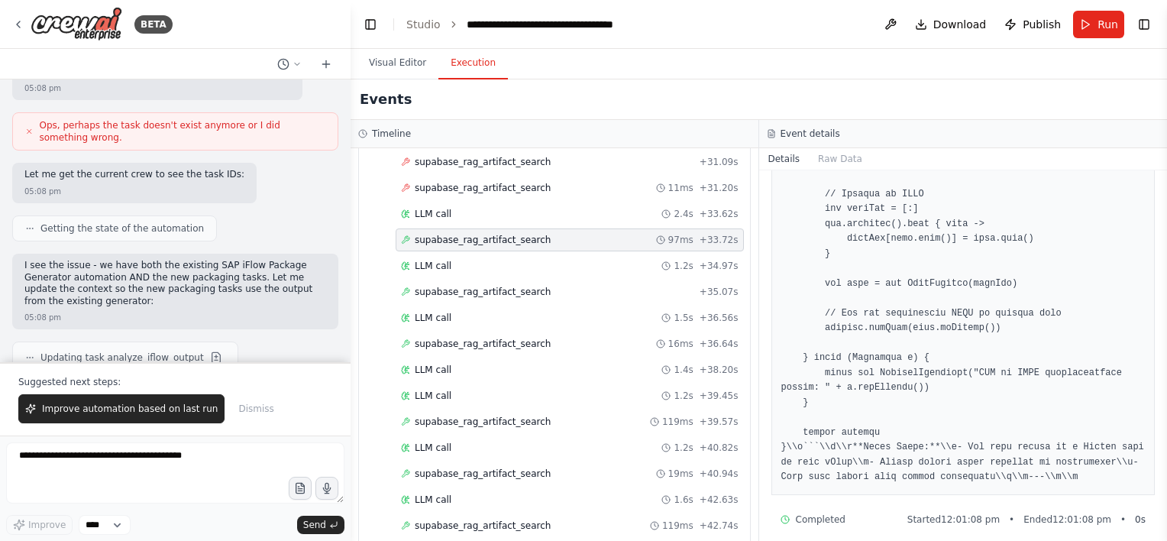
scroll to position [1414, 0]
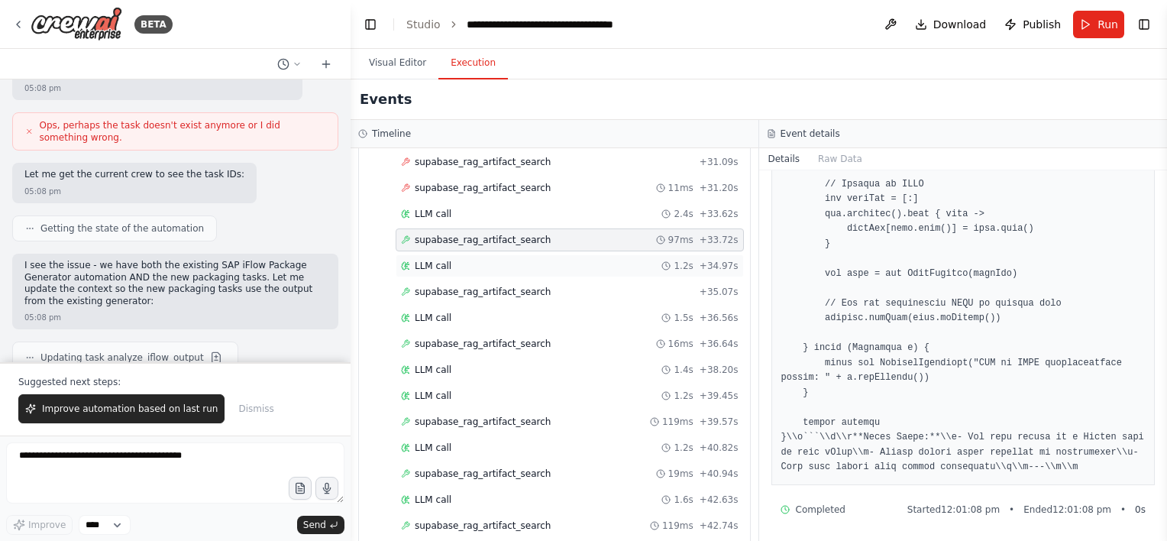
click at [557, 260] on div "LLM call 1.2s + 34.97s" at bounding box center [569, 266] width 337 height 12
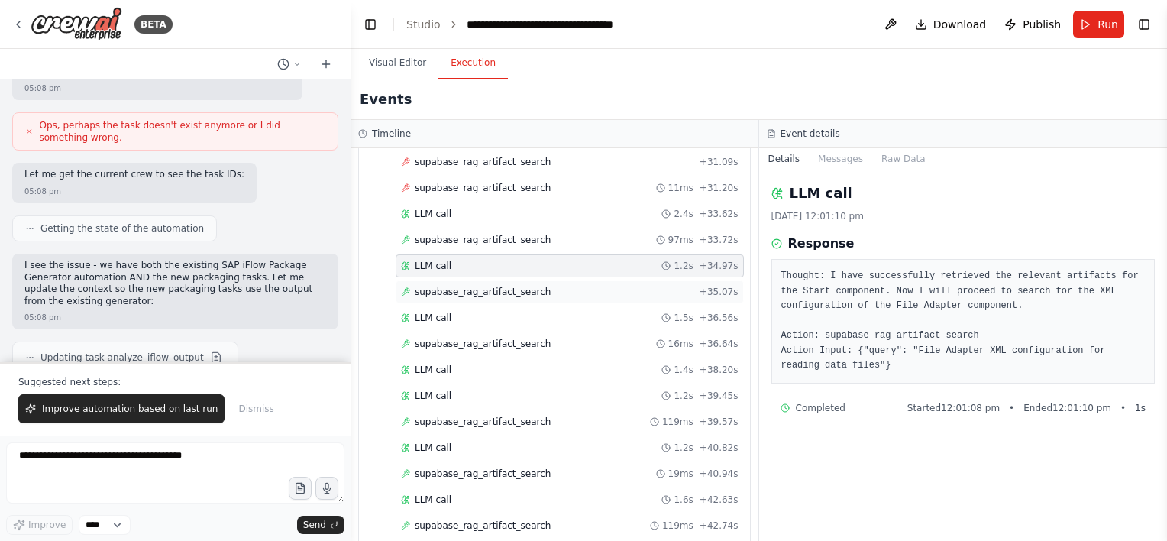
click at [544, 286] on div "supabase_rag_artifact_search + 35.07s" at bounding box center [569, 292] width 337 height 12
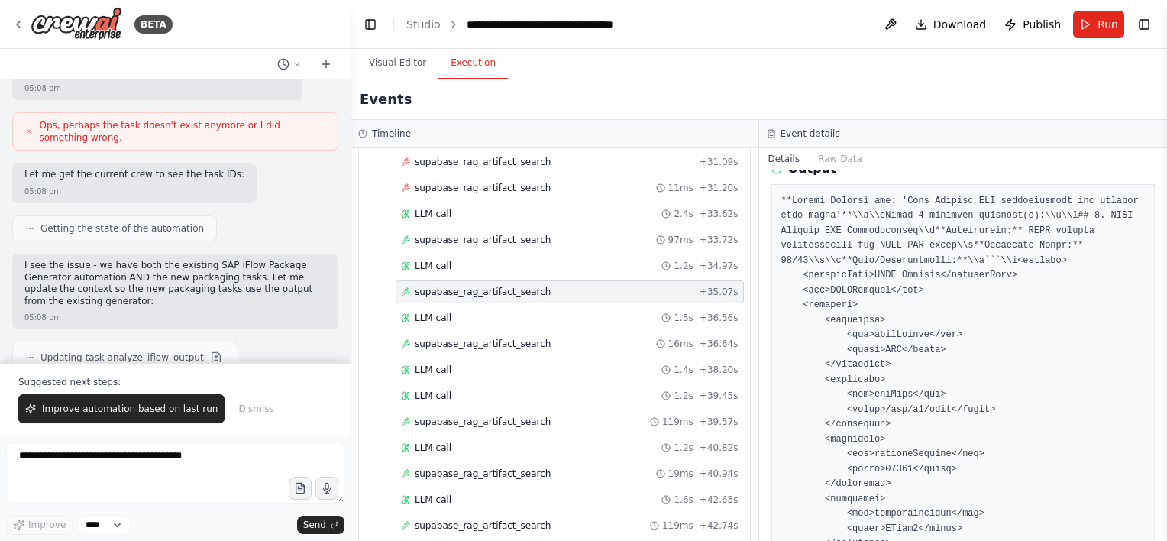
scroll to position [156, 0]
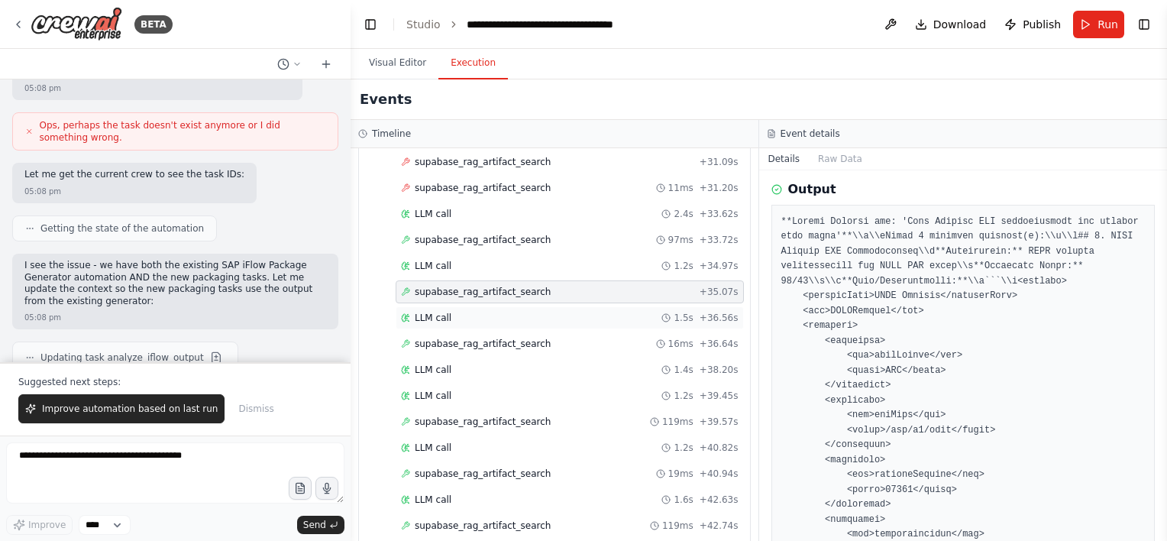
click at [556, 306] on div "LLM call 1.5s + 36.56s" at bounding box center [569, 317] width 348 height 23
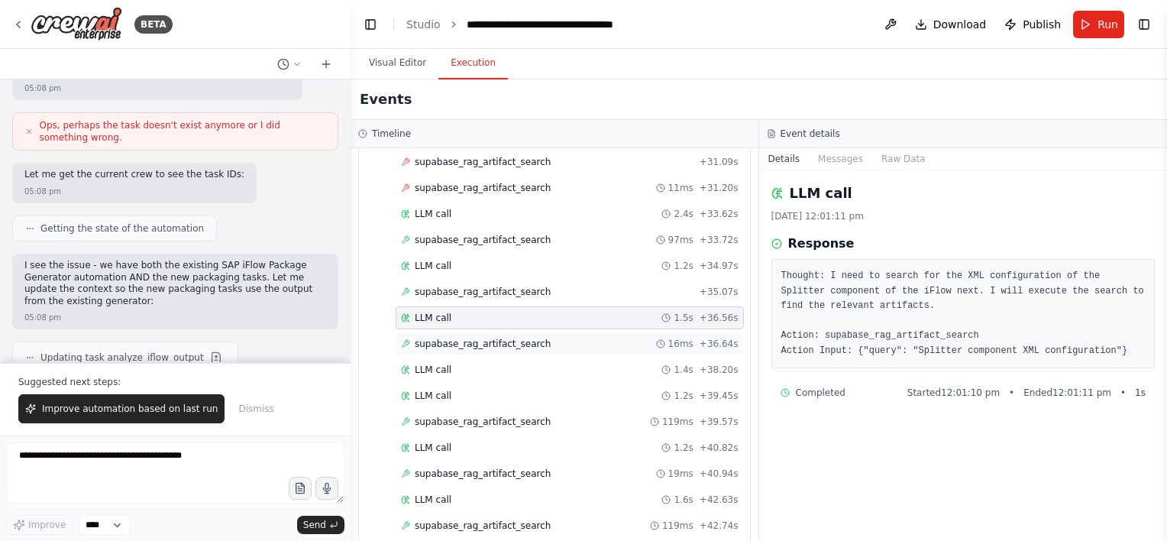
click at [608, 339] on div "supabase_rag_artifact_search 16ms + 36.64s" at bounding box center [569, 343] width 337 height 12
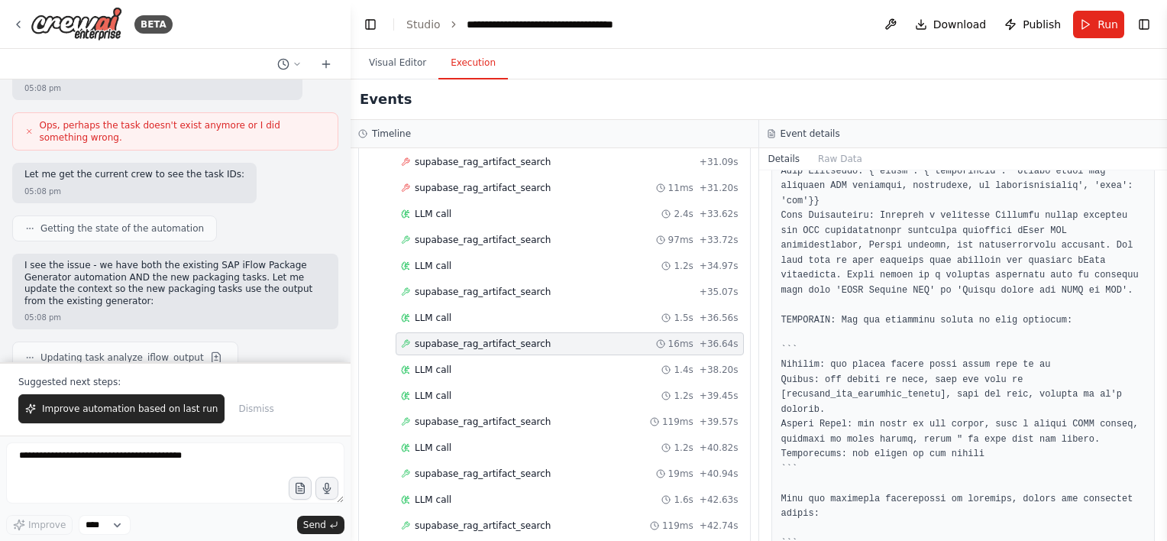
scroll to position [1921, 0]
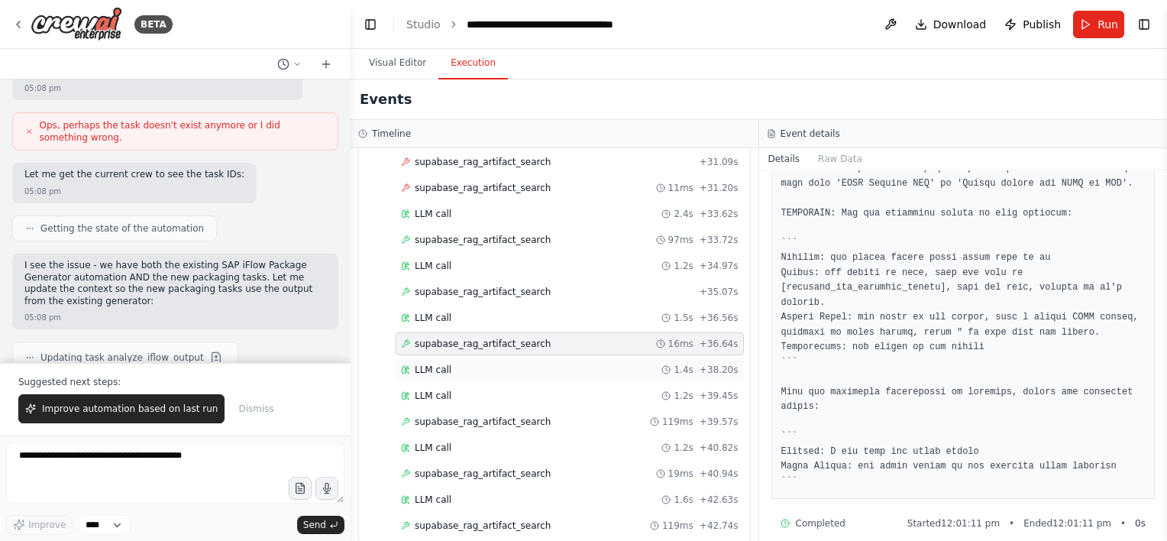
click at [628, 363] on div "LLM call 1.4s + 38.20s" at bounding box center [569, 369] width 337 height 12
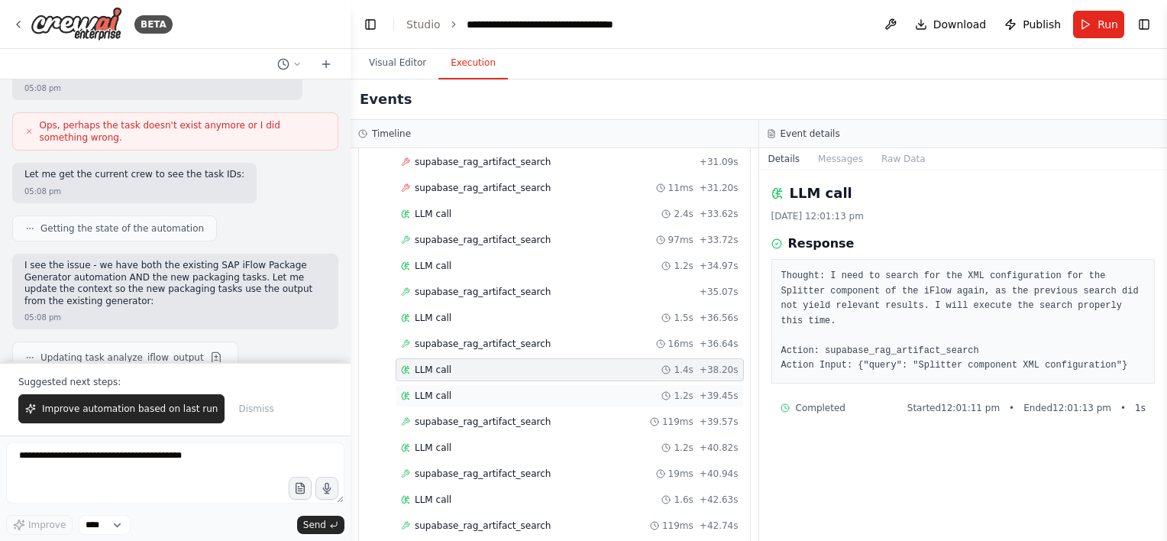
click at [618, 393] on div "LLM call 1.2s + 39.45s" at bounding box center [569, 395] width 348 height 23
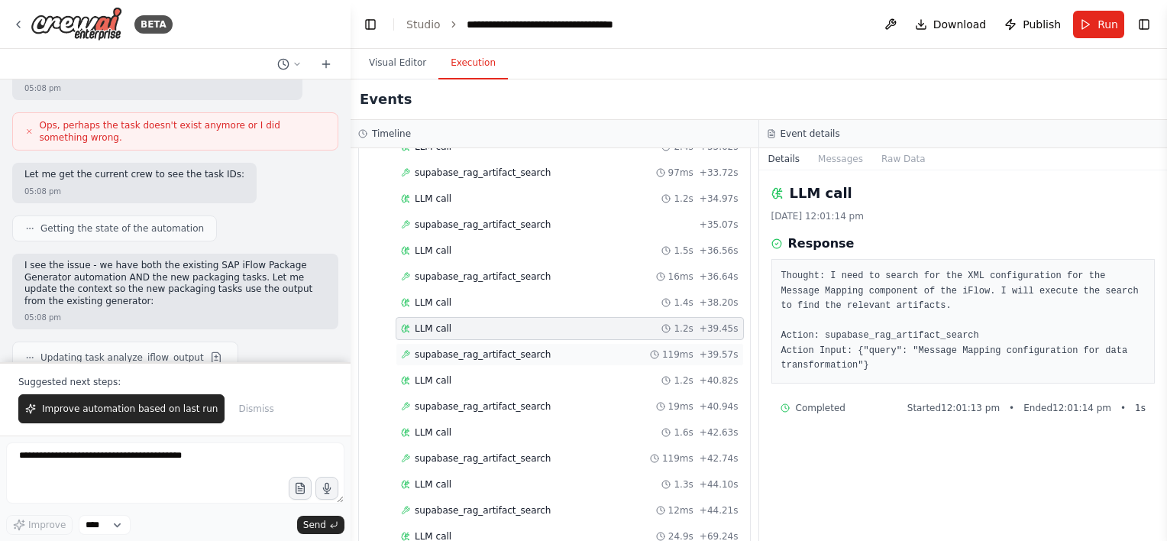
scroll to position [675, 0]
click at [550, 348] on div "supabase_rag_artifact_search 119ms + 39.57s" at bounding box center [569, 354] width 337 height 12
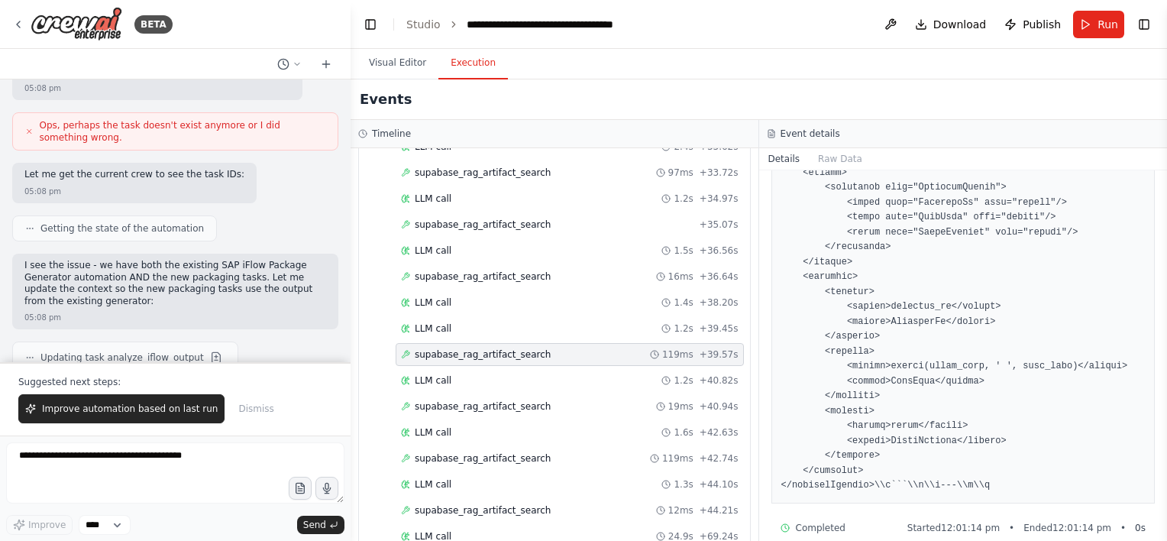
scroll to position [1518, 0]
click at [506, 374] on div "LLM call 1.2s + 40.82s" at bounding box center [569, 380] width 337 height 12
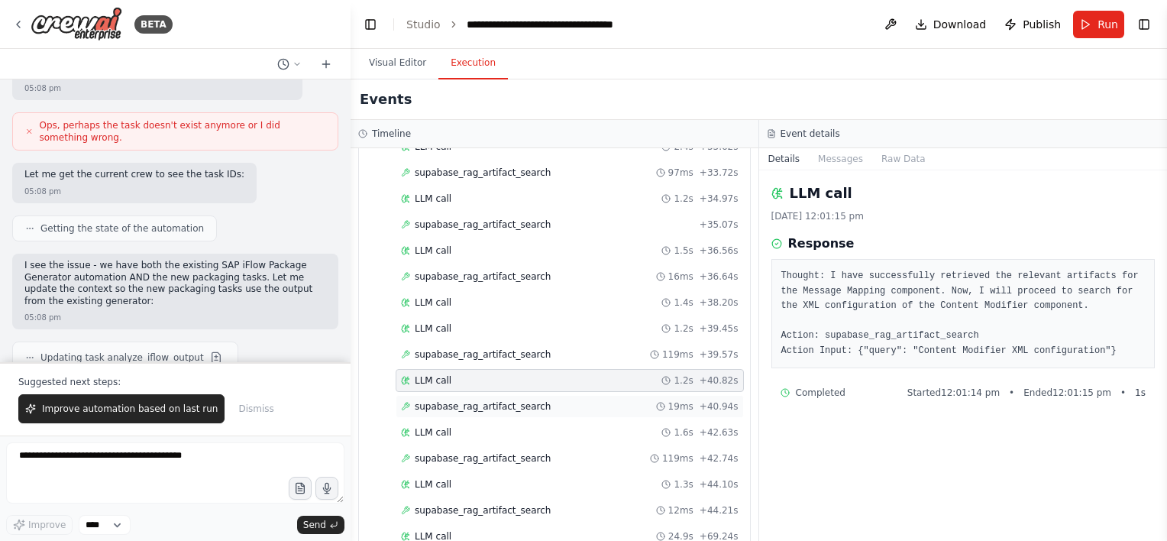
click at [559, 400] on div "supabase_rag_artifact_search 19ms + 40.94s" at bounding box center [569, 406] width 337 height 12
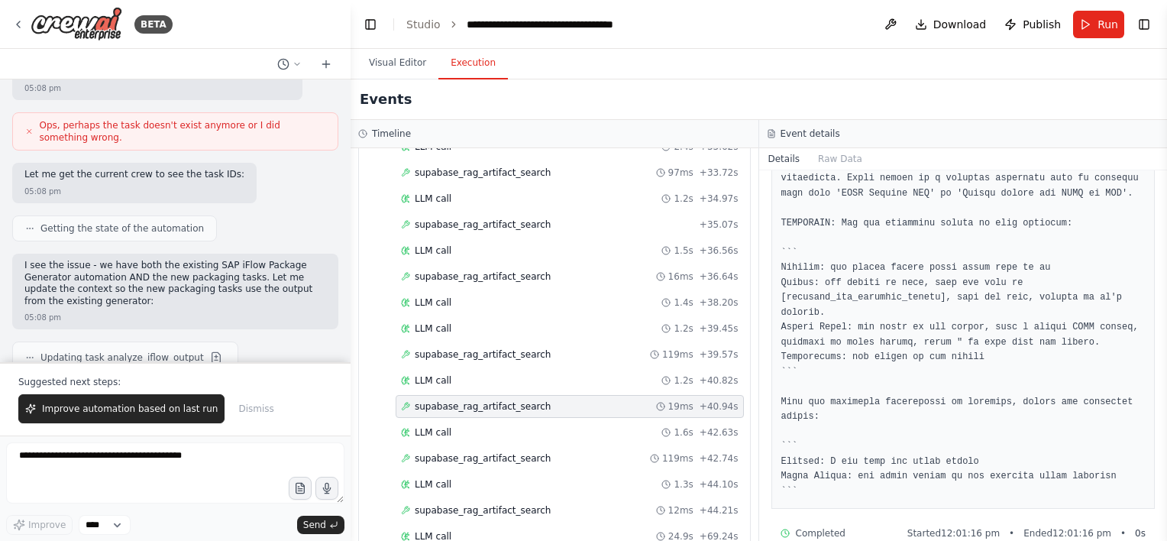
scroll to position [1921, 0]
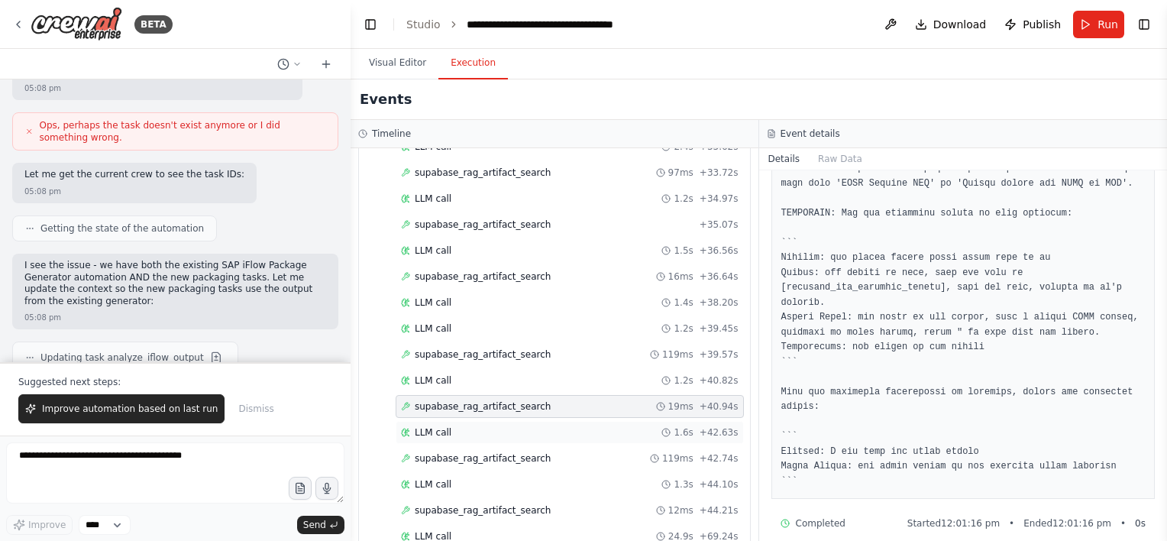
click at [515, 421] on div "LLM call 1.6s + 42.63s" at bounding box center [569, 432] width 348 height 23
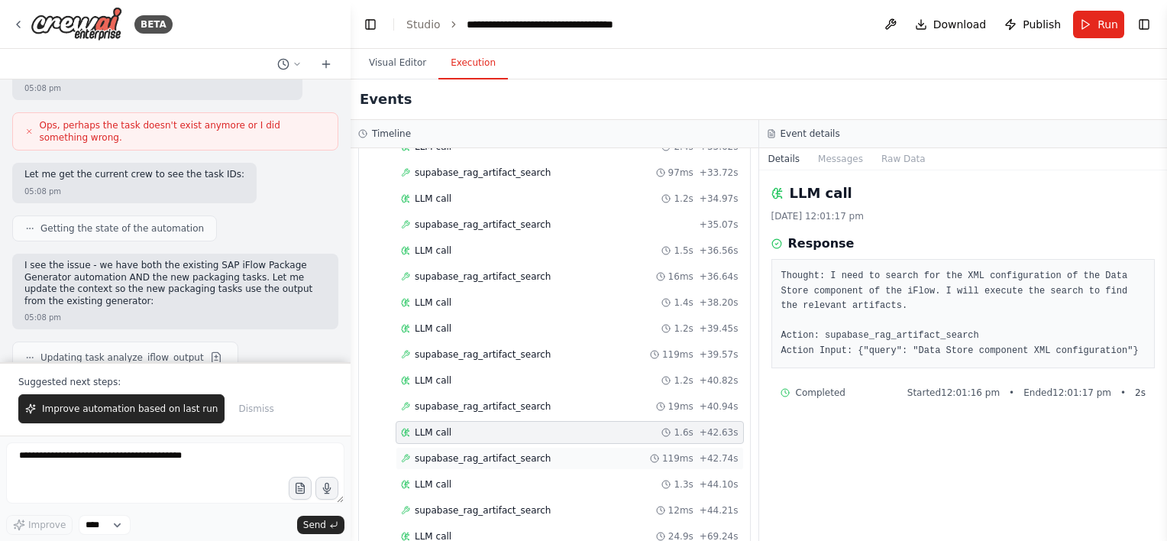
scroll to position [718, 0]
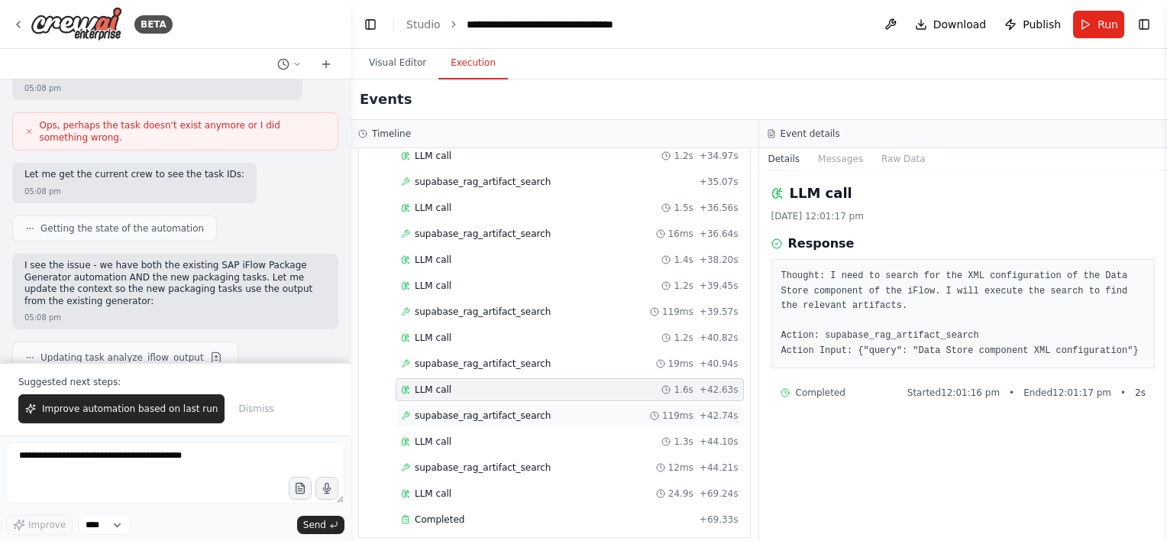
click at [545, 409] on div "supabase_rag_artifact_search 119ms + 42.74s" at bounding box center [569, 415] width 337 height 12
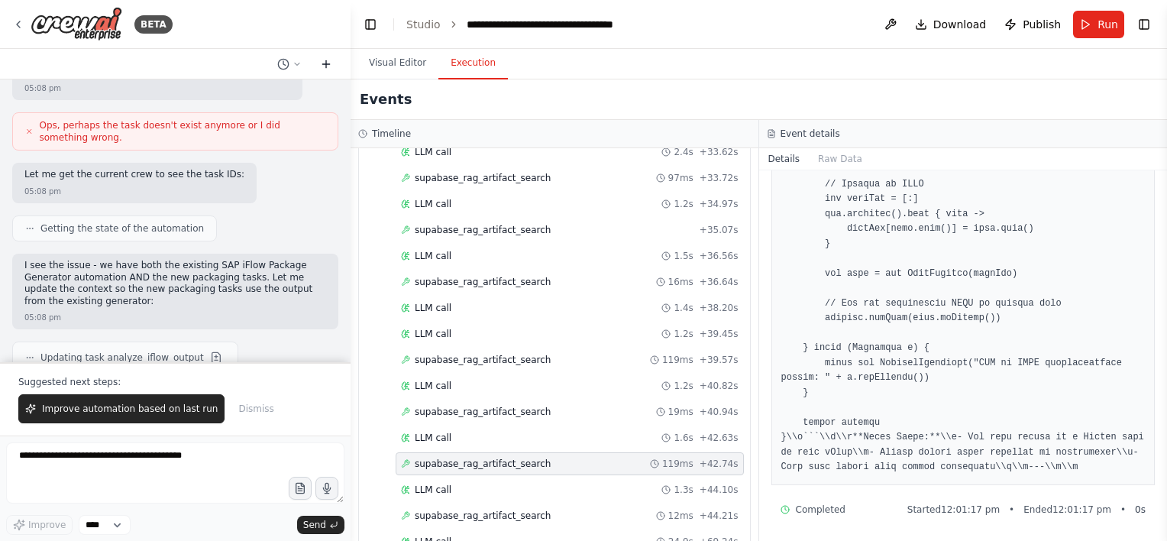
scroll to position [669, 0]
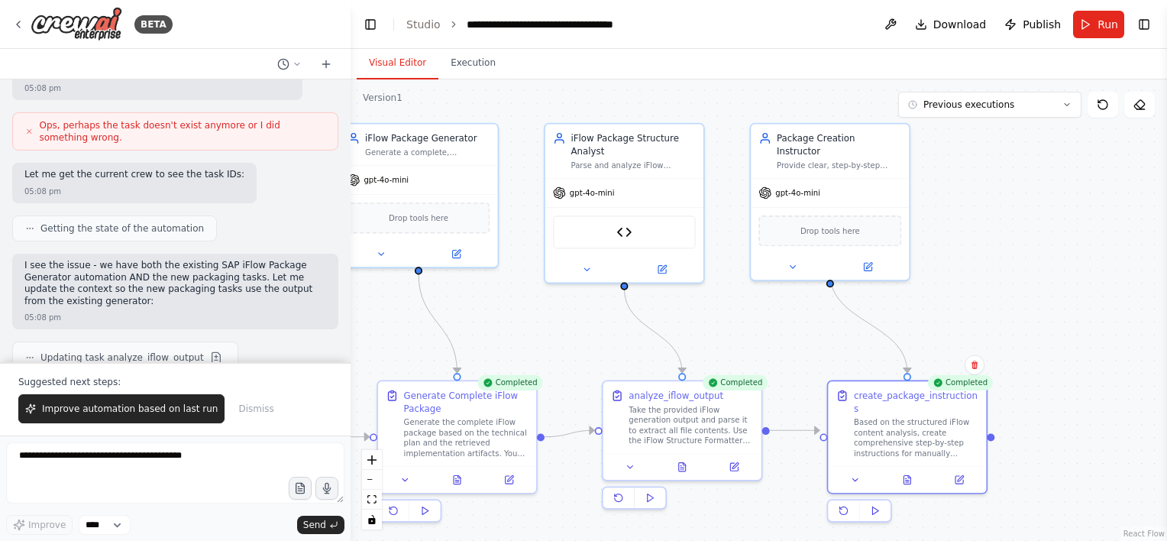
click at [409, 64] on button "Visual Editor" at bounding box center [398, 63] width 82 height 32
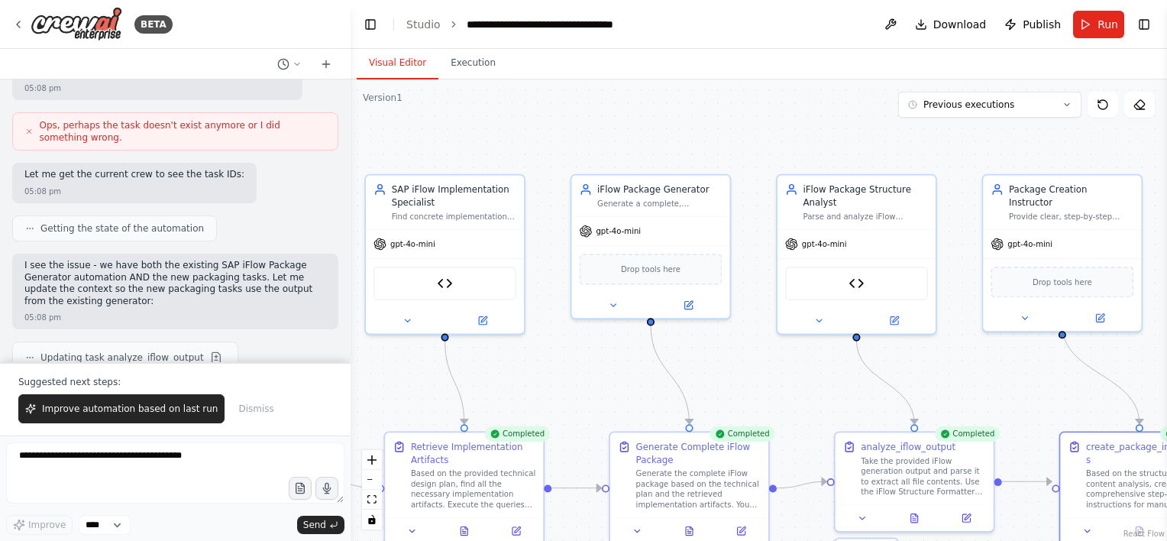
drag, startPoint x: 550, startPoint y: 342, endPoint x: 864, endPoint y: 377, distance: 315.7
click at [864, 377] on div ".deletable-edge-delete-btn { width: 20px; height: 20px; border: 0px solid #ffff…" at bounding box center [758, 309] width 816 height 461
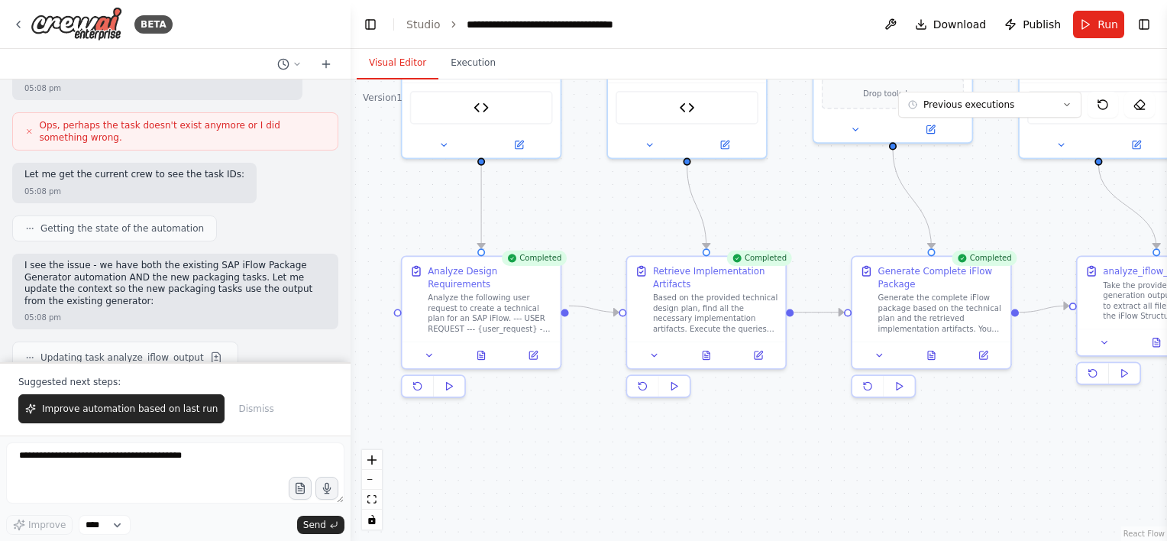
drag, startPoint x: 650, startPoint y: 385, endPoint x: 815, endPoint y: 223, distance: 231.6
click at [815, 223] on div ".deletable-edge-delete-btn { width: 20px; height: 20px; border: 0px solid #ffff…" at bounding box center [758, 309] width 816 height 461
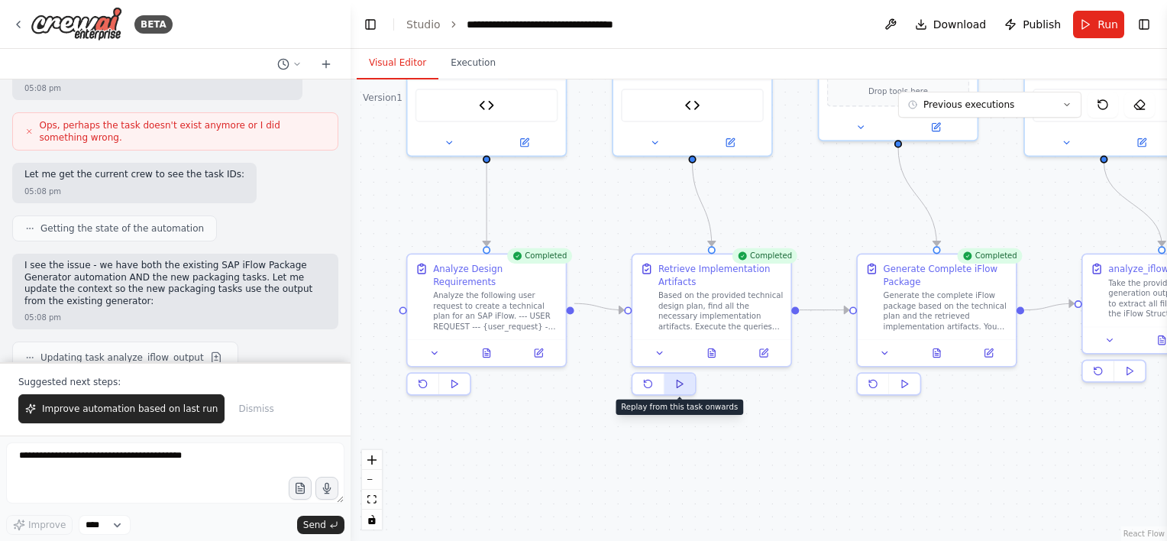
click at [678, 379] on icon at bounding box center [679, 384] width 10 height 10
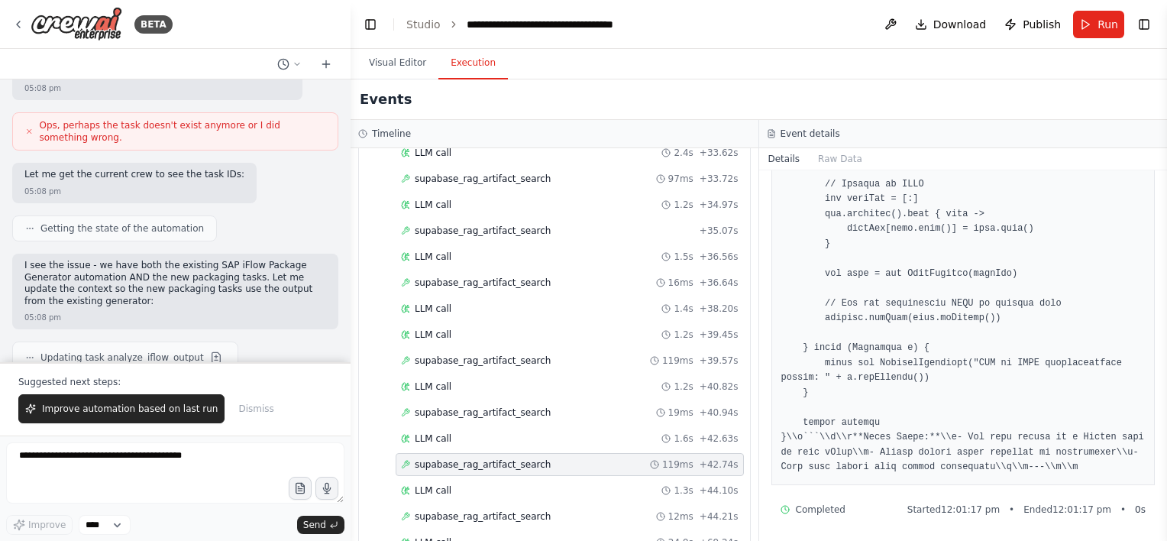
click at [448, 67] on button "Execution" at bounding box center [472, 63] width 69 height 32
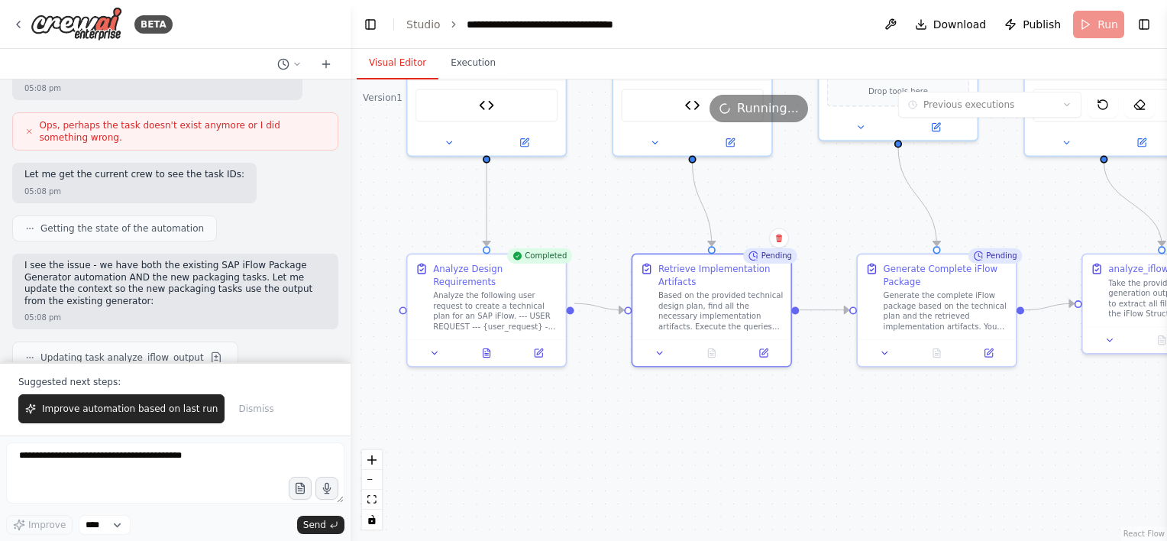
click at [386, 58] on button "Visual Editor" at bounding box center [398, 63] width 82 height 32
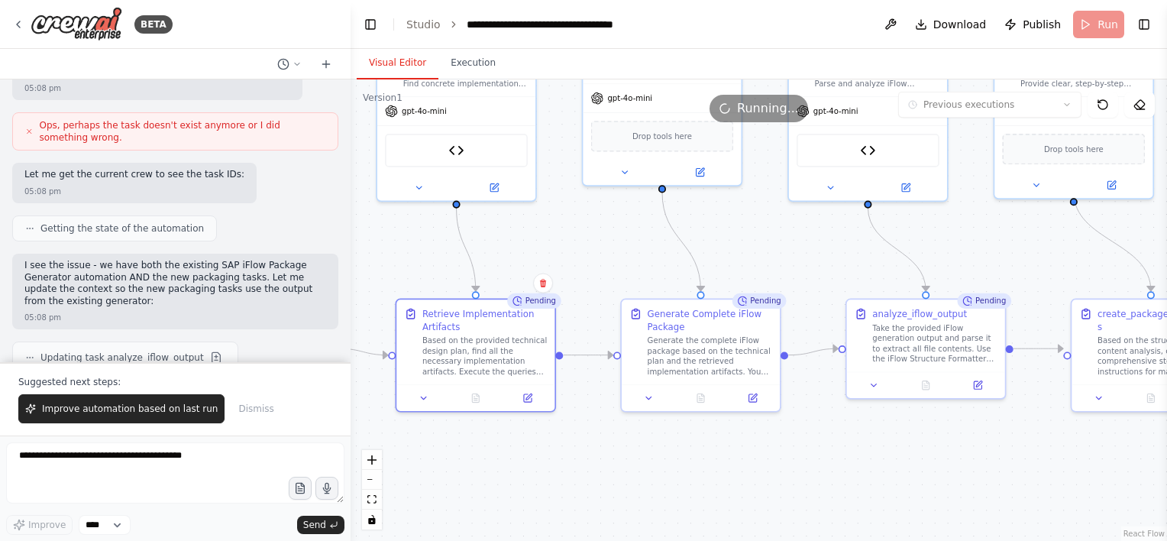
drag, startPoint x: 611, startPoint y: 240, endPoint x: 374, endPoint y: 286, distance: 241.1
click at [374, 286] on div ".deletable-edge-delete-btn { width: 20px; height: 20px; border: 0px solid #ffff…" at bounding box center [758, 309] width 816 height 461
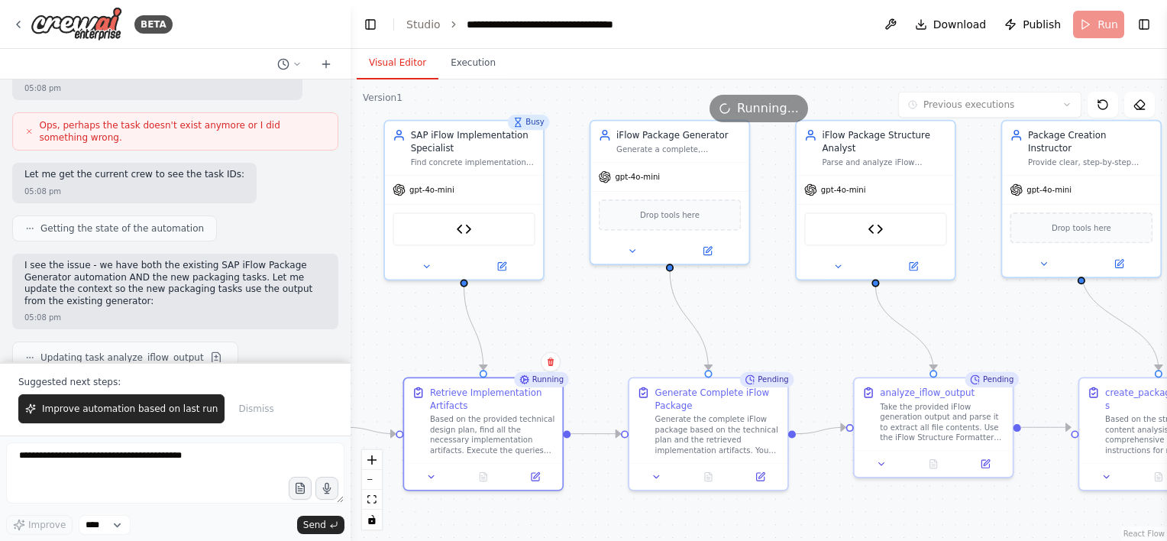
drag, startPoint x: 539, startPoint y: 273, endPoint x: 547, endPoint y: 351, distance: 78.3
click at [547, 351] on div "Confirm" at bounding box center [550, 362] width 26 height 26
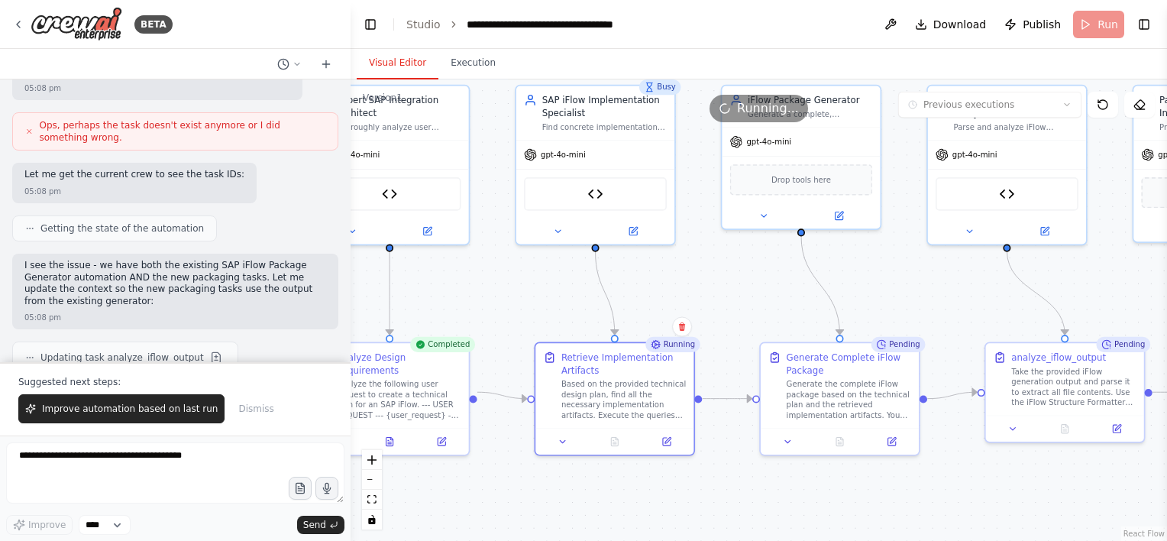
drag, startPoint x: 602, startPoint y: 337, endPoint x: 885, endPoint y: 231, distance: 302.5
click at [885, 231] on div ".deletable-edge-delete-btn { width: 20px; height: 20px; border: 0px solid #ffff…" at bounding box center [758, 309] width 816 height 461
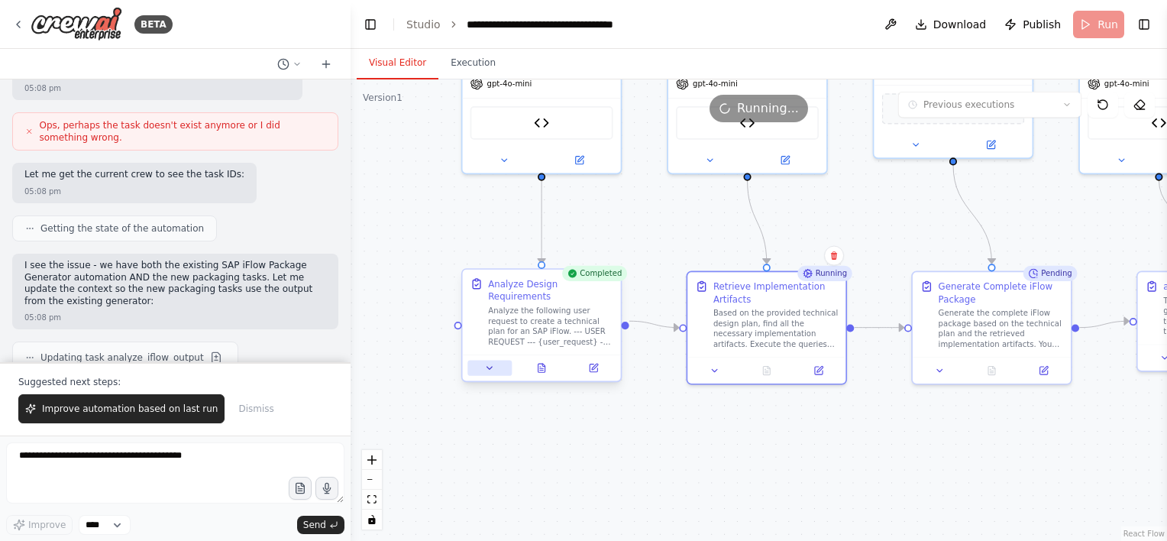
click at [486, 360] on button at bounding box center [489, 367] width 44 height 15
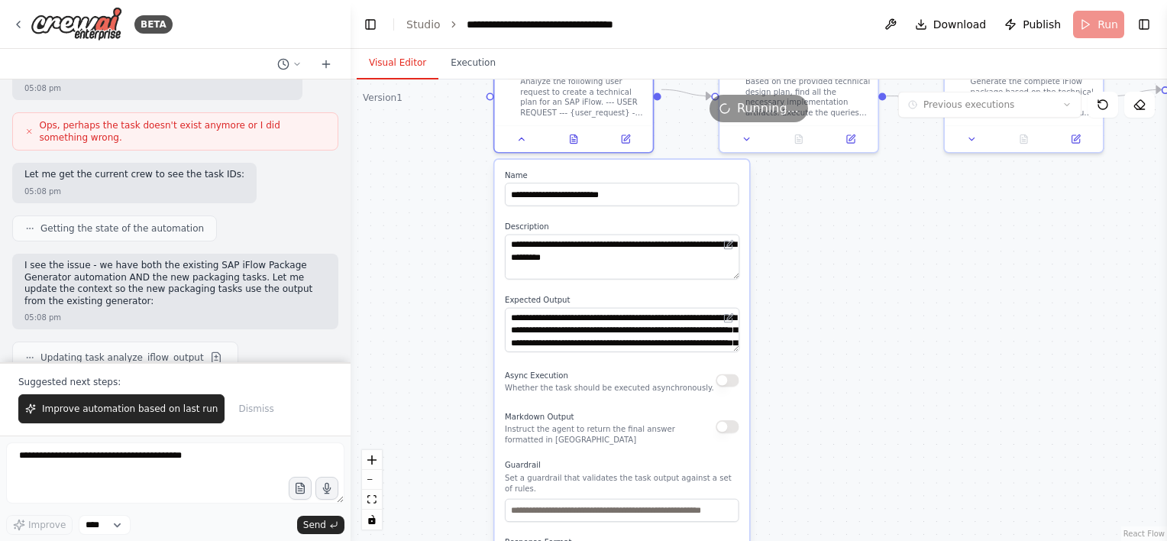
drag, startPoint x: 421, startPoint y: 396, endPoint x: 453, endPoint y: 165, distance: 233.5
click at [453, 165] on div ".deletable-edge-delete-btn { width: 20px; height: 20px; border: 0px solid #ffff…" at bounding box center [758, 309] width 816 height 461
click at [666, 311] on textarea "**********" at bounding box center [622, 329] width 234 height 45
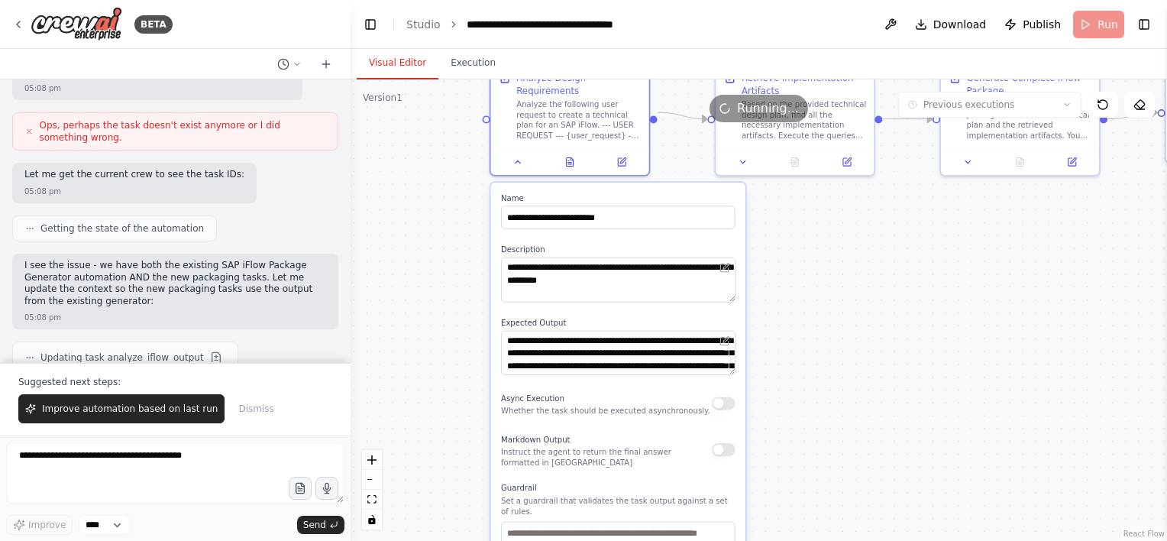
drag, startPoint x: 824, startPoint y: 258, endPoint x: 819, endPoint y: 281, distance: 23.4
click at [819, 281] on div ".deletable-edge-delete-btn { width: 20px; height: 20px; border: 0px solid #ffff…" at bounding box center [758, 309] width 816 height 461
click at [524, 152] on button at bounding box center [517, 159] width 44 height 15
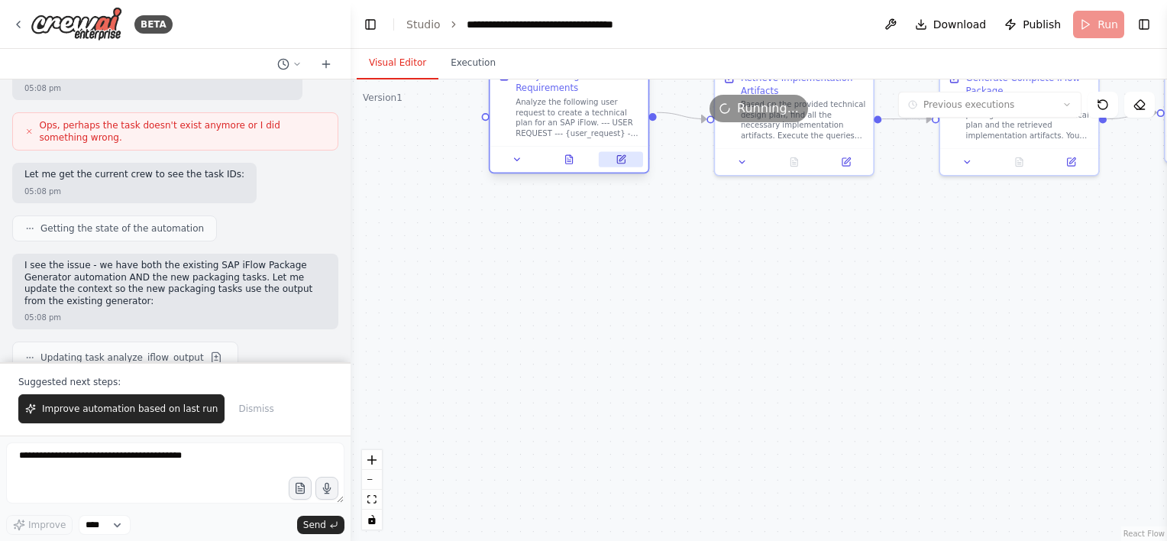
click at [617, 156] on icon at bounding box center [621, 160] width 8 height 8
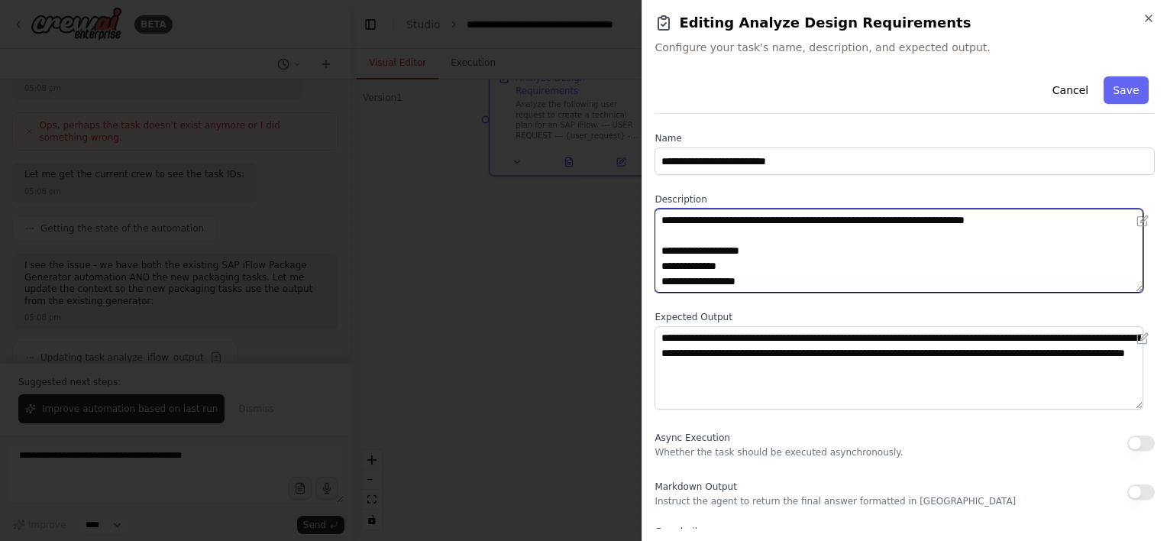
click at [879, 260] on textarea "**********" at bounding box center [898, 250] width 489 height 84
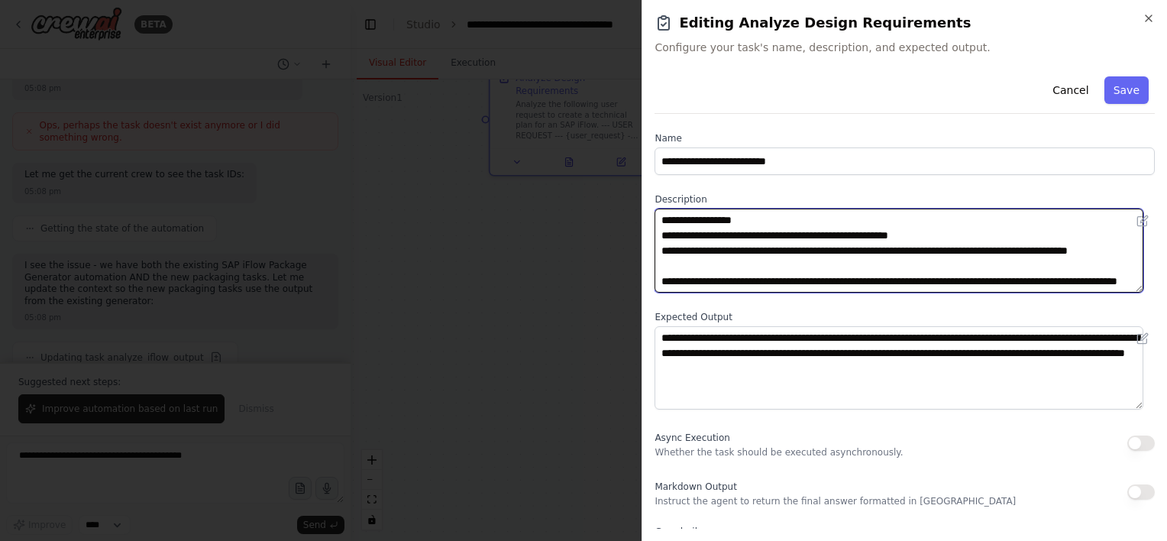
scroll to position [168, 0]
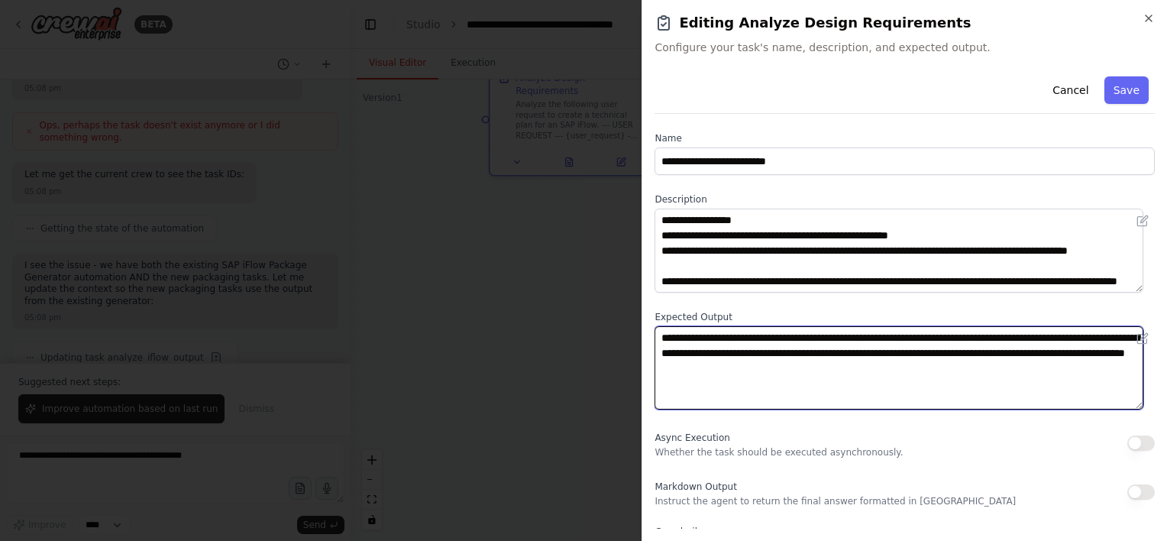
click at [803, 403] on textarea "**********" at bounding box center [898, 368] width 489 height 84
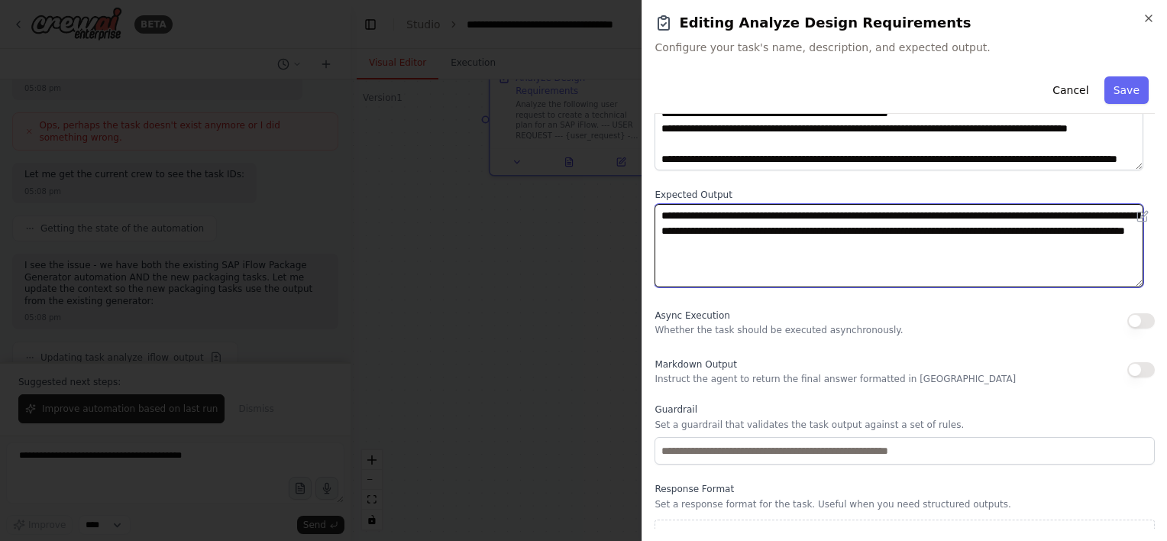
scroll to position [147, 0]
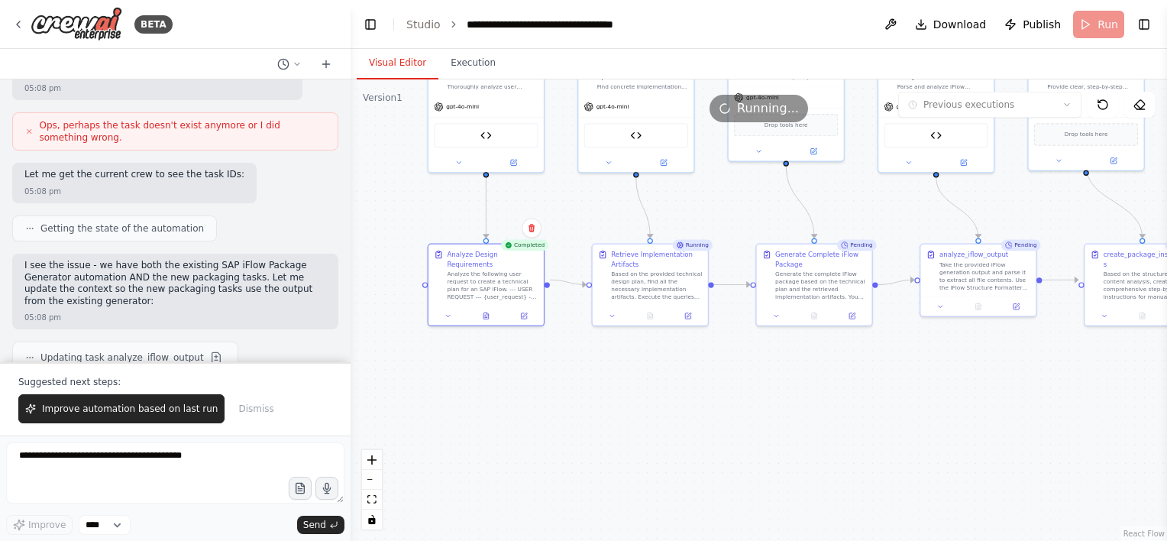
drag, startPoint x: 589, startPoint y: 282, endPoint x: 502, endPoint y: 403, distance: 149.8
click at [502, 403] on div ".deletable-edge-delete-btn { width: 20px; height: 20px; border: 0px solid #ffff…" at bounding box center [758, 309] width 816 height 461
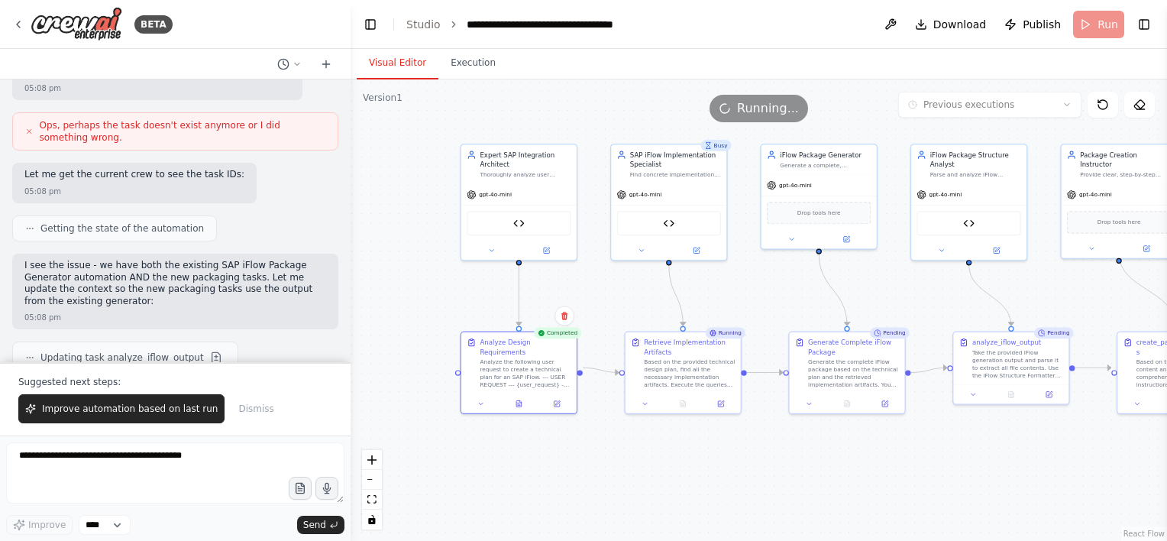
drag, startPoint x: 569, startPoint y: 208, endPoint x: 601, endPoint y: 297, distance: 94.2
click at [601, 297] on div ".deletable-edge-delete-btn { width: 20px; height: 20px; border: 0px solid #ffff…" at bounding box center [758, 309] width 816 height 461
click at [546, 251] on icon at bounding box center [546, 250] width 8 height 8
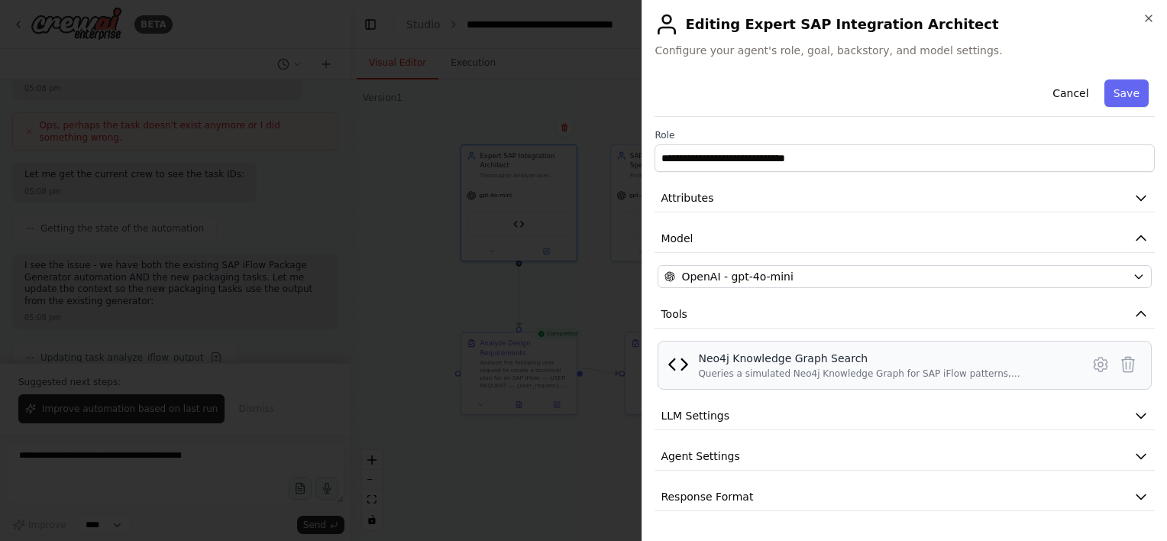
click at [788, 357] on div "Neo4j Knowledge Graph Search" at bounding box center [884, 357] width 373 height 15
click at [820, 415] on button "LLM Settings" at bounding box center [904, 416] width 500 height 28
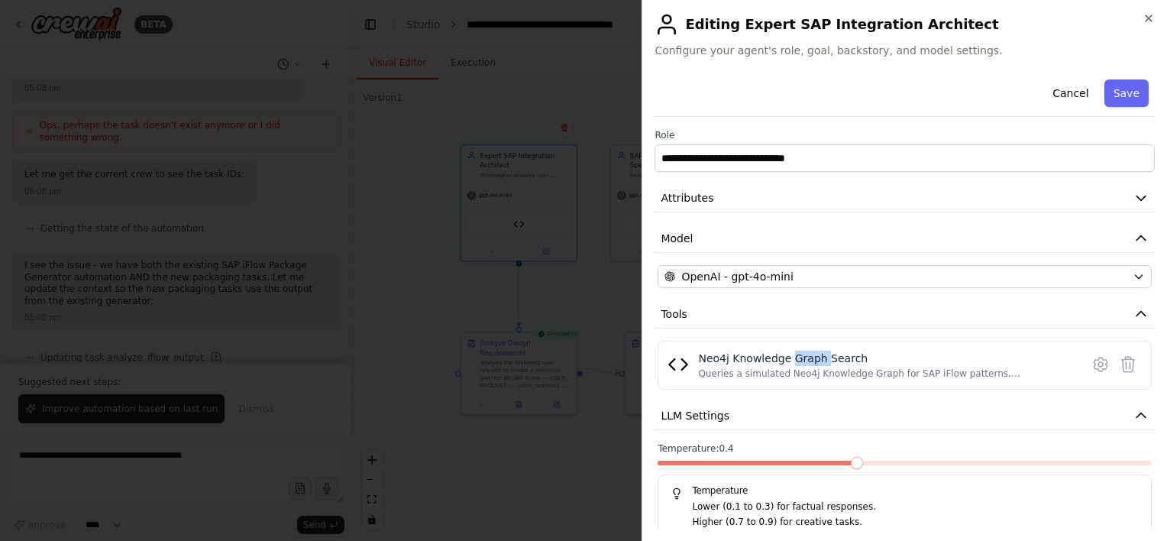
click at [841, 460] on span at bounding box center [756, 462] width 198 height 5
click at [959, 463] on span at bounding box center [904, 462] width 494 height 5
drag, startPoint x: 871, startPoint y: 437, endPoint x: 897, endPoint y: 437, distance: 26.0
click at [897, 437] on div "**********" at bounding box center [904, 346] width 500 height 547
click at [959, 465] on div at bounding box center [904, 465] width 494 height 11
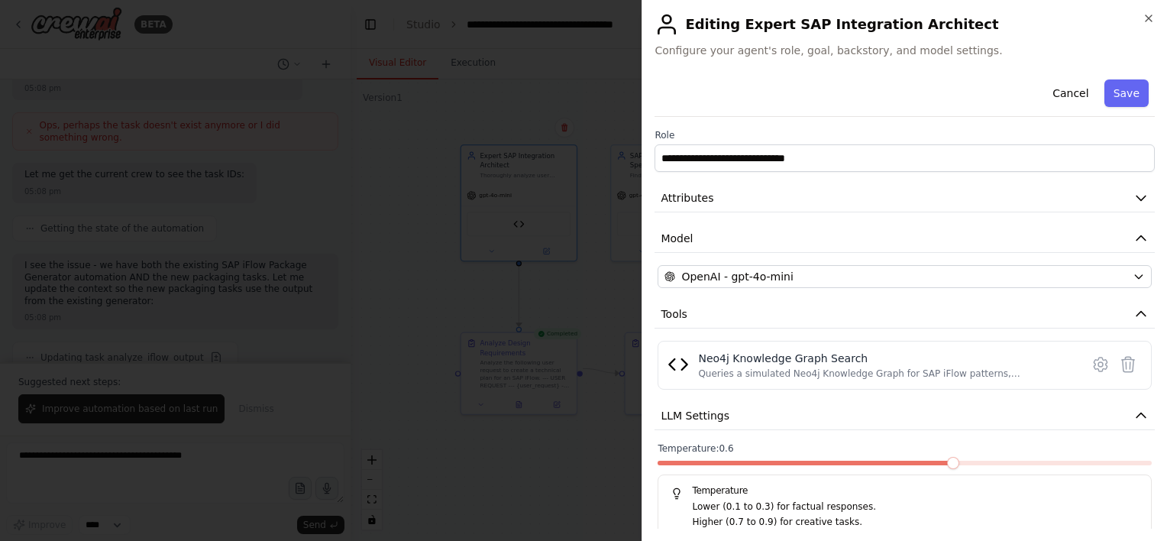
click at [961, 461] on span at bounding box center [904, 462] width 494 height 5
drag, startPoint x: 963, startPoint y: 467, endPoint x: 976, endPoint y: 463, distance: 14.5
click at [976, 463] on div at bounding box center [904, 465] width 494 height 11
click at [959, 460] on span at bounding box center [953, 463] width 12 height 12
click at [934, 460] on span at bounding box center [805, 462] width 296 height 5
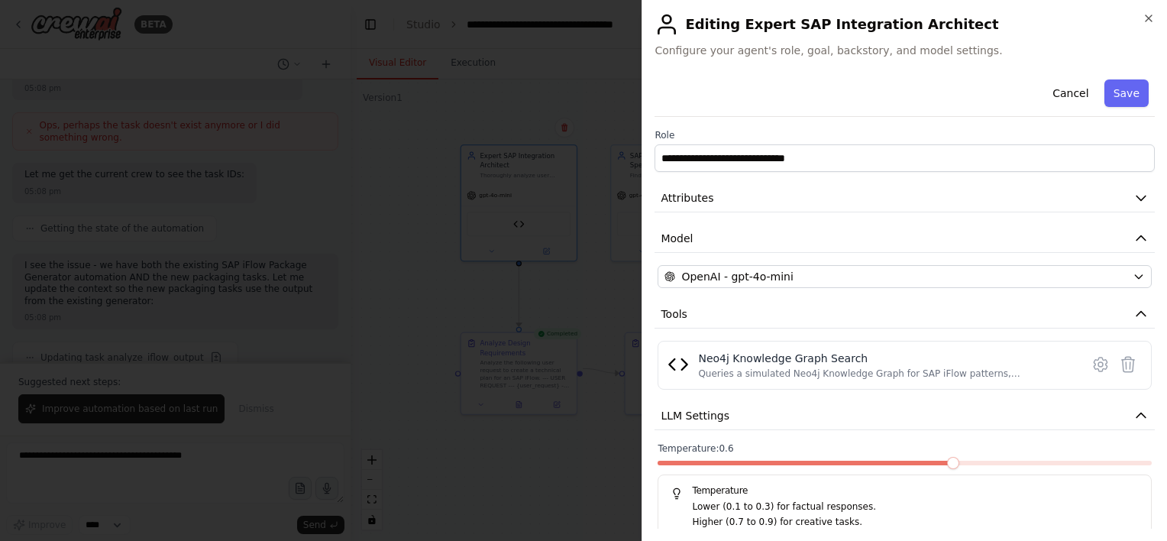
scroll to position [102, 0]
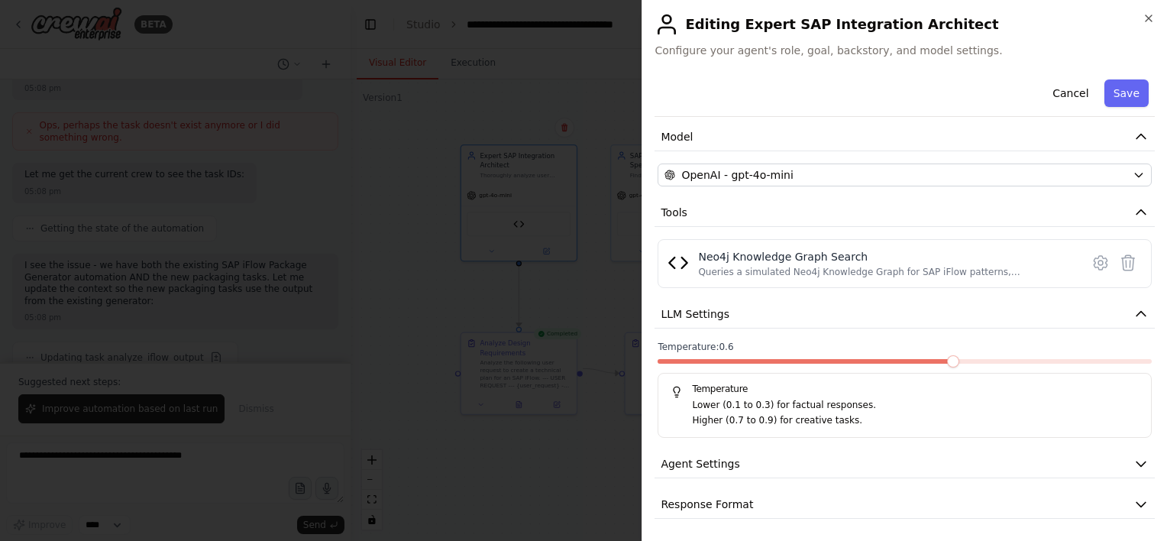
click at [959, 362] on span at bounding box center [953, 361] width 12 height 12
click at [968, 362] on div at bounding box center [904, 364] width 494 height 11
click at [995, 359] on span at bounding box center [904, 361] width 494 height 5
click at [875, 415] on p "Higher (0.7 to 0.9) for creative tasks." at bounding box center [915, 420] width 447 height 15
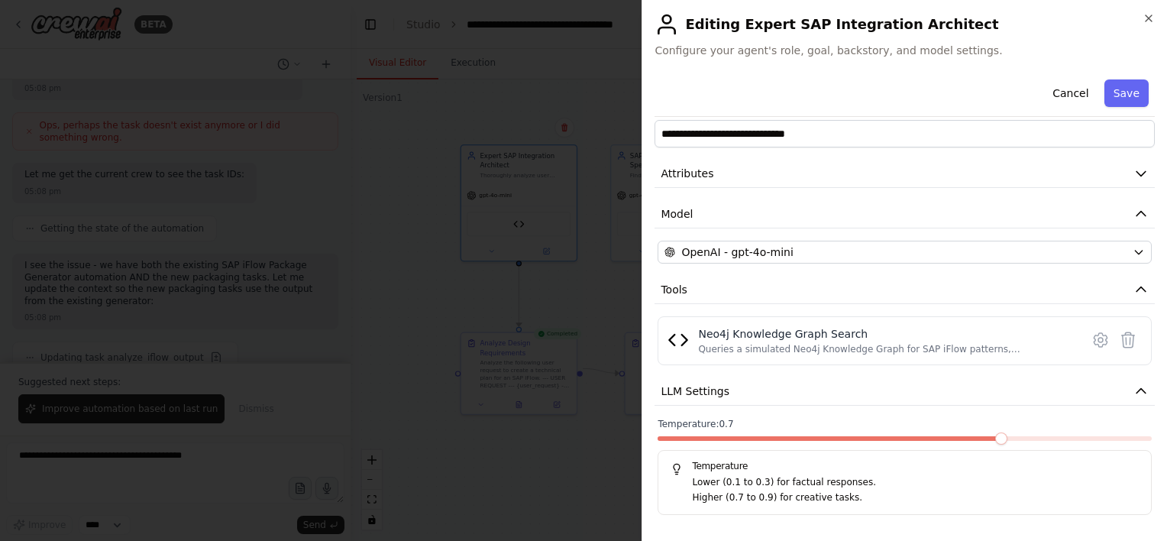
scroll to position [0, 0]
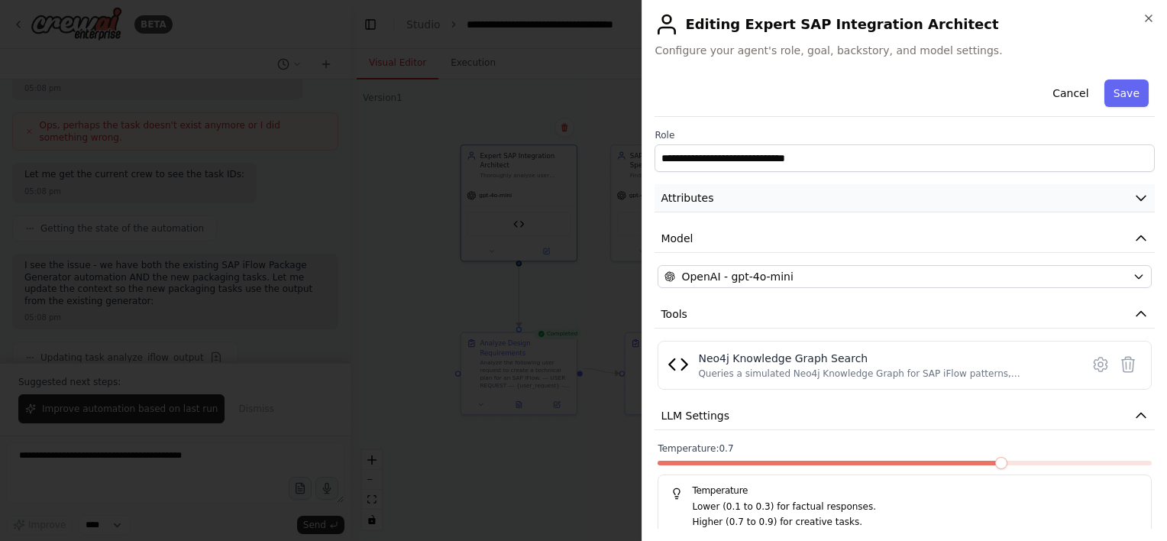
click at [1133, 193] on icon "button" at bounding box center [1140, 197] width 15 height 15
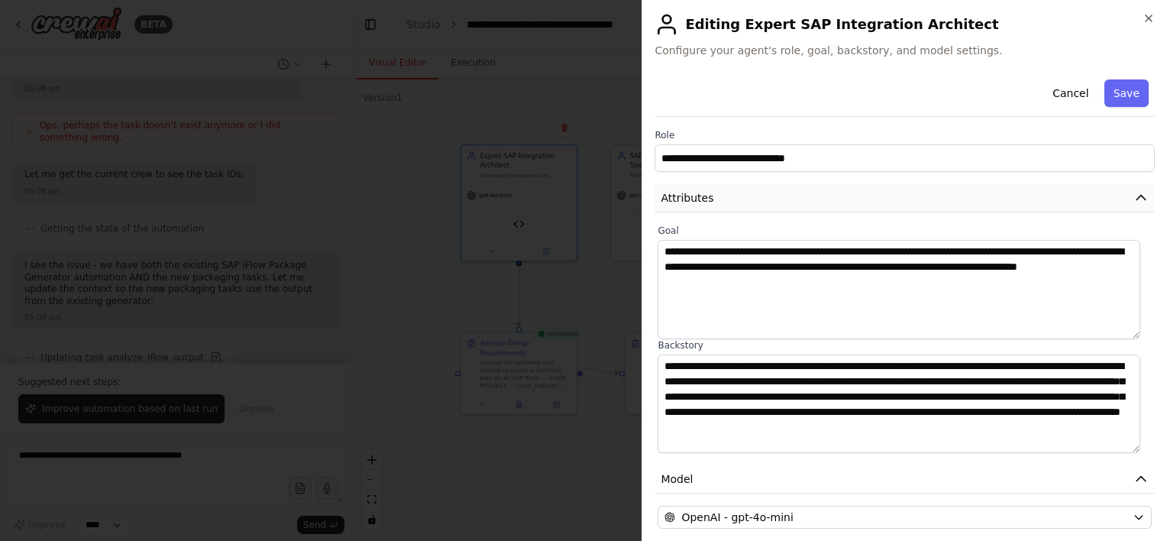
click at [1133, 193] on icon "button" at bounding box center [1140, 197] width 15 height 15
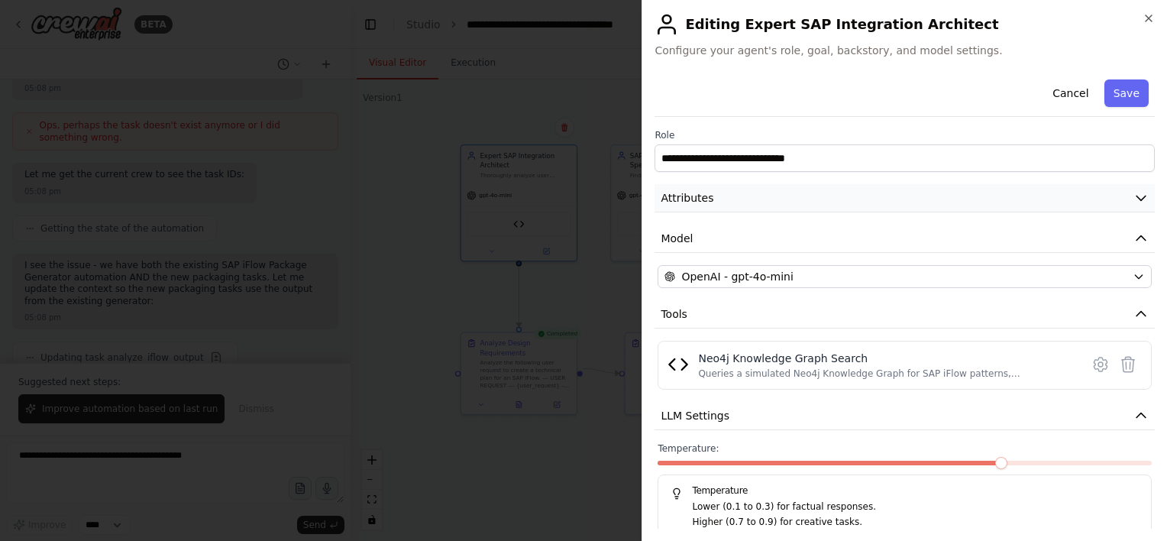
click at [1133, 193] on icon "button" at bounding box center [1140, 197] width 15 height 15
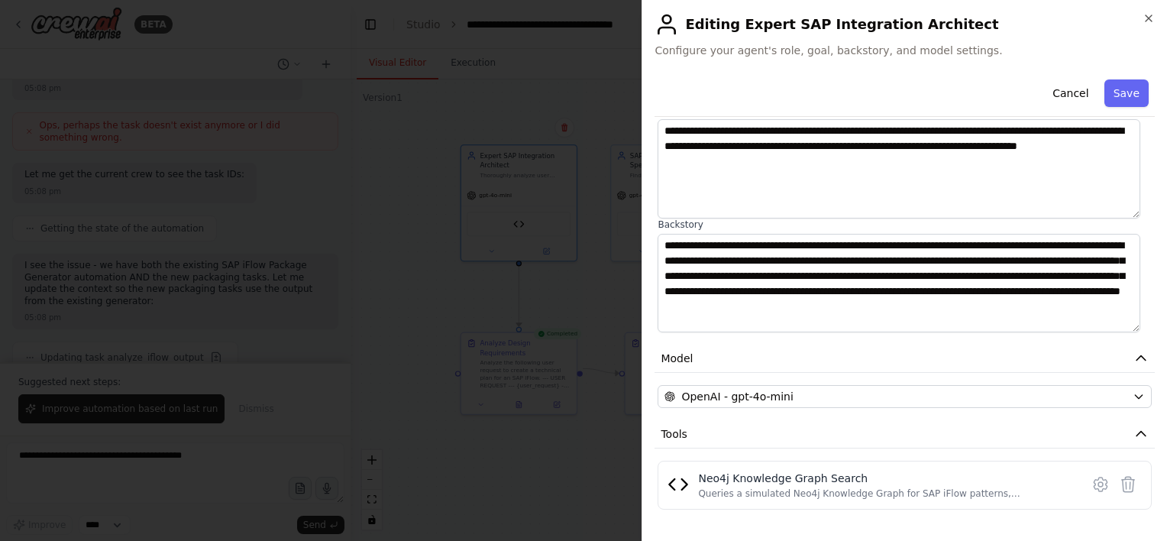
scroll to position [118, 0]
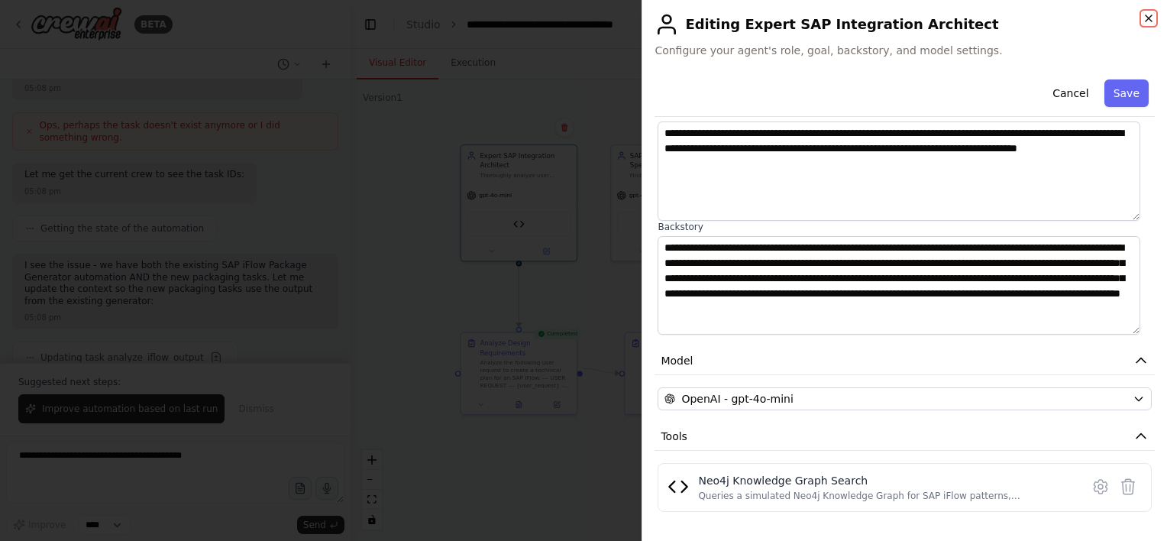
click at [1148, 21] on icon "button" at bounding box center [1148, 18] width 12 height 12
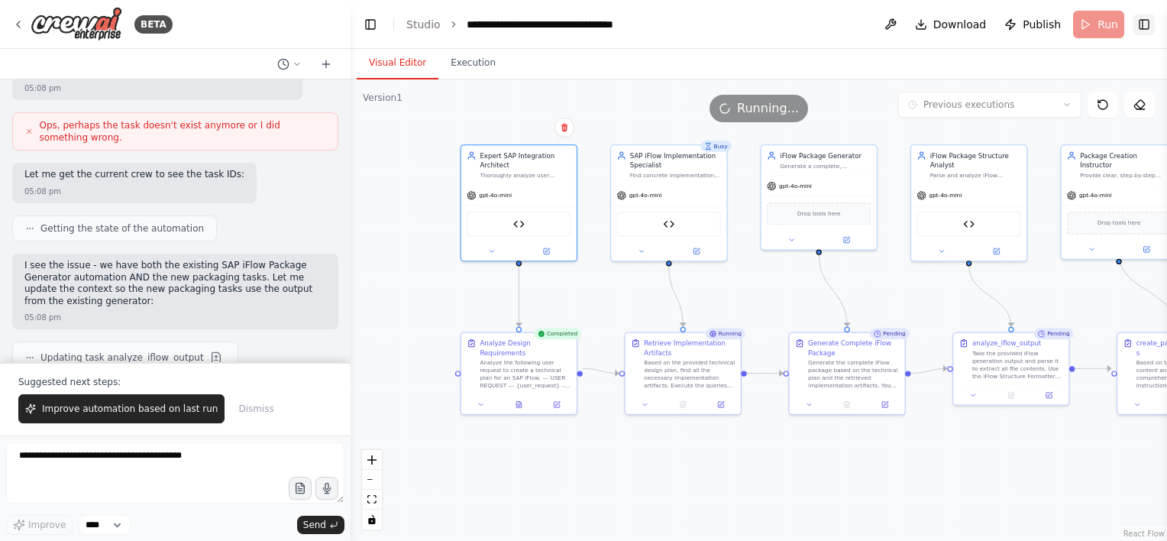
click at [1147, 21] on button "Toggle Right Sidebar" at bounding box center [1143, 24] width 21 height 21
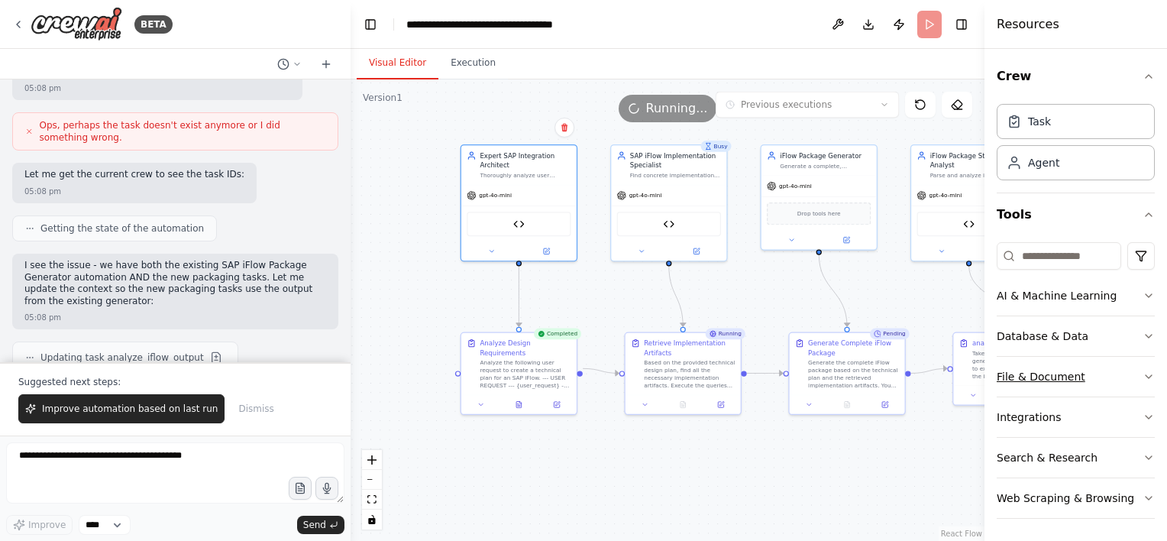
scroll to position [43, 0]
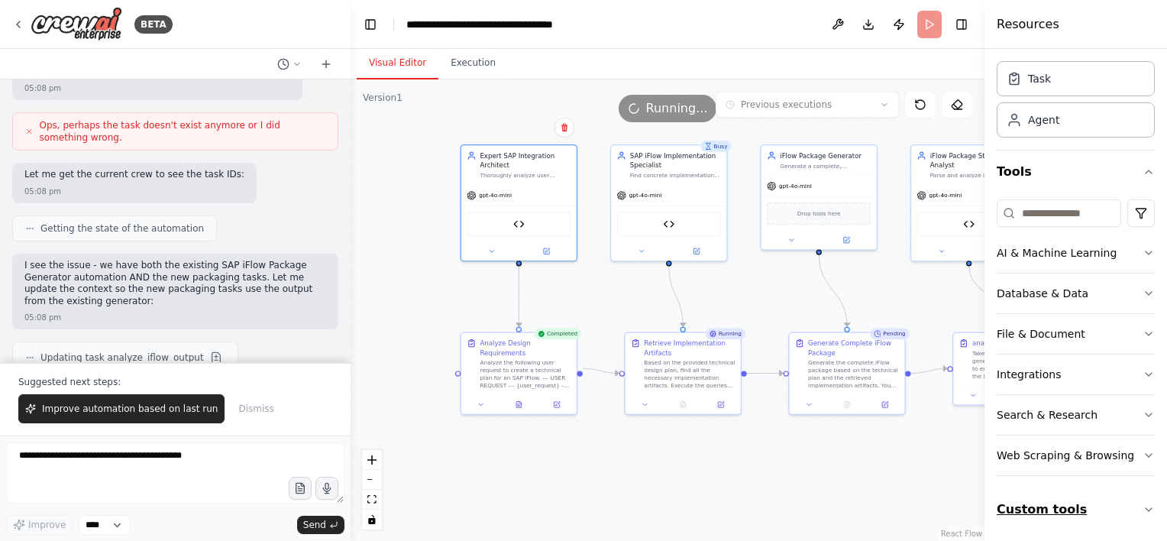
click at [1102, 502] on button "Custom tools" at bounding box center [1075, 509] width 158 height 43
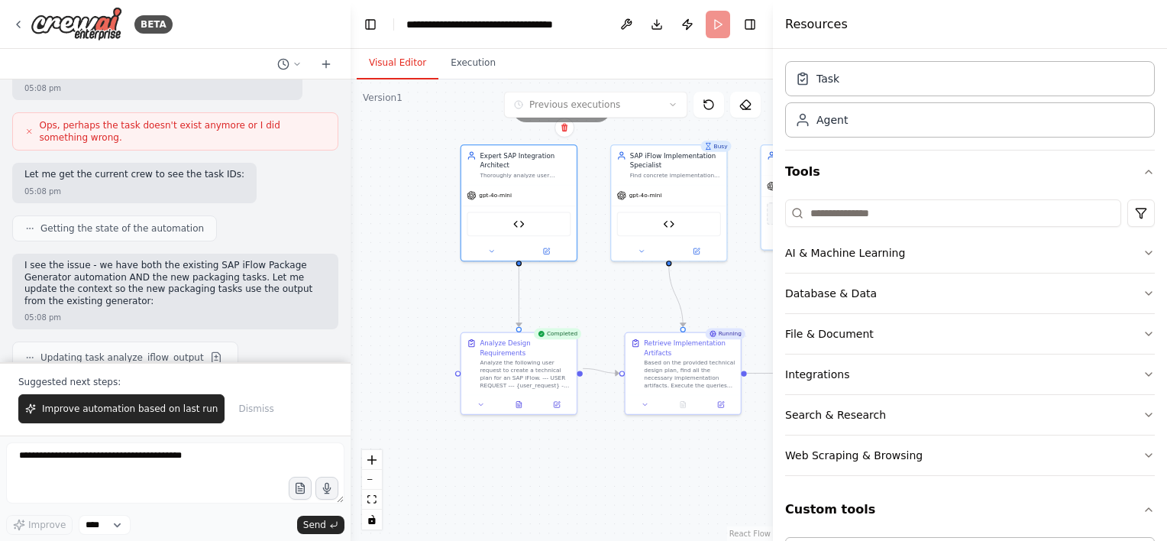
drag, startPoint x: 985, startPoint y: 124, endPoint x: 741, endPoint y: 147, distance: 245.4
click at [773, 147] on div at bounding box center [776, 270] width 6 height 541
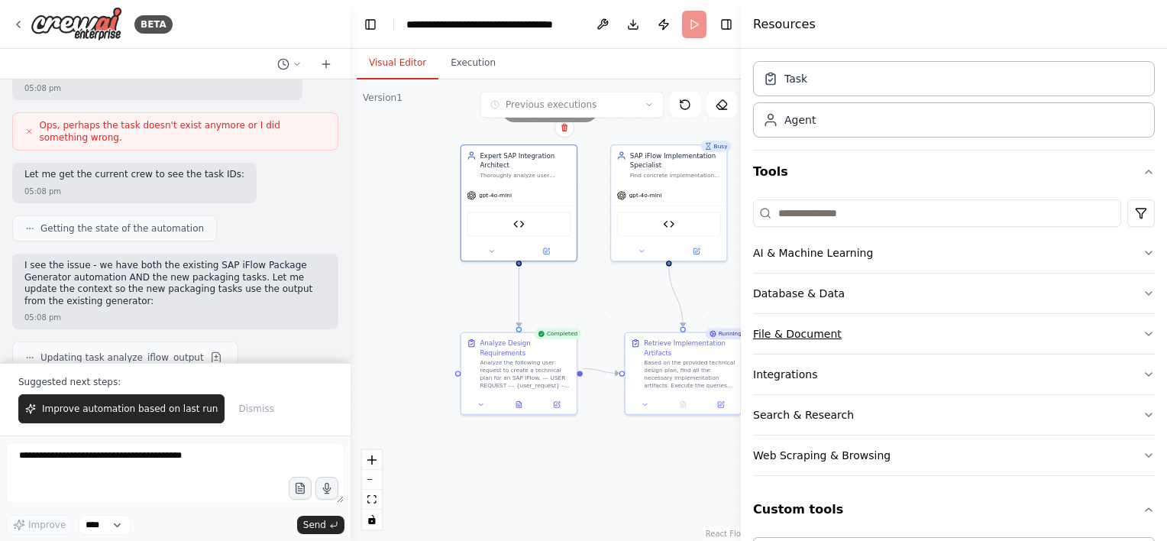
scroll to position [220, 0]
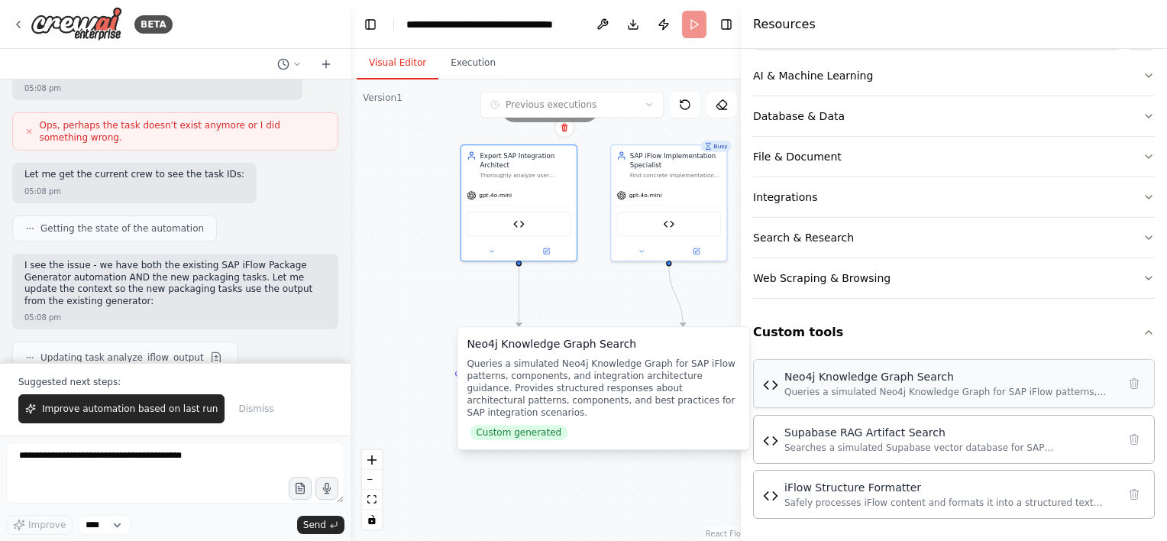
click at [893, 379] on div "Neo4j Knowledge Graph Search" at bounding box center [950, 376] width 333 height 15
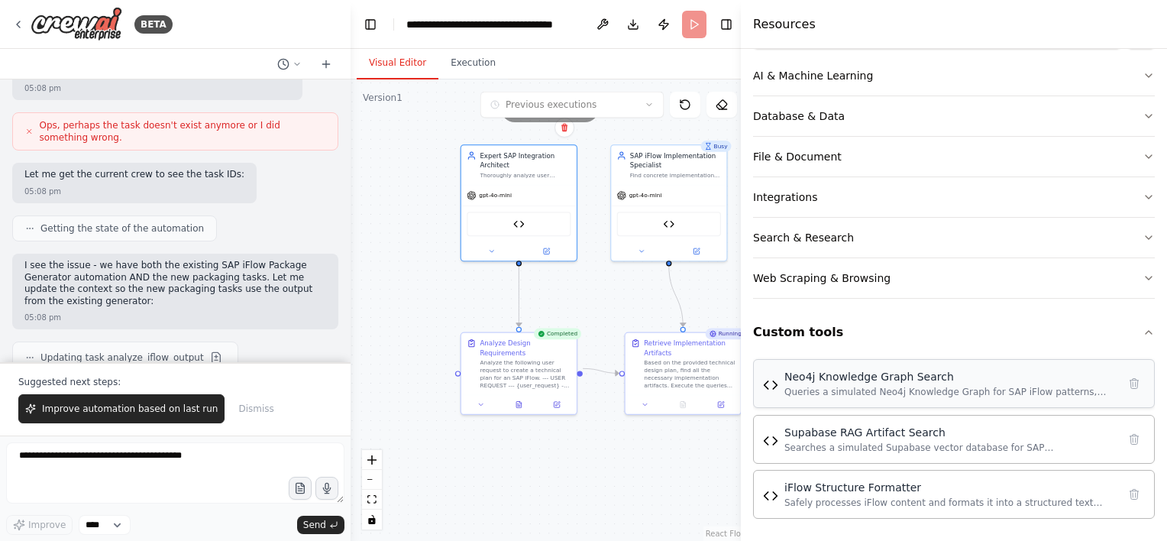
click at [893, 379] on div "Neo4j Knowledge Graph Search" at bounding box center [950, 376] width 333 height 15
click at [995, 395] on div "Queries a simulated Neo4j Knowledge Graph for SAP iFlow patterns, components, a…" at bounding box center [950, 392] width 333 height 12
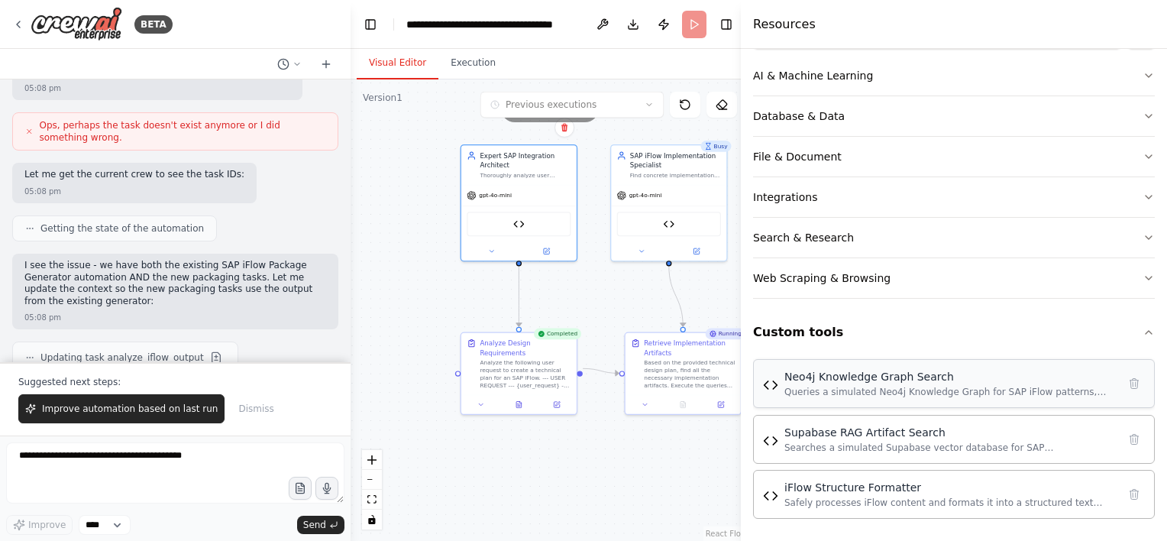
click at [995, 395] on div "Queries a simulated Neo4j Knowledge Graph for SAP iFlow patterns, components, a…" at bounding box center [950, 392] width 333 height 12
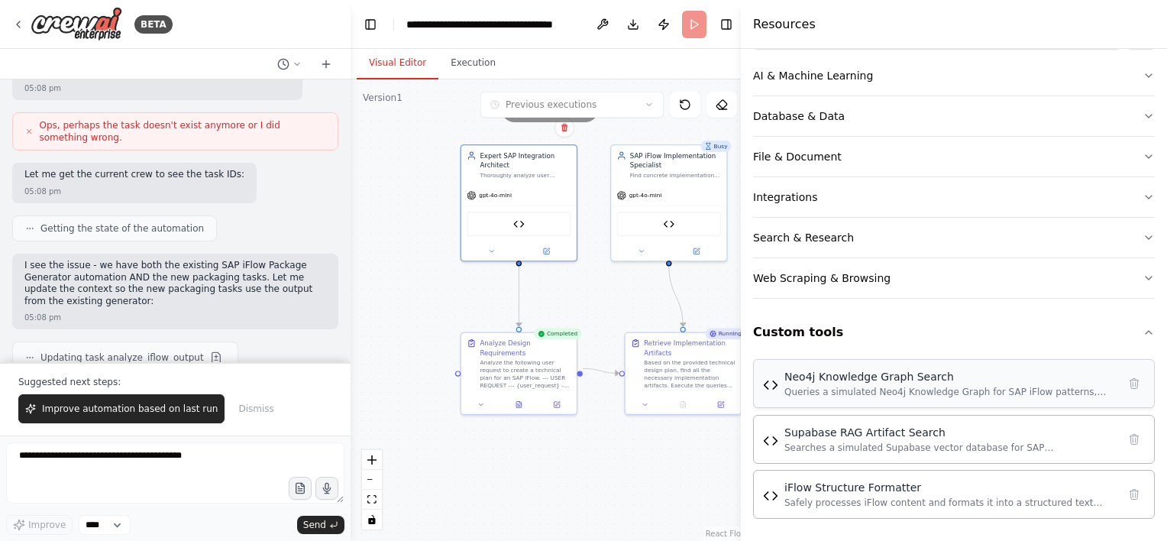
click at [995, 395] on div "Queries a simulated Neo4j Knowledge Graph for SAP iFlow patterns, components, a…" at bounding box center [950, 392] width 333 height 12
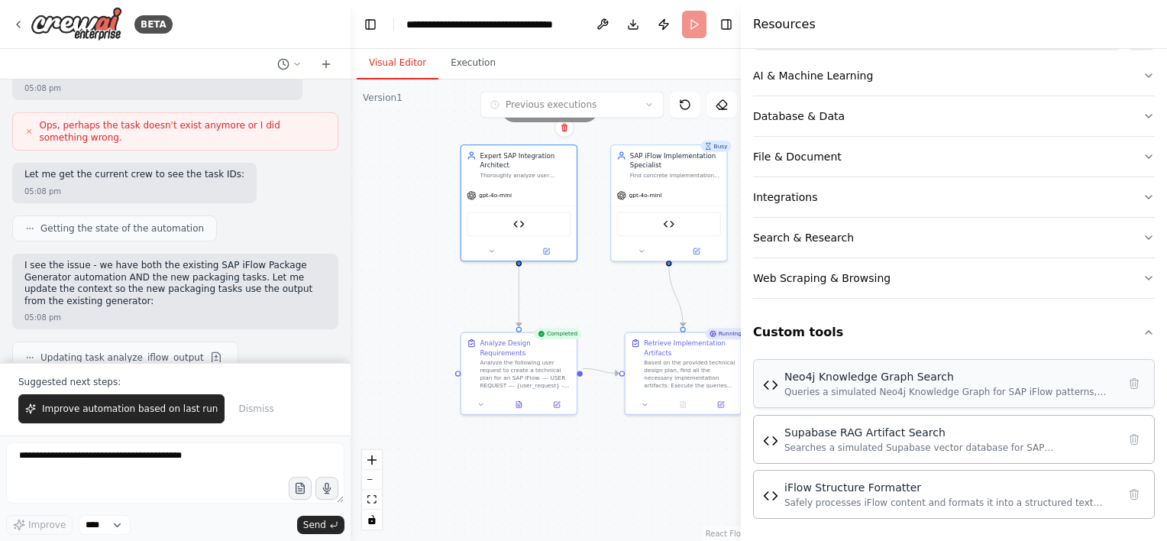
click at [995, 395] on div "Queries a simulated Neo4j Knowledge Graph for SAP iFlow patterns, components, a…" at bounding box center [950, 392] width 333 height 12
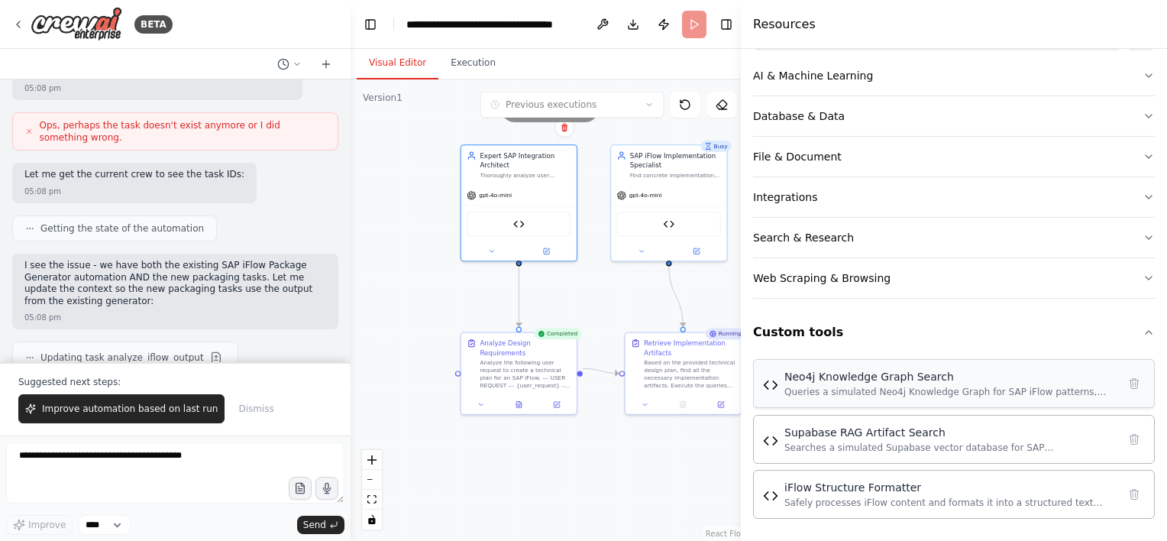
click at [995, 395] on div "Queries a simulated Neo4j Knowledge Graph for SAP iFlow patterns, components, a…" at bounding box center [950, 392] width 333 height 12
click at [798, 399] on div "Neo4j Knowledge Graph Search Queries a simulated Neo4j Knowledge Graph for SAP …" at bounding box center [954, 383] width 402 height 49
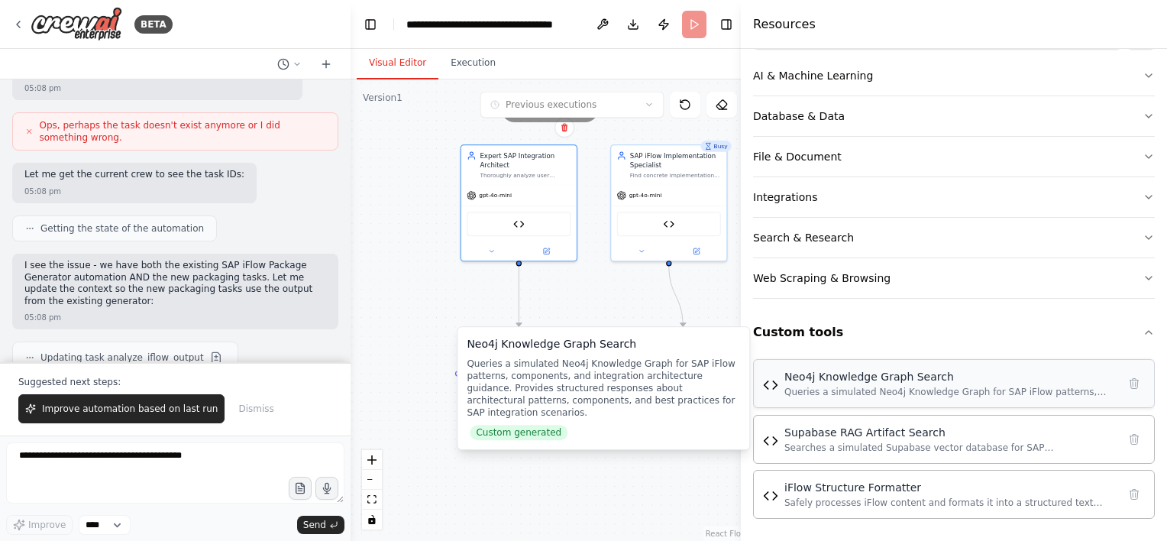
click at [798, 399] on div "Neo4j Knowledge Graph Search Queries a simulated Neo4j Knowledge Graph for SAP …" at bounding box center [954, 383] width 402 height 49
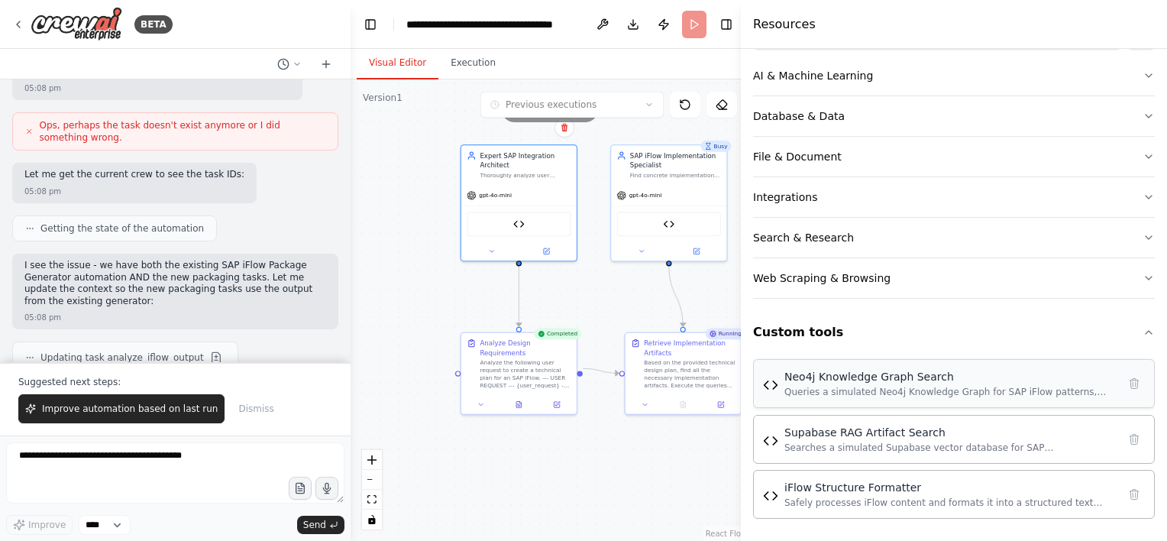
click at [798, 399] on div "Neo4j Knowledge Graph Search Queries a simulated Neo4j Knowledge Graph for SAP …" at bounding box center [954, 383] width 402 height 49
click at [770, 386] on img at bounding box center [770, 384] width 15 height 15
click at [802, 392] on div "Queries a simulated Neo4j Knowledge Graph for SAP iFlow patterns, components, a…" at bounding box center [950, 392] width 333 height 12
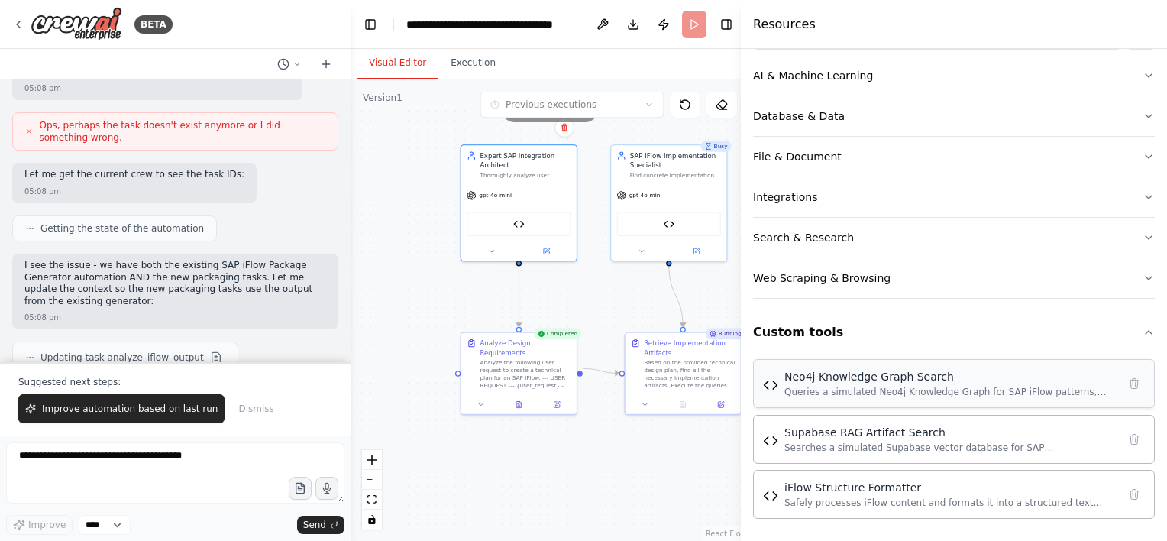
click at [802, 392] on div "Queries a simulated Neo4j Knowledge Graph for SAP iFlow patterns, components, a…" at bounding box center [950, 392] width 333 height 12
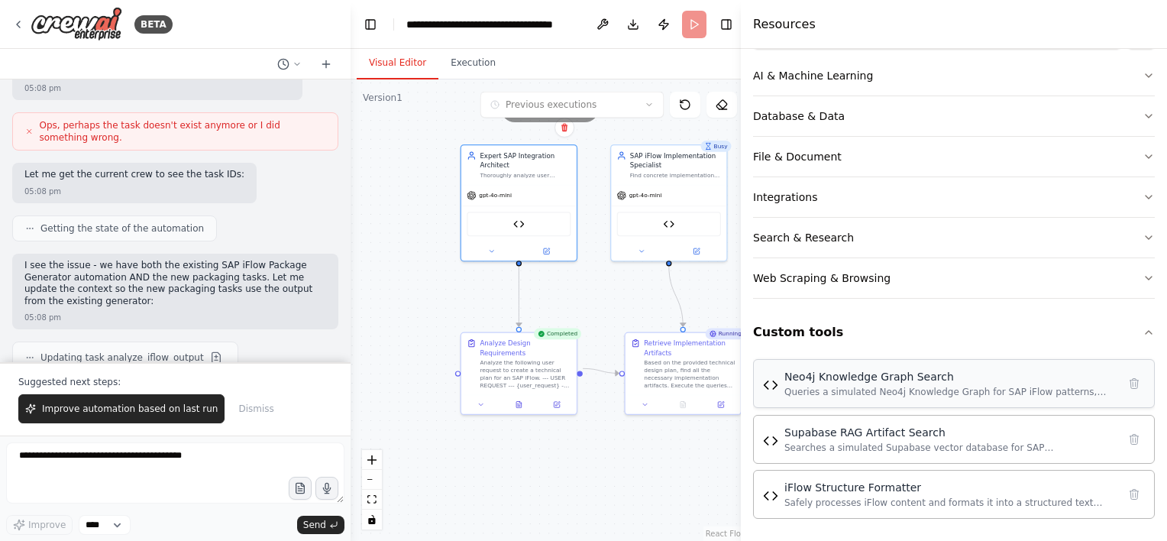
click at [802, 392] on div "Queries a simulated Neo4j Knowledge Graph for SAP iFlow patterns, components, a…" at bounding box center [950, 392] width 333 height 12
click at [882, 72] on button "AI & Machine Learning" at bounding box center [954, 76] width 402 height 40
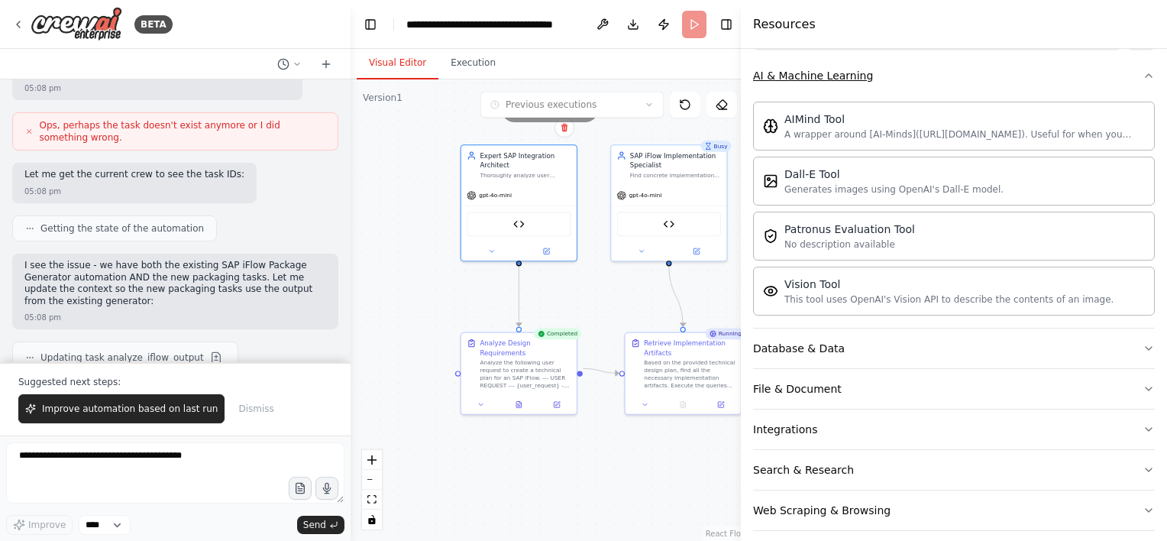
click at [882, 72] on button "AI & Machine Learning" at bounding box center [954, 76] width 402 height 40
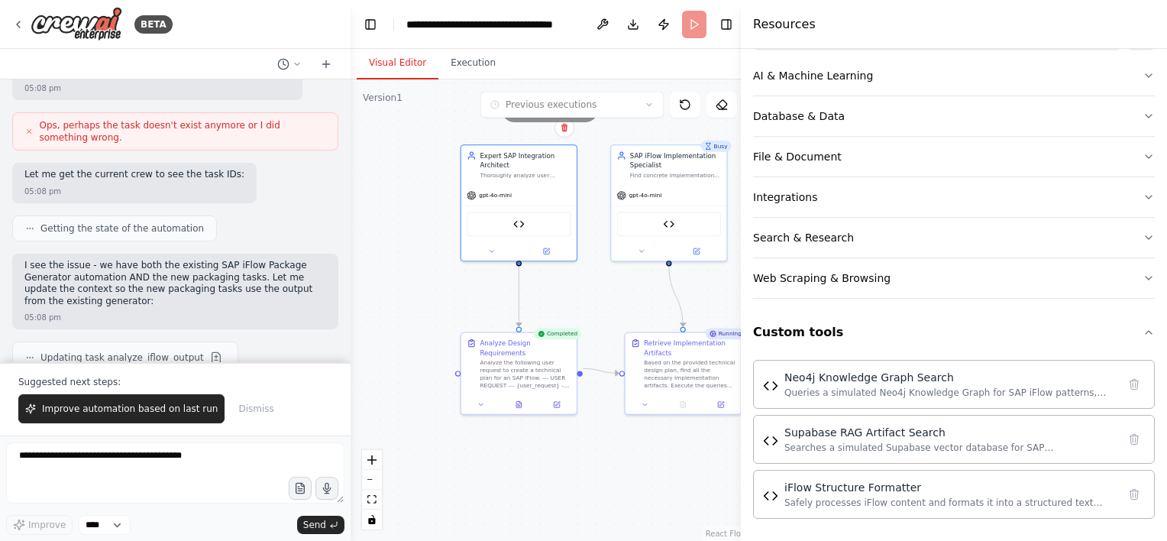
click at [388, 153] on div ".deletable-edge-delete-btn { width: 20px; height: 20px; border: 0px solid #ffff…" at bounding box center [549, 309] width 399 height 461
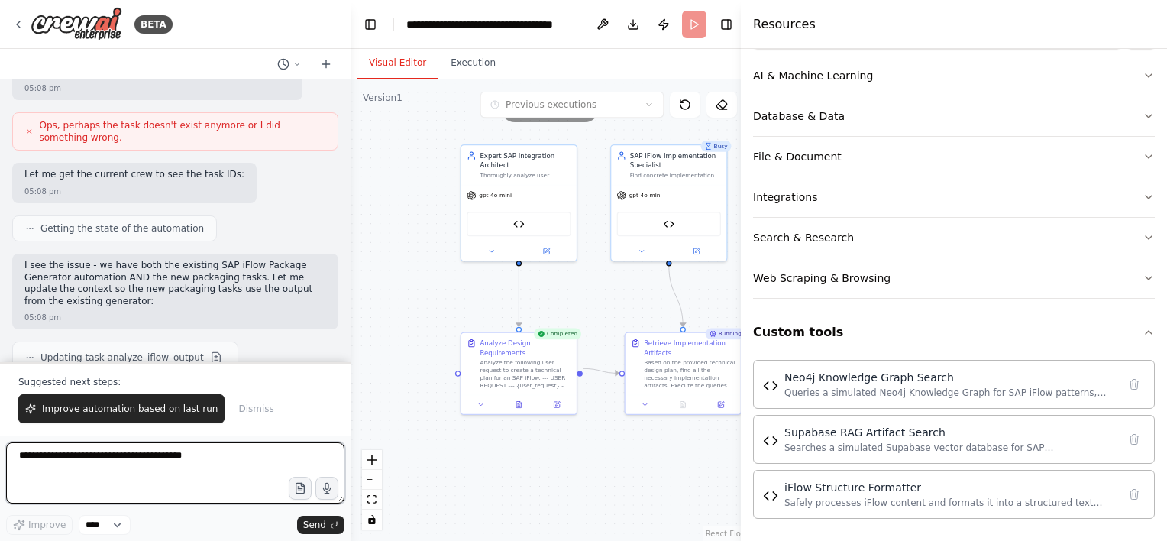
click at [153, 470] on textarea at bounding box center [175, 472] width 338 height 61
type textarea "**********"
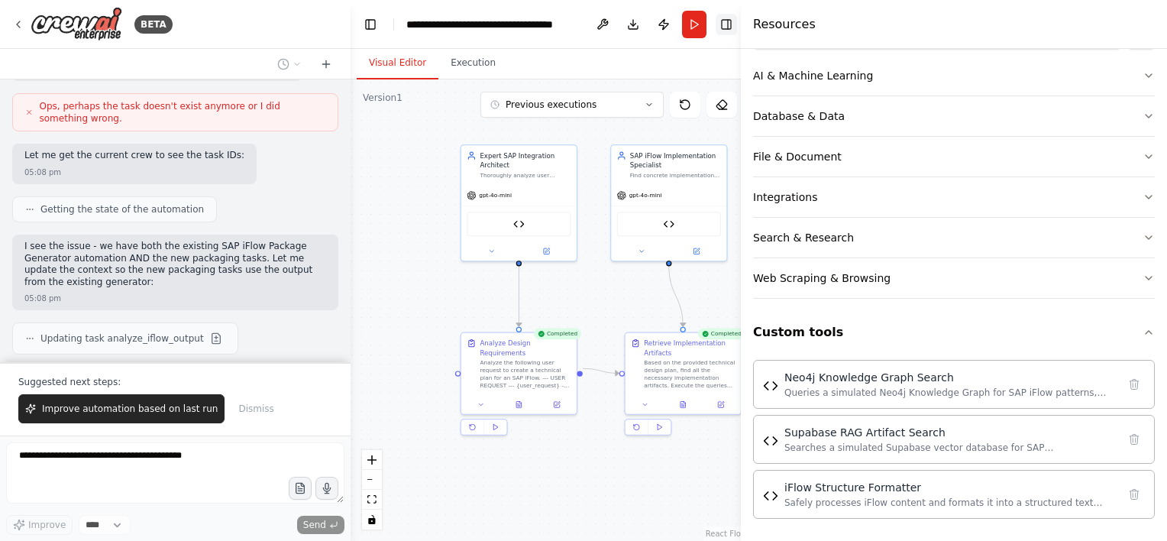
click at [728, 27] on button "Toggle Right Sidebar" at bounding box center [725, 24] width 21 height 21
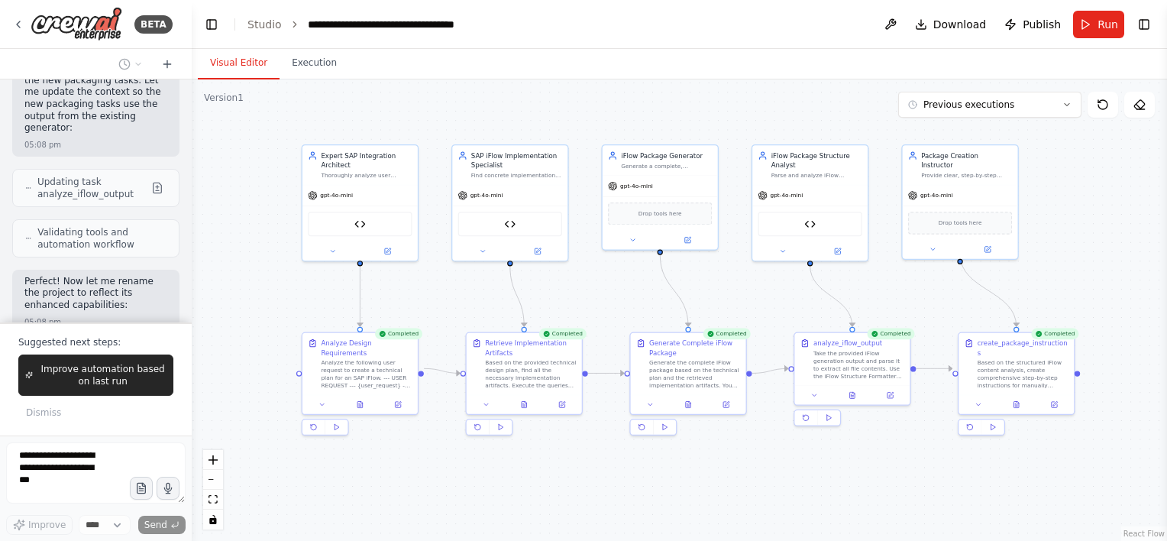
scroll to position [20220, 0]
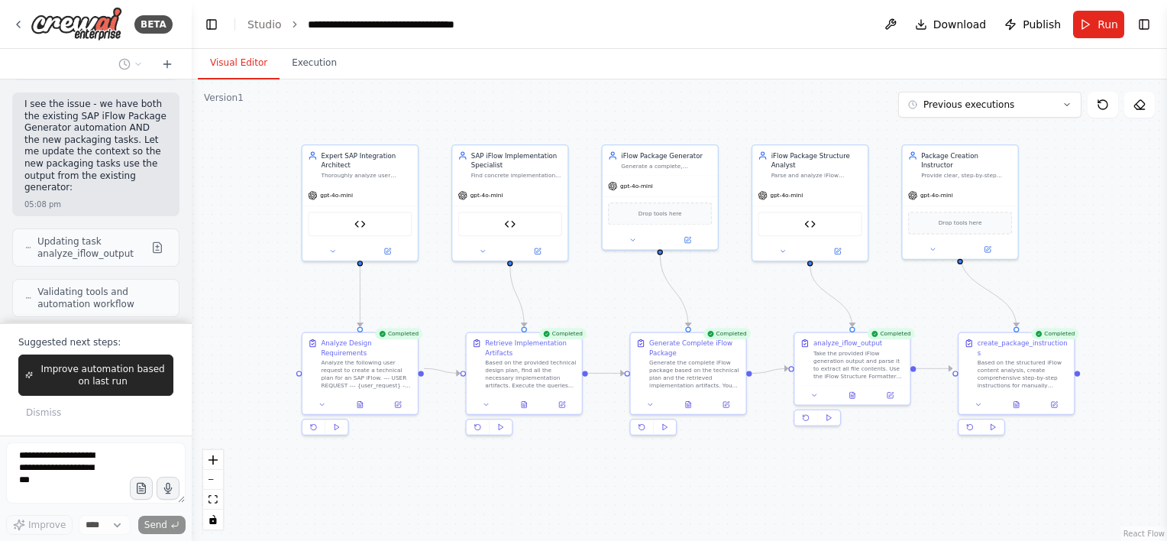
drag, startPoint x: 350, startPoint y: 345, endPoint x: 192, endPoint y: 309, distance: 161.3
click at [192, 309] on div "BETA Part 1: The Tools In the CrewAI cloud platform, you will create two custom…" at bounding box center [583, 270] width 1167 height 541
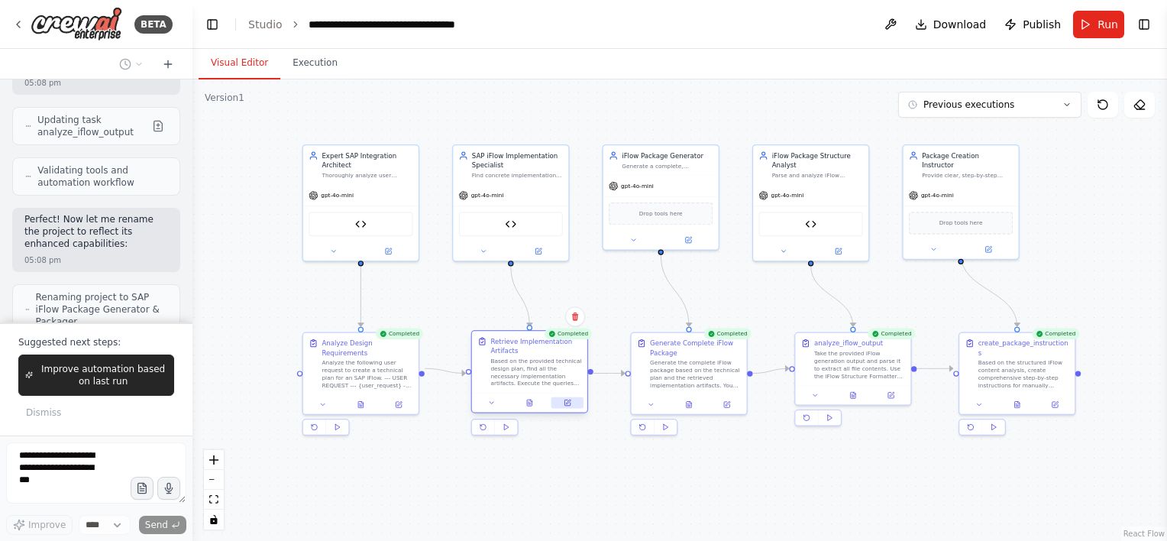
click at [556, 403] on button at bounding box center [567, 402] width 32 height 11
click at [534, 254] on div at bounding box center [510, 249] width 115 height 19
click at [541, 251] on icon at bounding box center [538, 250] width 8 height 8
click at [664, 180] on div "gpt-4o-mini" at bounding box center [660, 184] width 115 height 21
